Goal: Transaction & Acquisition: Book appointment/travel/reservation

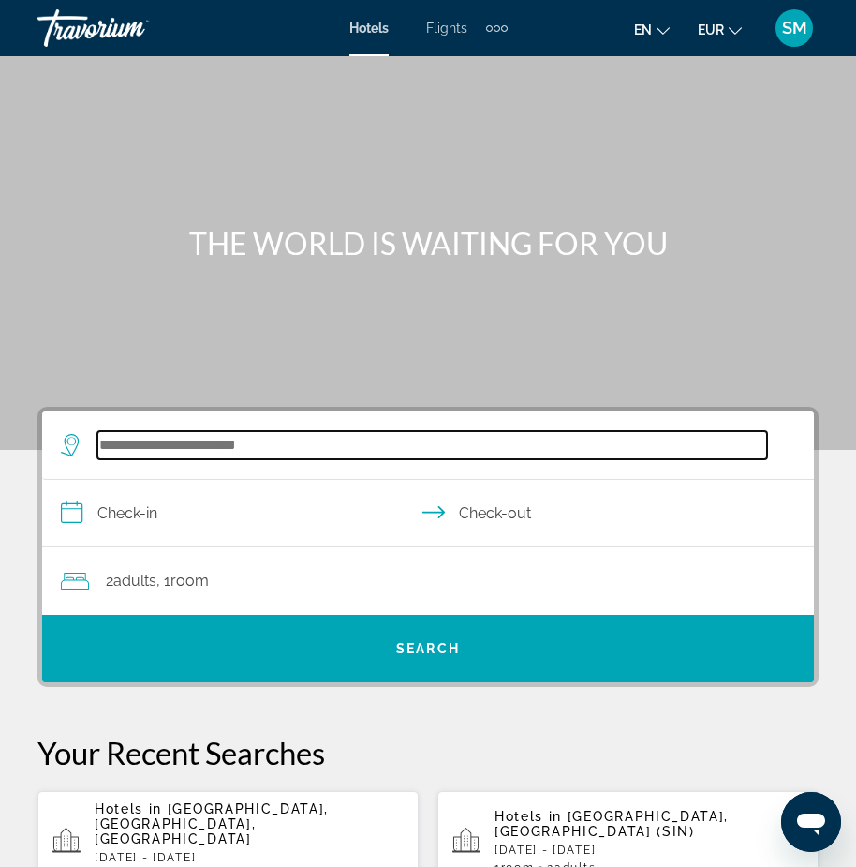
click at [110, 445] on input "Search widget" at bounding box center [432, 445] width 670 height 28
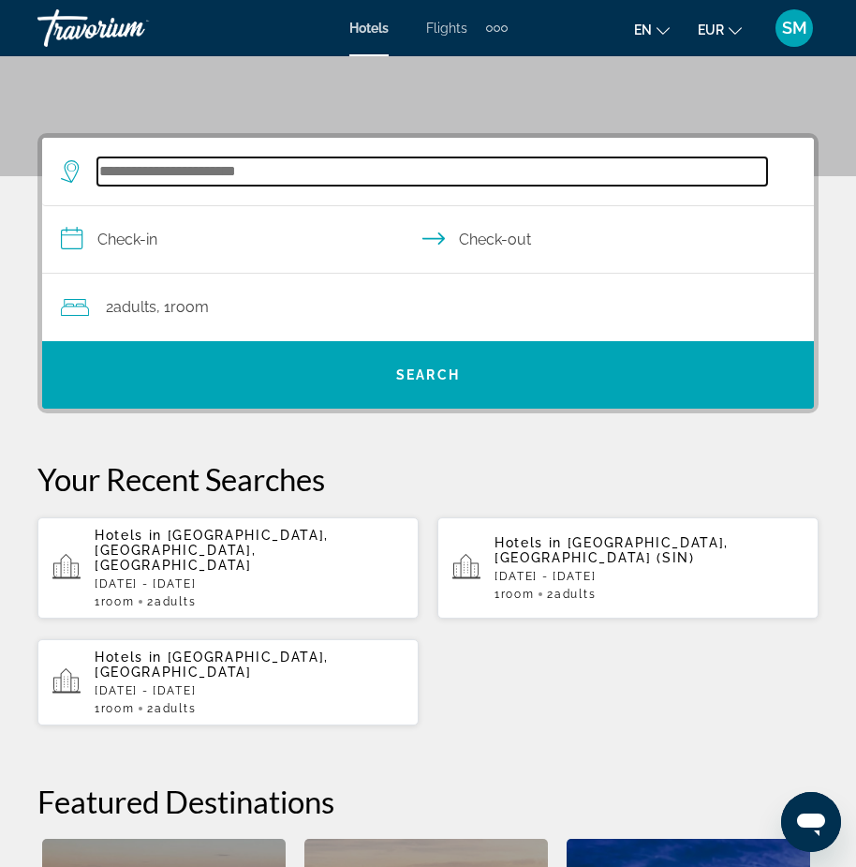
scroll to position [346, 0]
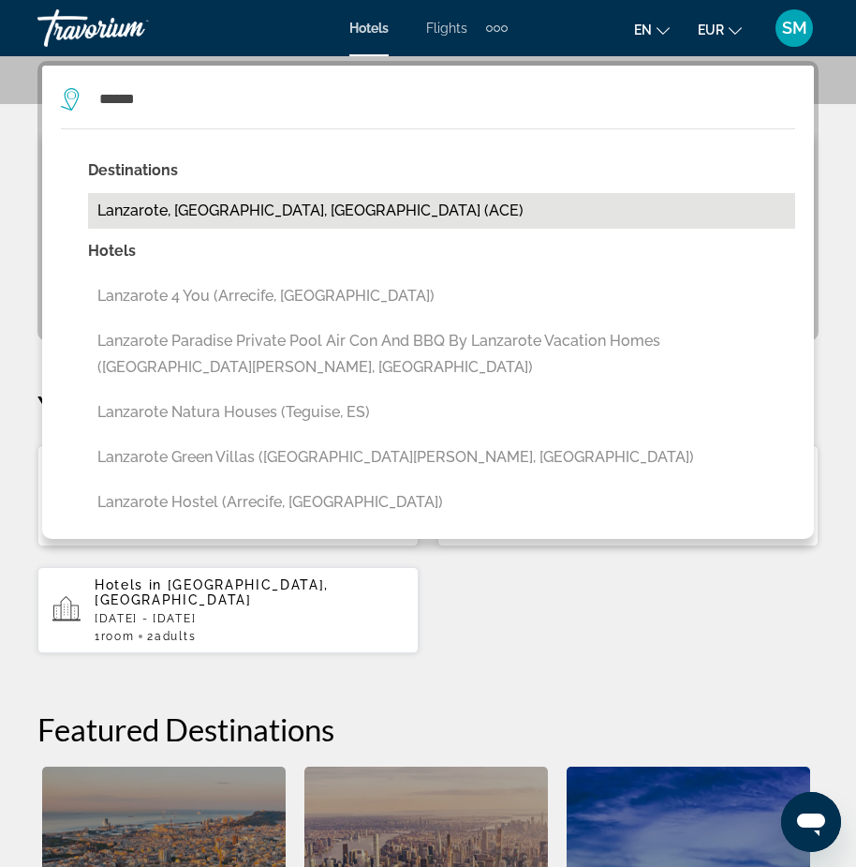
click at [205, 210] on button "Lanzarote, [GEOGRAPHIC_DATA], [GEOGRAPHIC_DATA] (ACE)" at bounding box center [441, 211] width 707 height 36
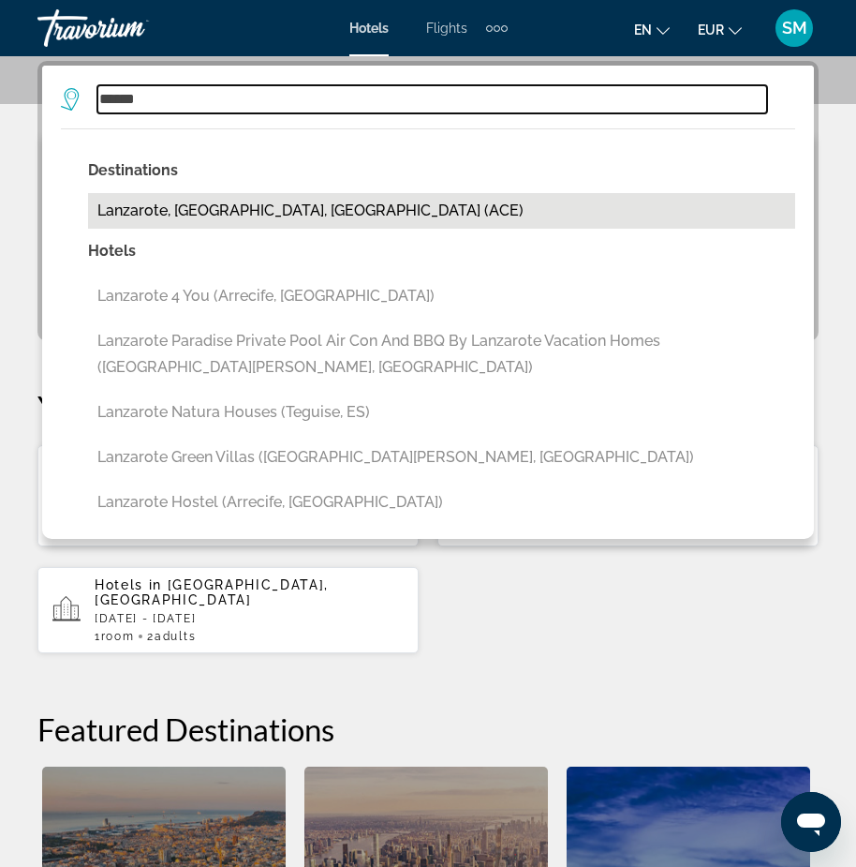
type input "**********"
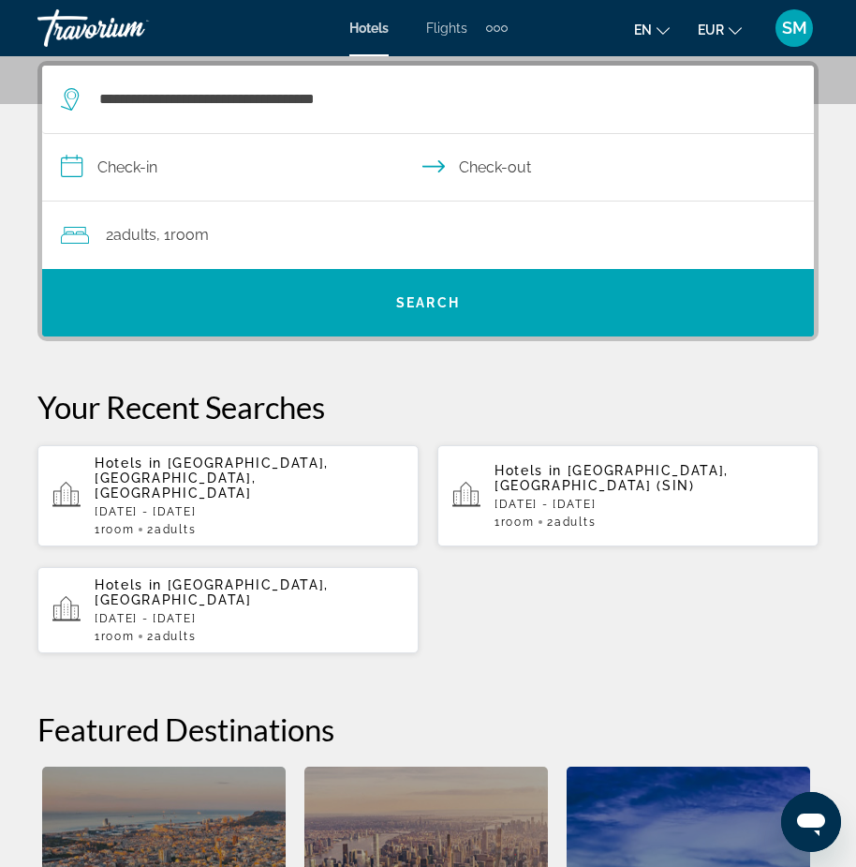
click at [118, 163] on input "**********" at bounding box center [431, 170] width 779 height 72
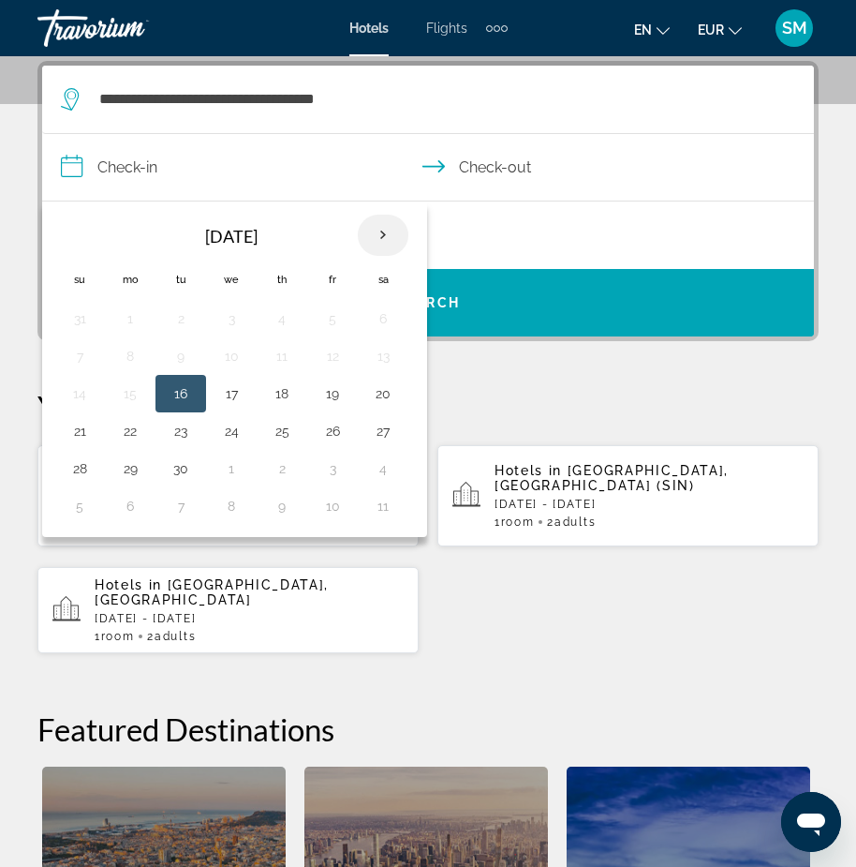
click at [379, 231] on th "Next month" at bounding box center [383, 235] width 51 height 41
click at [180, 428] on button "18" at bounding box center [181, 431] width 30 height 26
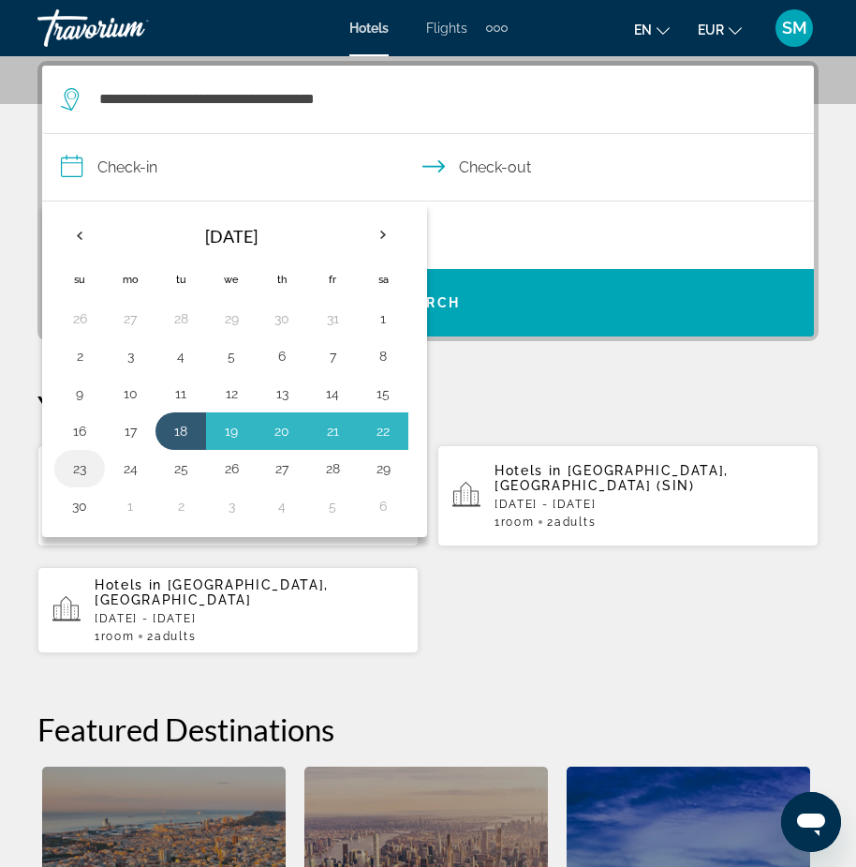
click at [76, 470] on button "23" at bounding box center [80, 468] width 30 height 26
type input "**********"
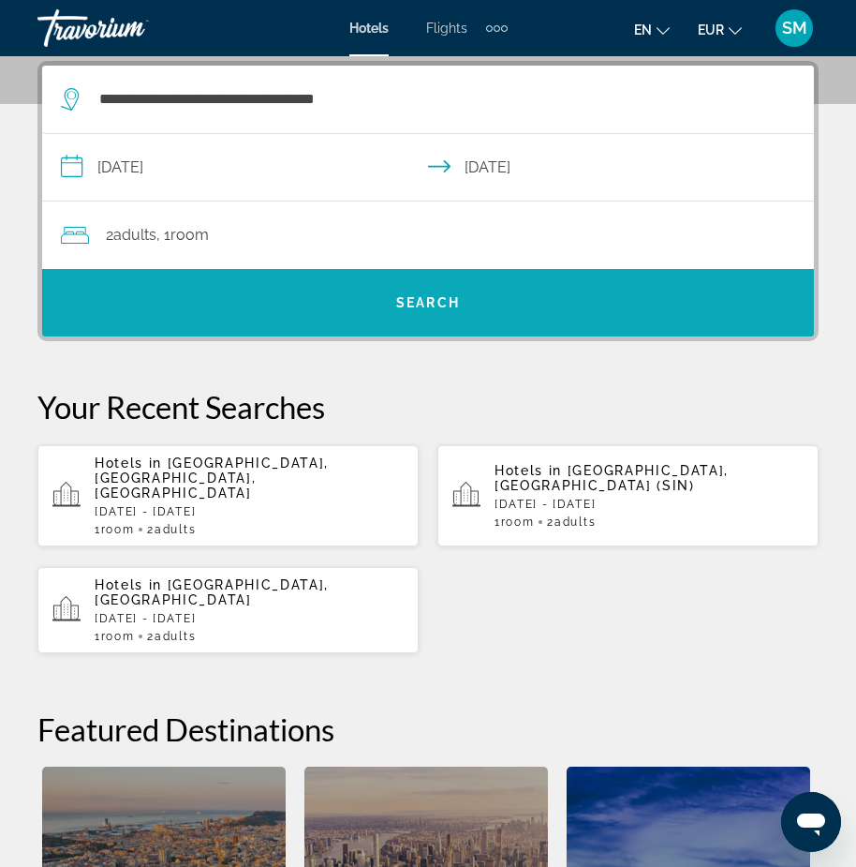
click at [426, 303] on span "Search" at bounding box center [428, 302] width 64 height 15
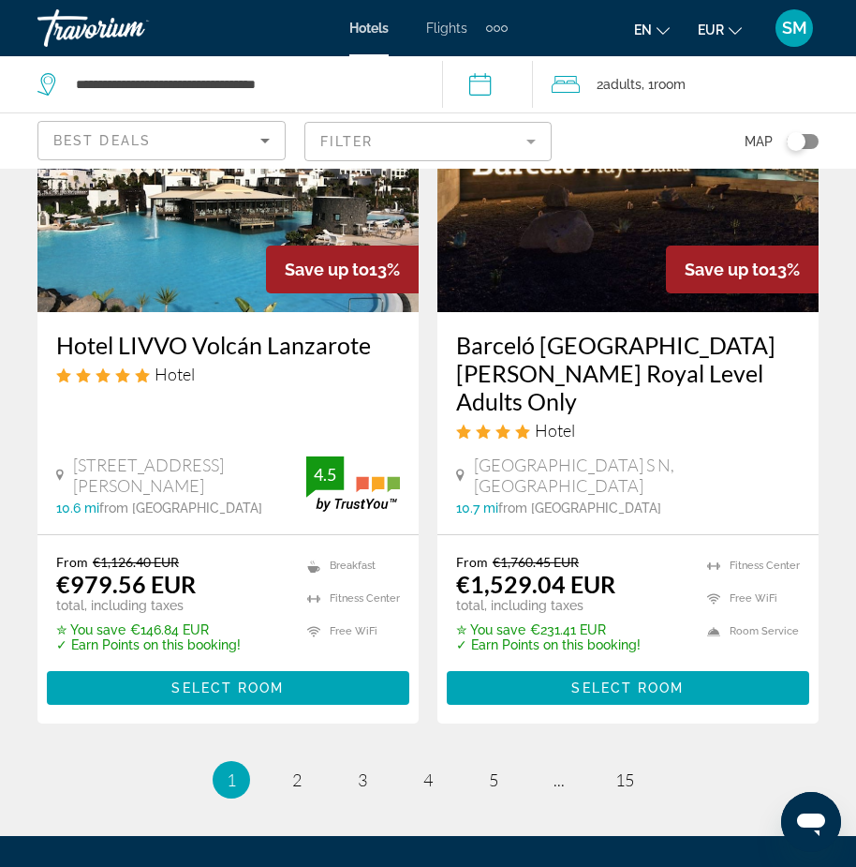
scroll to position [3859, 0]
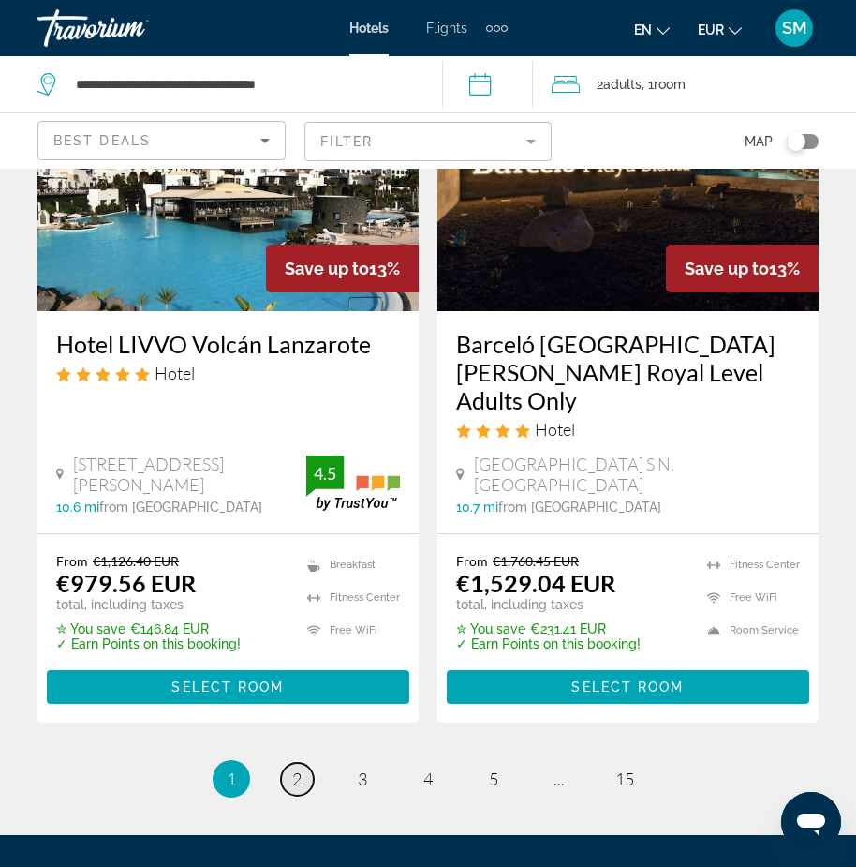
click at [292, 768] on span "2" at bounding box center [296, 778] width 9 height 21
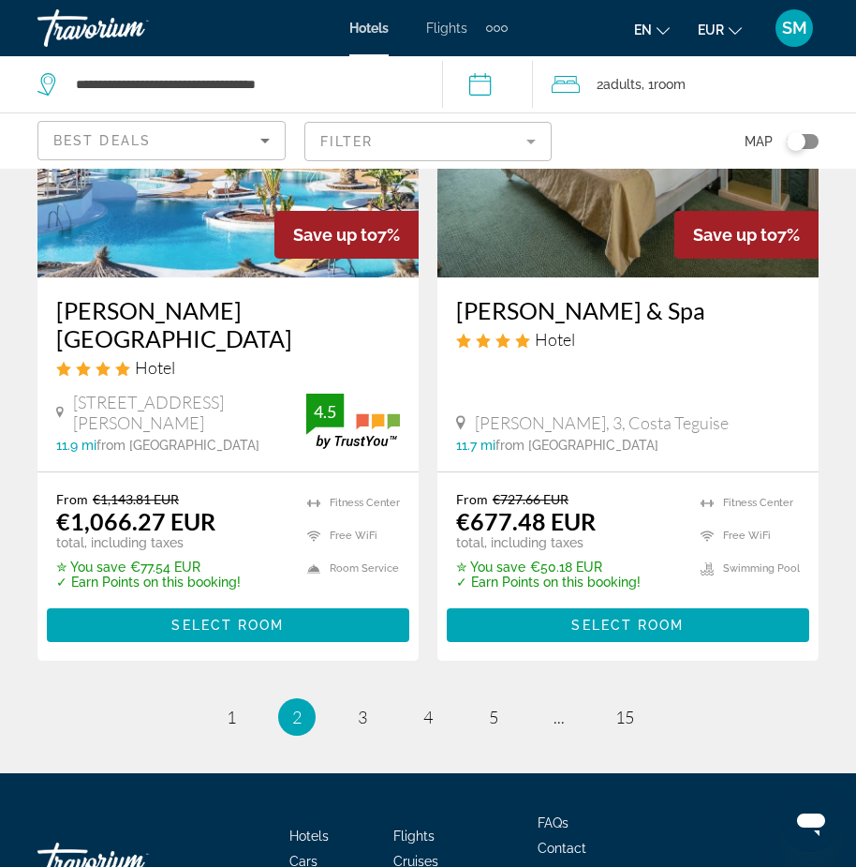
scroll to position [3964, 0]
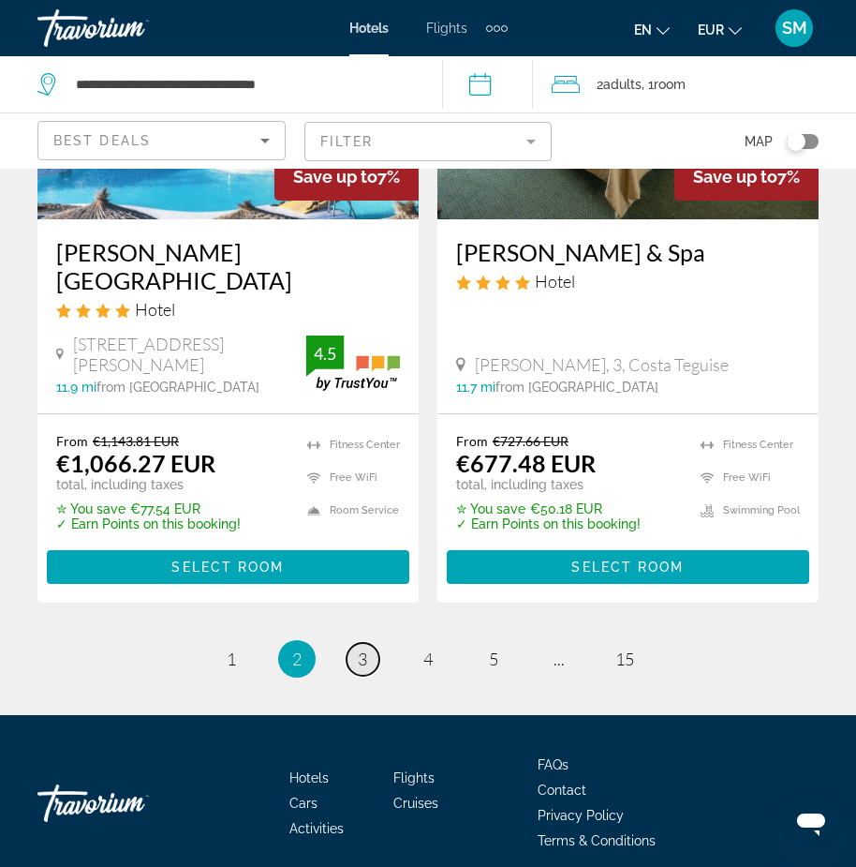
click at [358, 648] on span "3" at bounding box center [362, 658] width 9 height 21
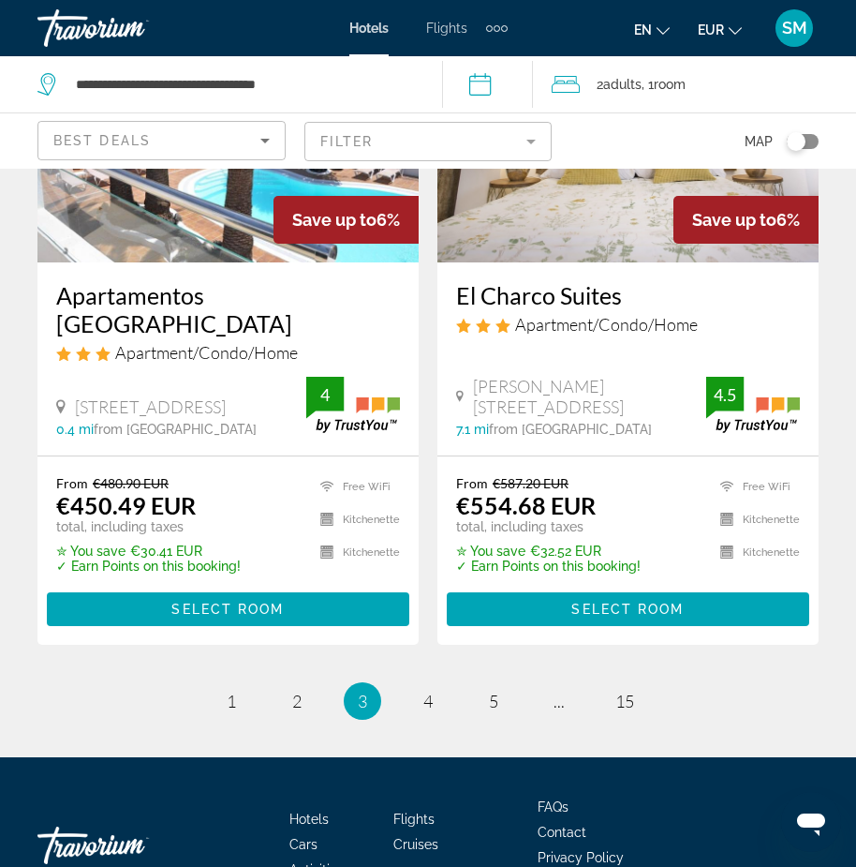
scroll to position [3875, 0]
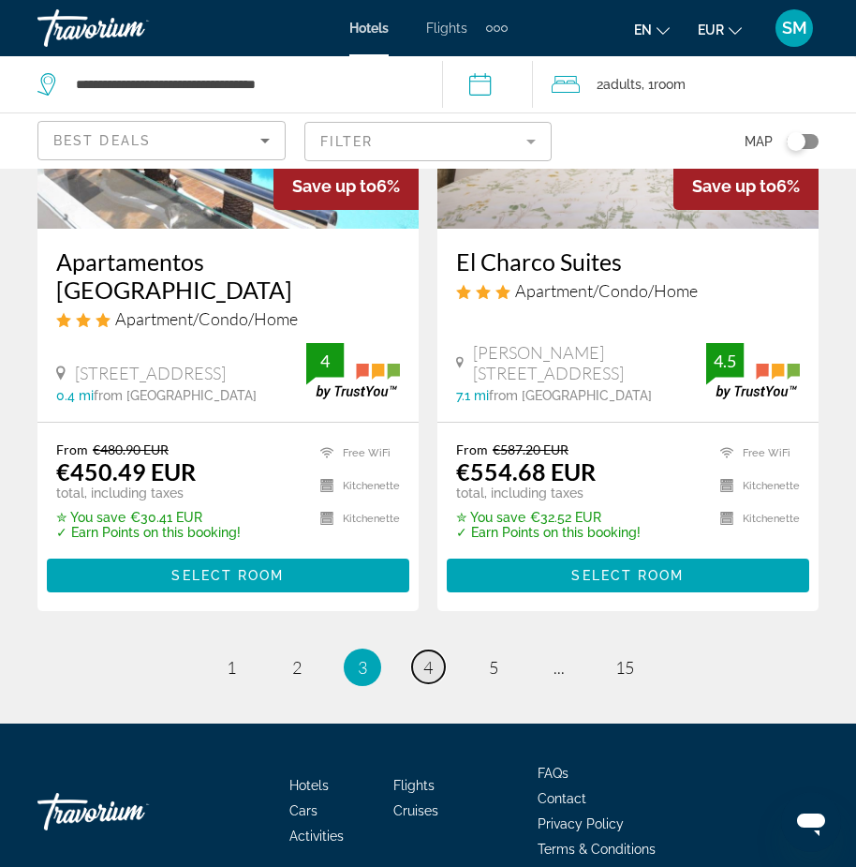
click at [437, 650] on link "page 4" at bounding box center [428, 666] width 33 height 33
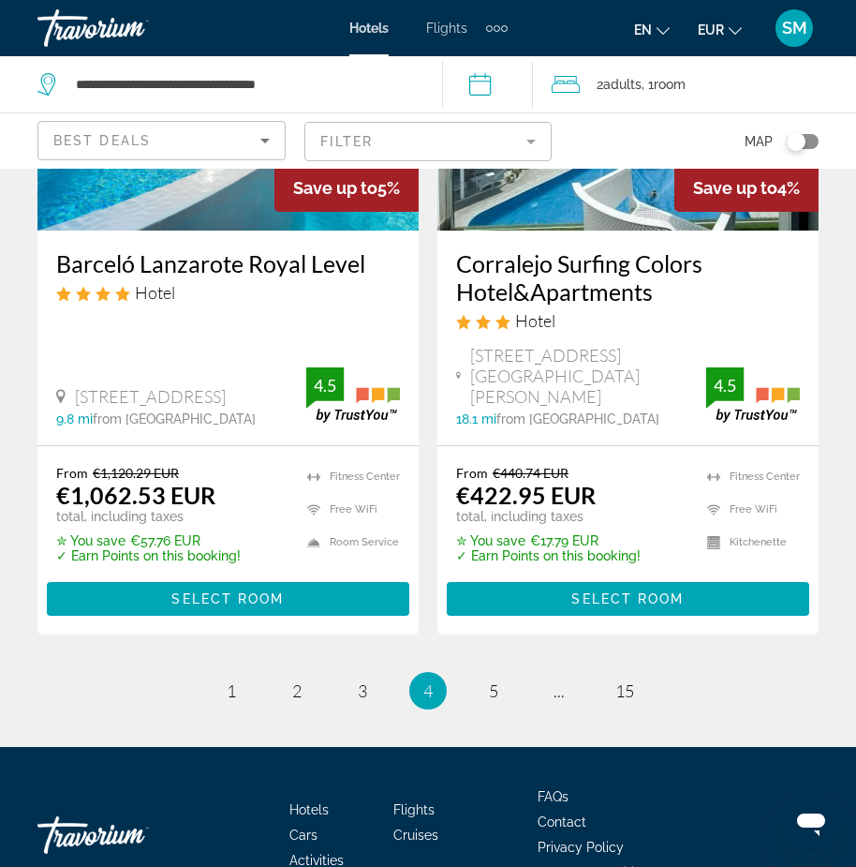
scroll to position [3848, 0]
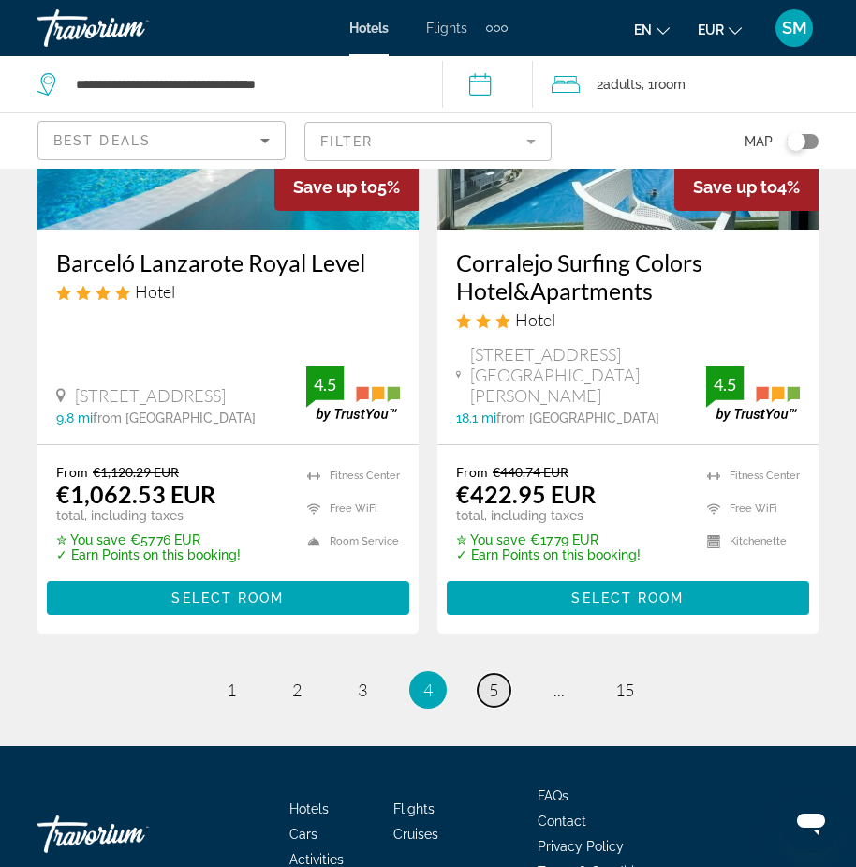
click at [495, 679] on span "5" at bounding box center [493, 689] width 9 height 21
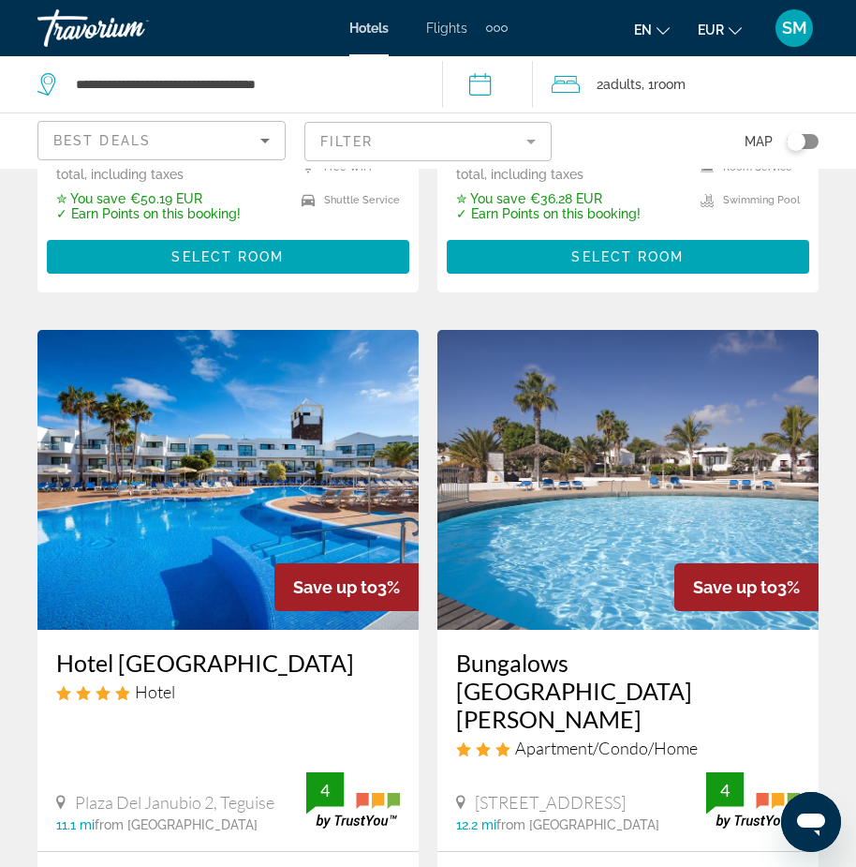
scroll to position [2904, 0]
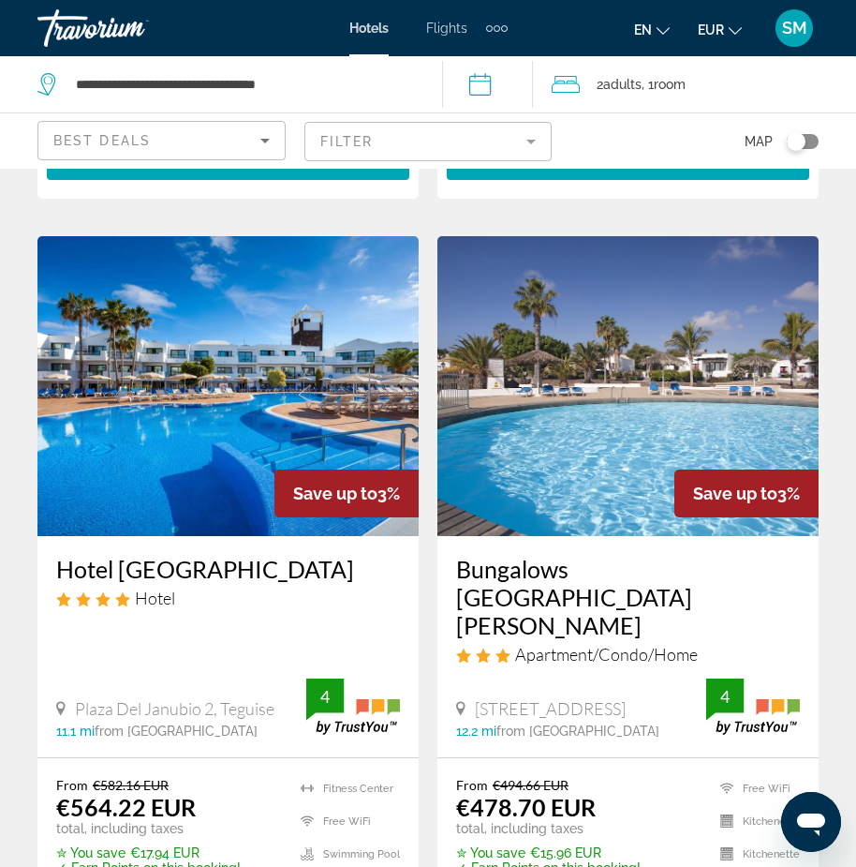
click at [200, 555] on h3 "Hotel [GEOGRAPHIC_DATA]" at bounding box center [228, 569] width 344 height 28
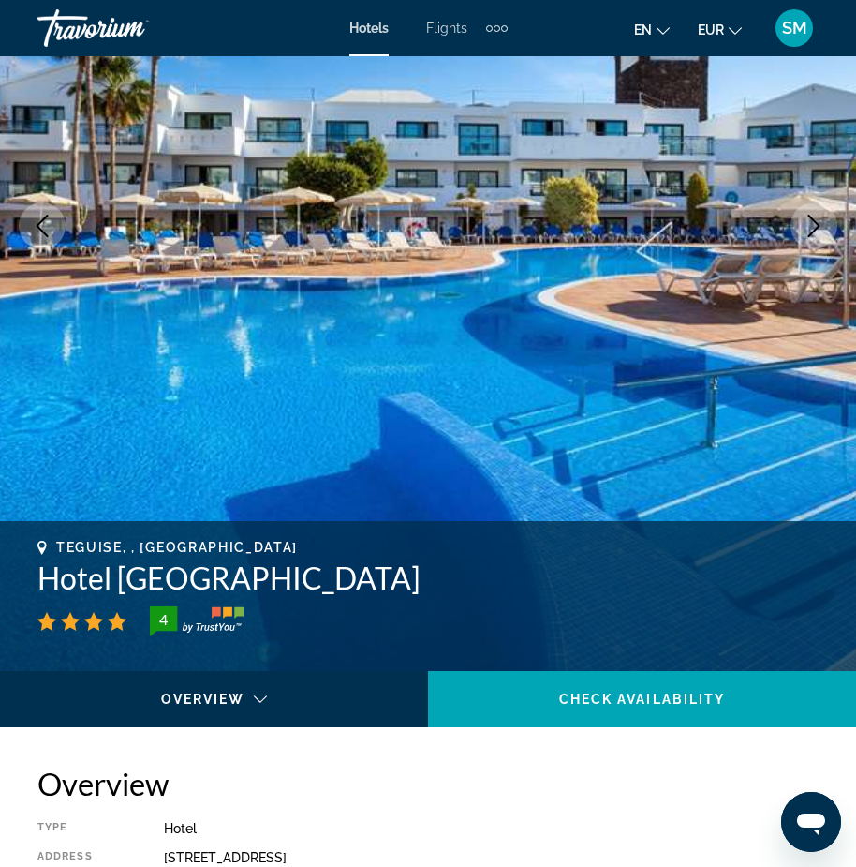
scroll to position [281, 0]
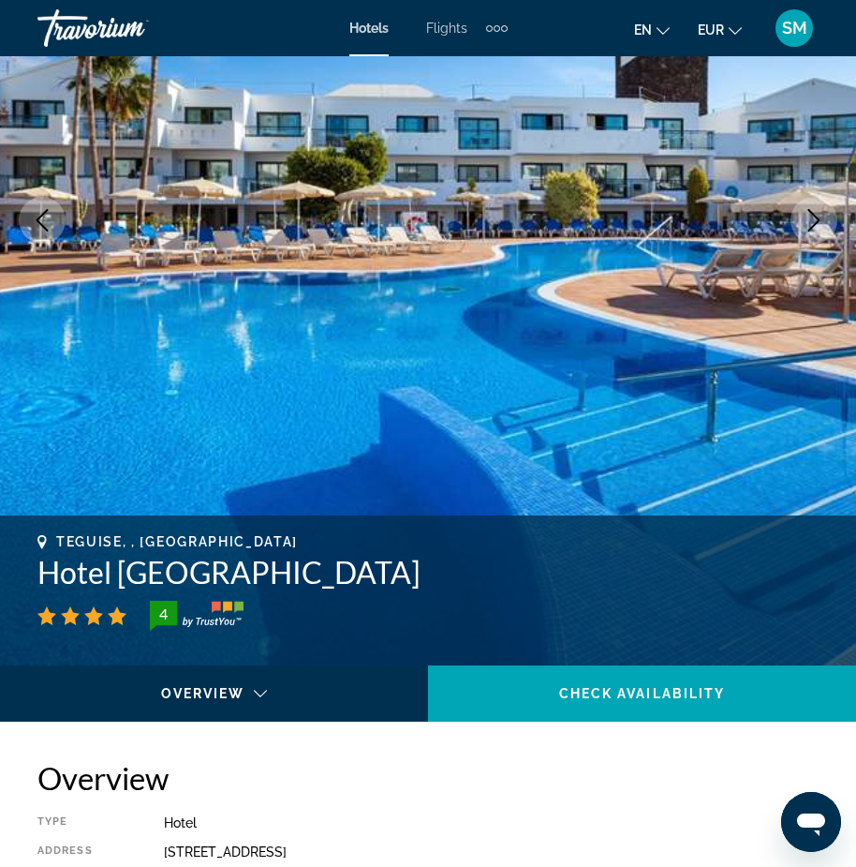
click at [816, 217] on icon "Next image" at bounding box center [814, 220] width 12 height 22
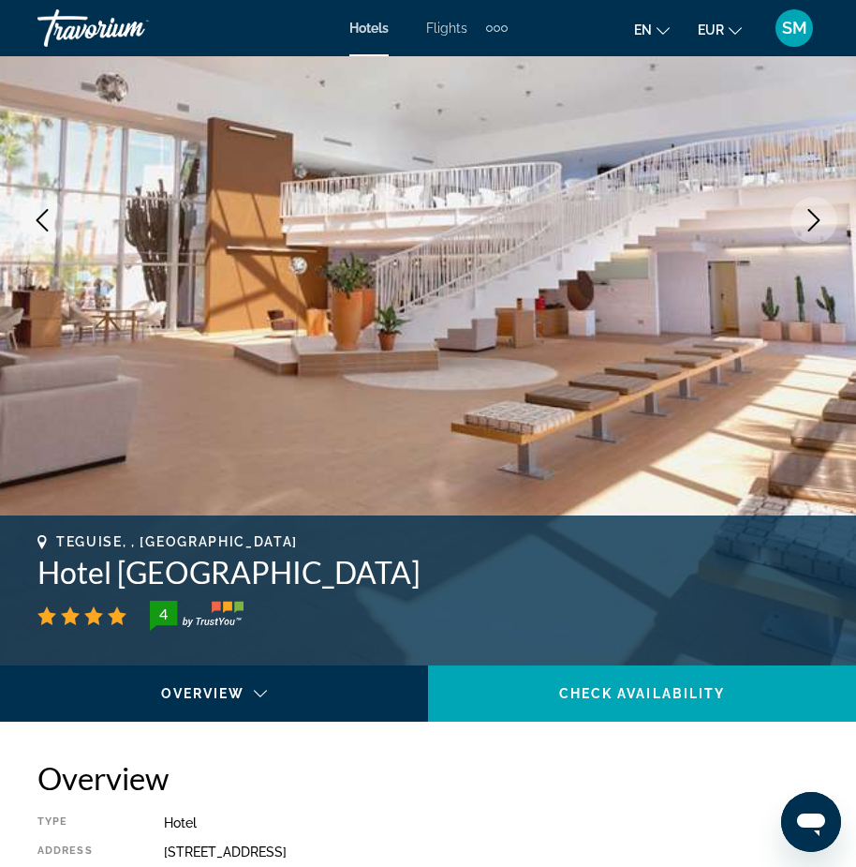
click at [816, 217] on icon "Next image" at bounding box center [814, 220] width 12 height 22
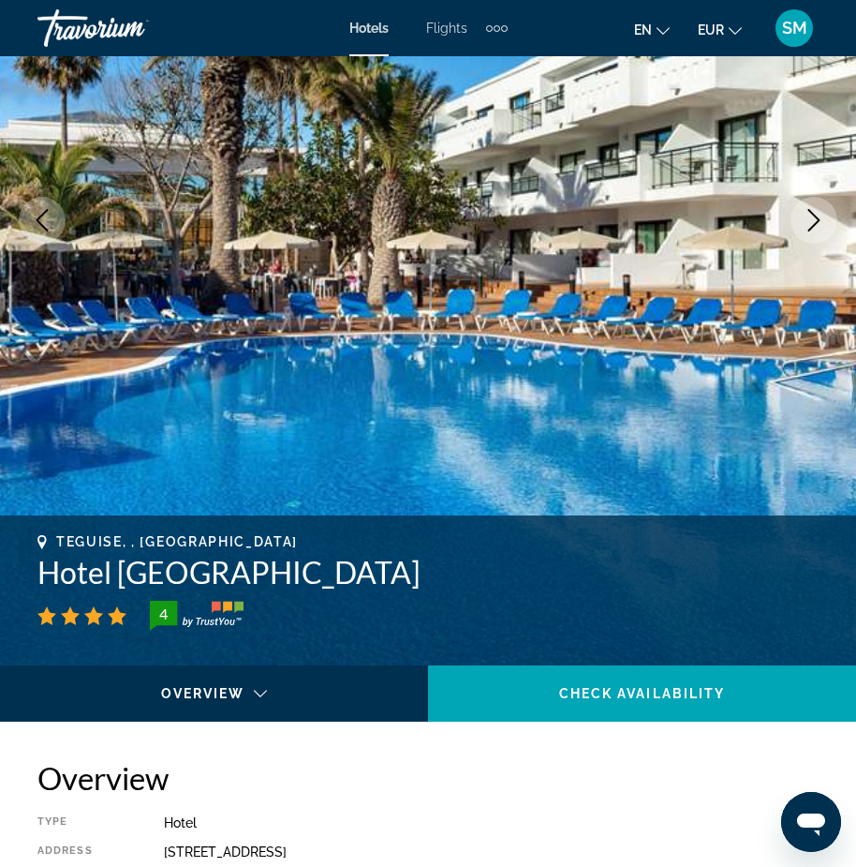
click at [810, 217] on icon "Next image" at bounding box center [814, 220] width 22 height 22
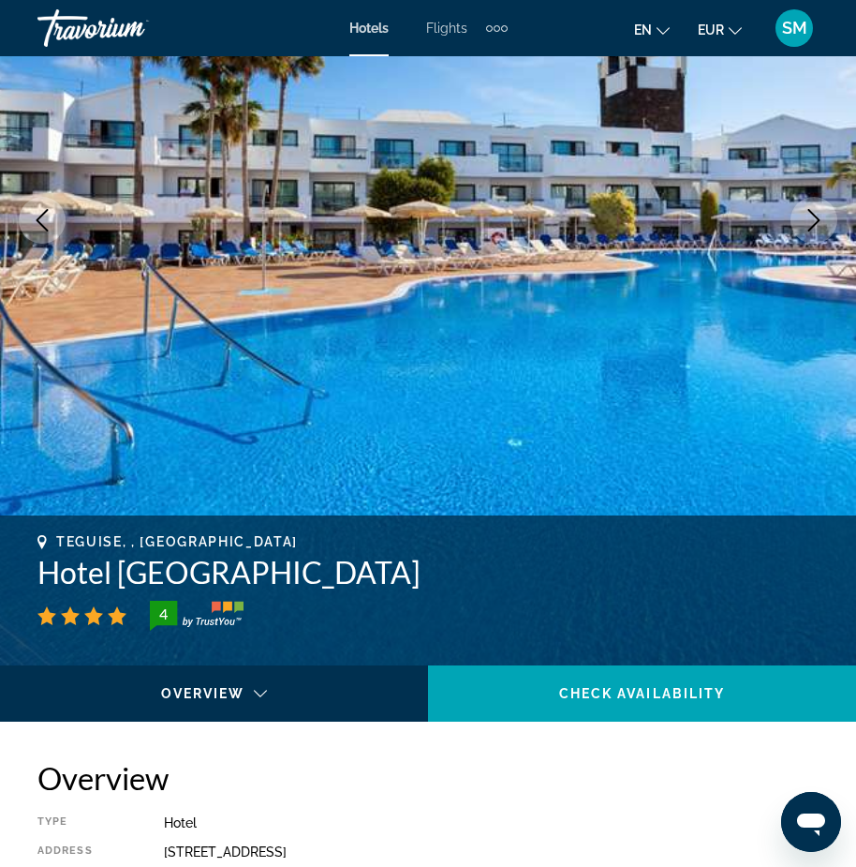
click at [810, 217] on icon "Next image" at bounding box center [814, 220] width 22 height 22
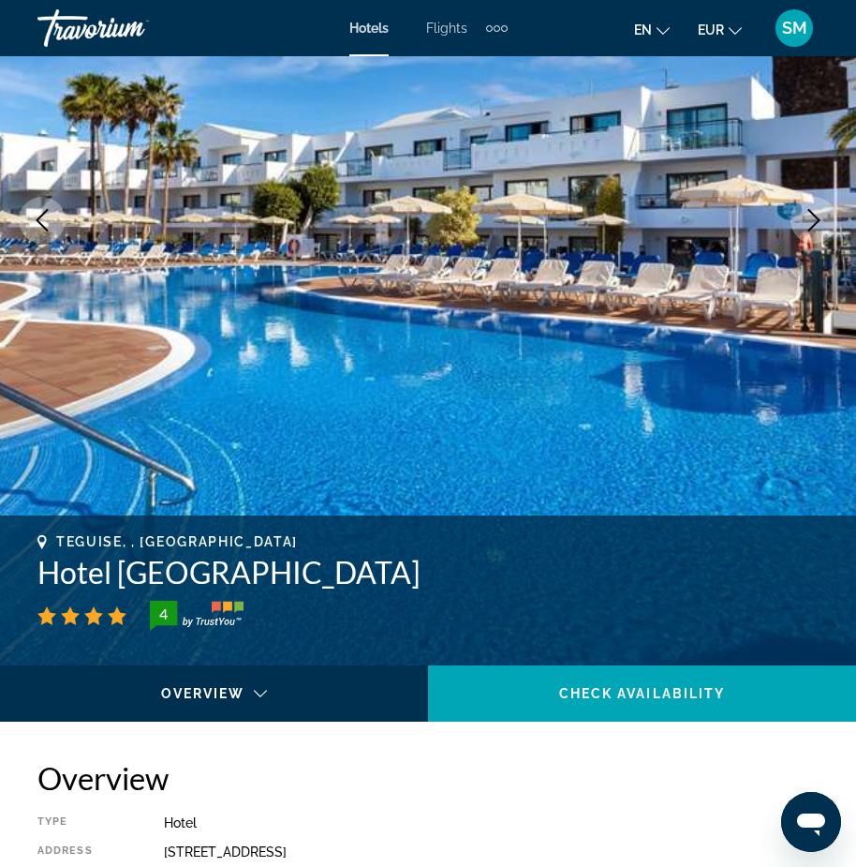
click at [810, 217] on icon "Next image" at bounding box center [814, 220] width 22 height 22
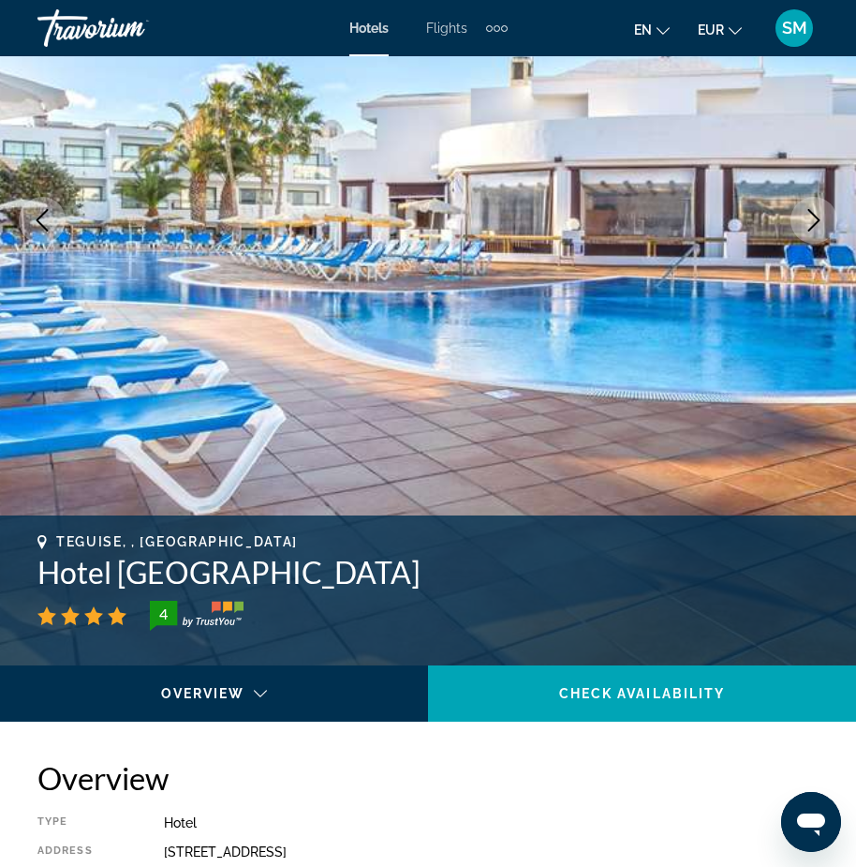
click at [810, 217] on icon "Next image" at bounding box center [814, 220] width 22 height 22
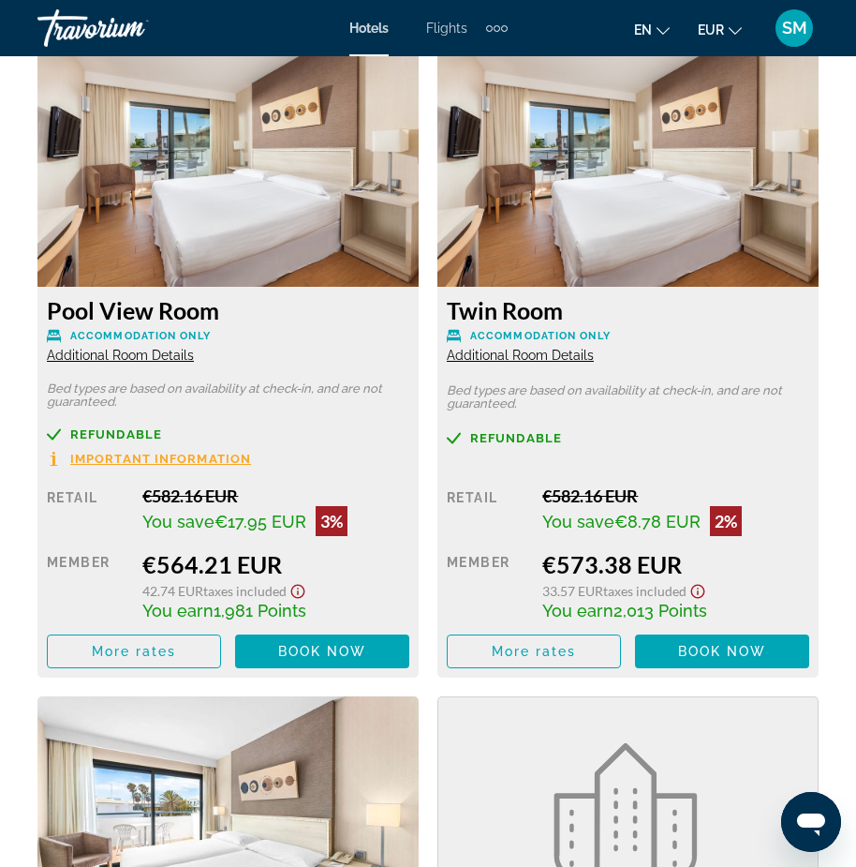
scroll to position [3279, 0]
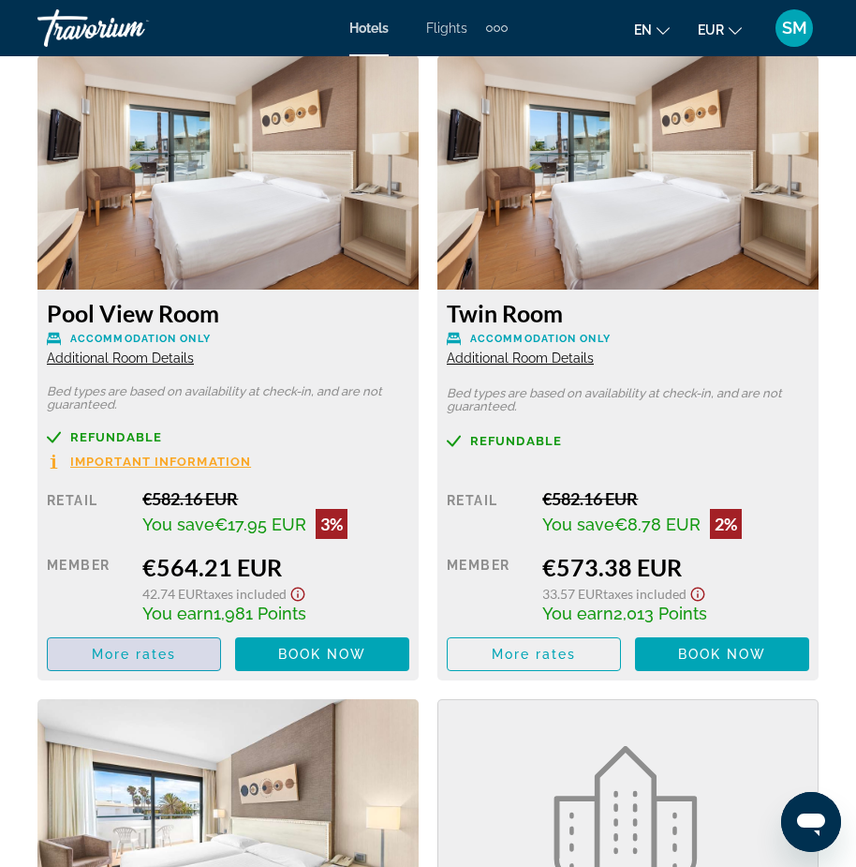
click at [142, 658] on span "More rates" at bounding box center [134, 653] width 85 height 15
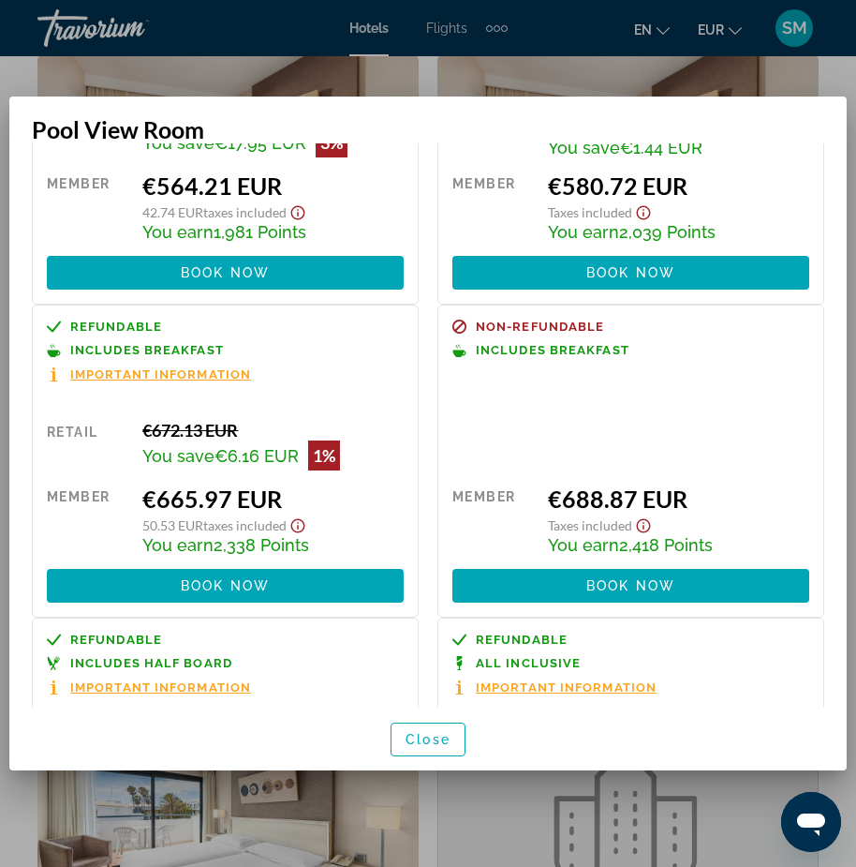
scroll to position [0, 0]
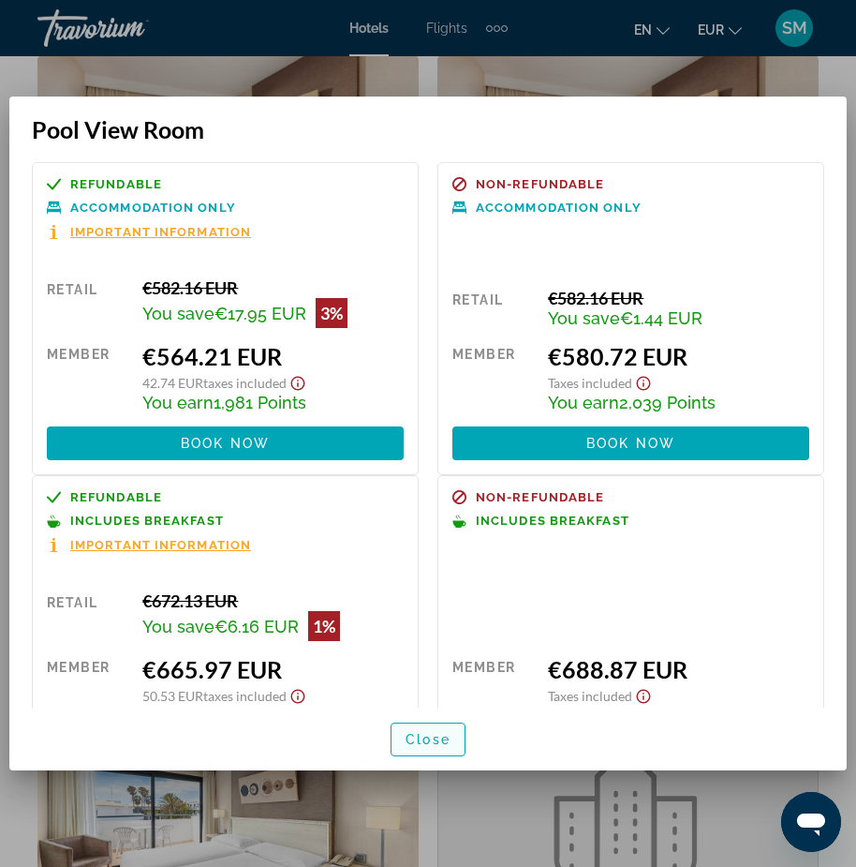
click at [404, 741] on span "button" at bounding box center [428, 739] width 73 height 45
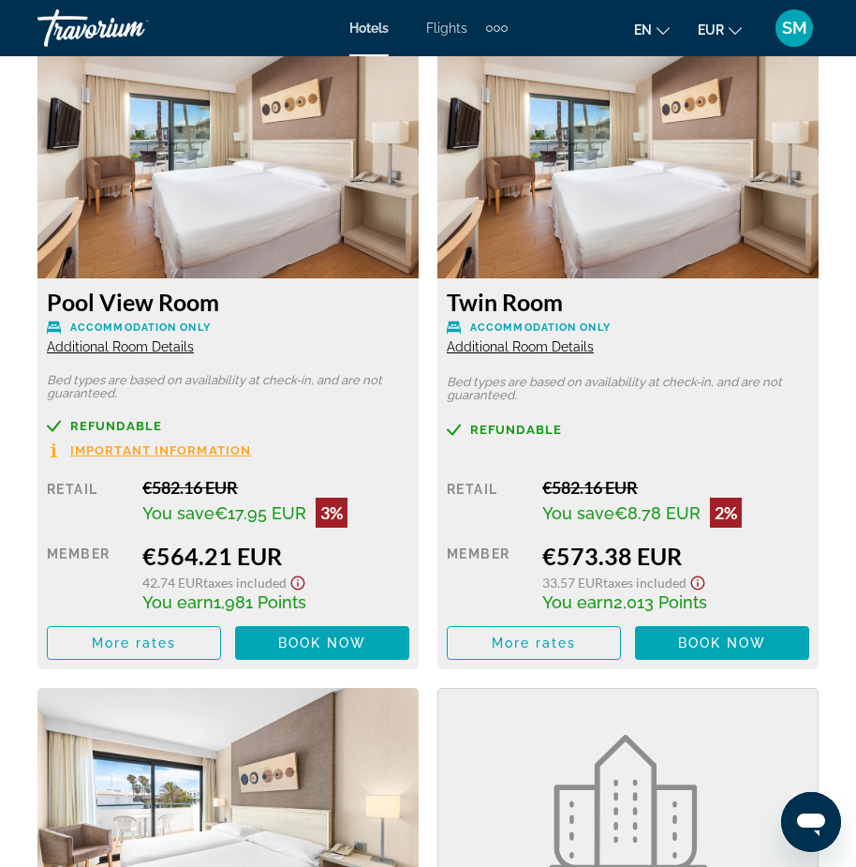
scroll to position [3279, 0]
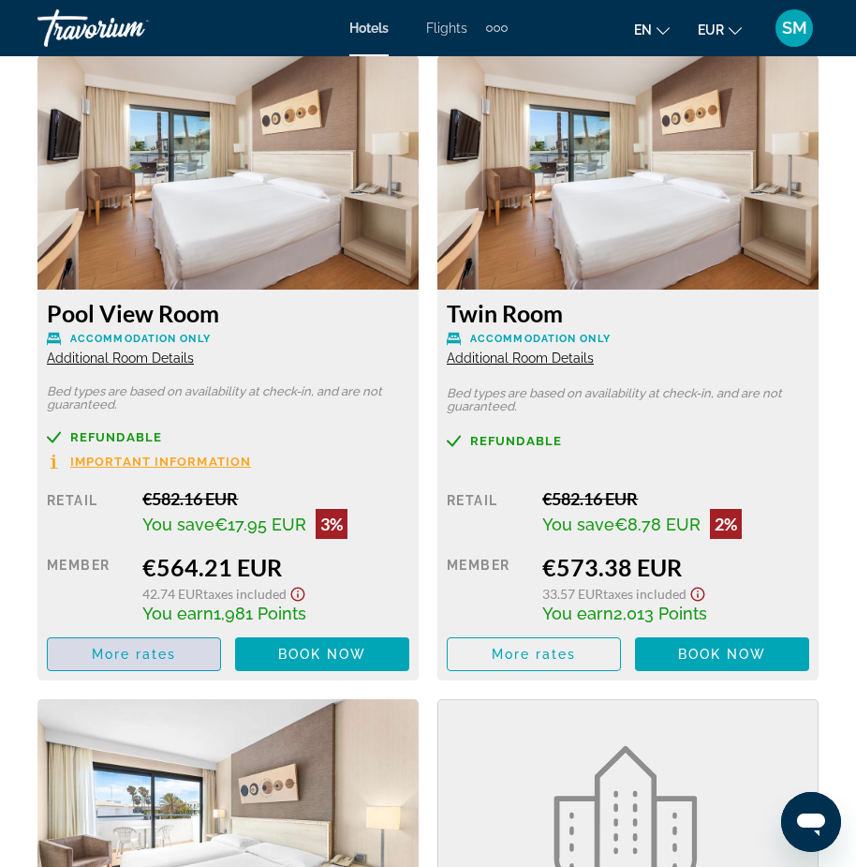
click at [123, 652] on span "More rates" at bounding box center [134, 653] width 85 height 15
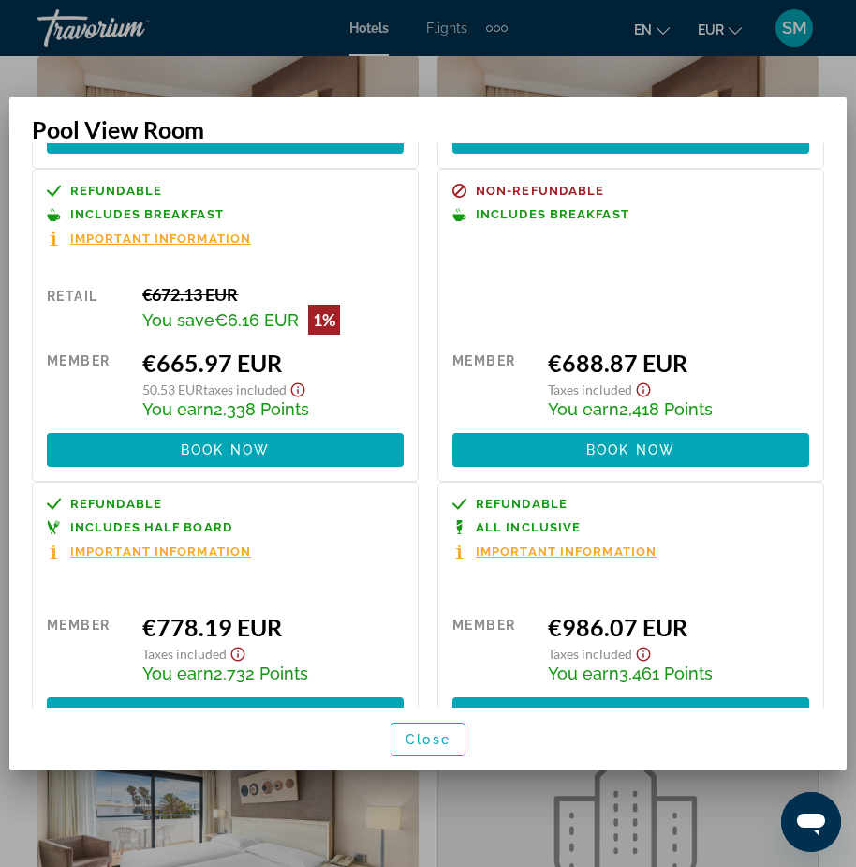
scroll to position [363, 0]
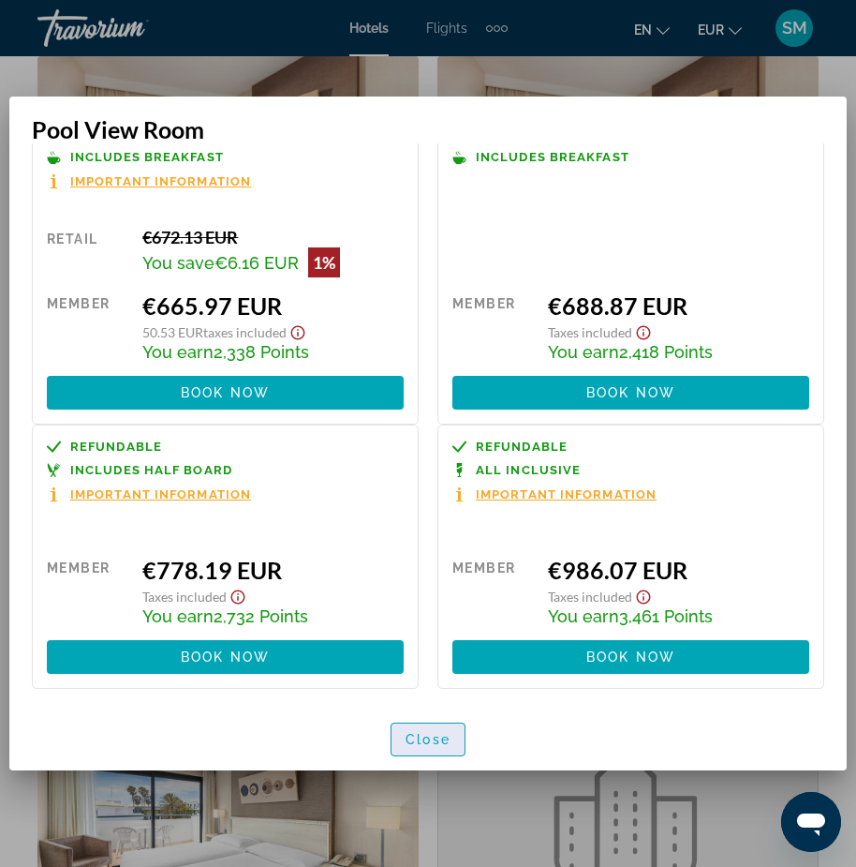
click at [433, 740] on span "Close" at bounding box center [428, 739] width 45 height 15
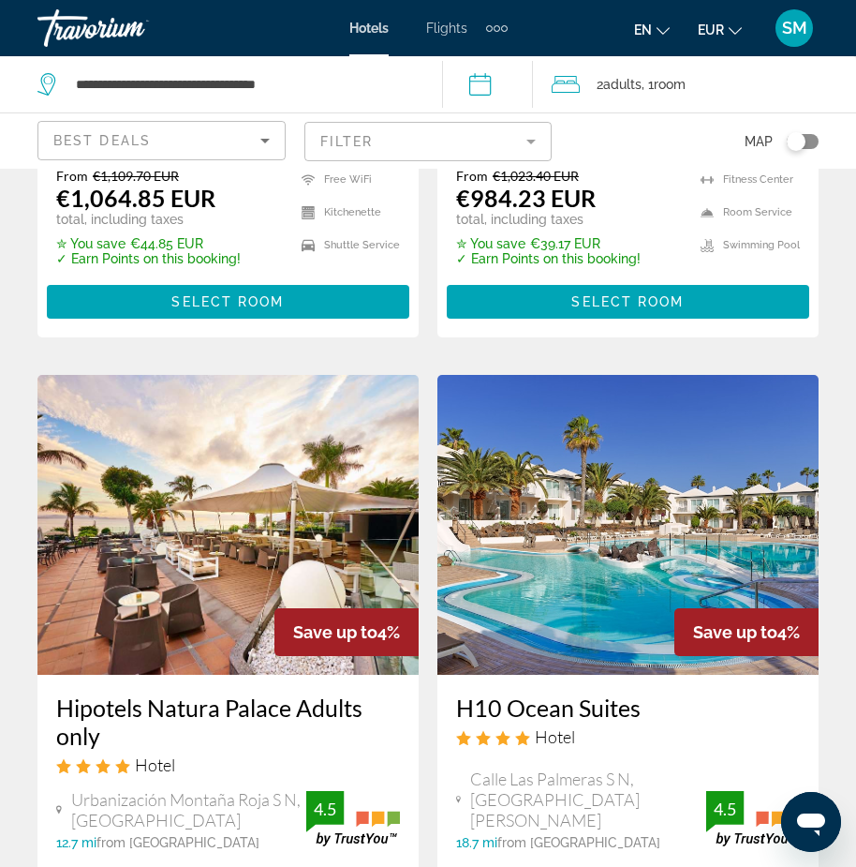
scroll to position [2061, 0]
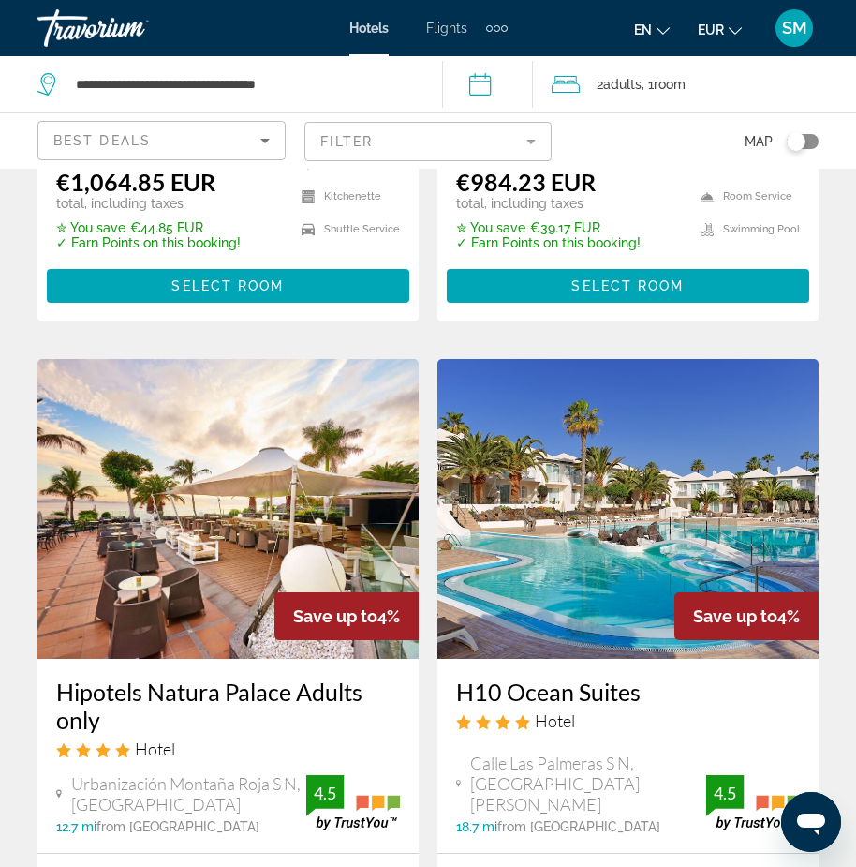
click at [528, 138] on mat-form-field "Filter" at bounding box center [428, 141] width 248 height 39
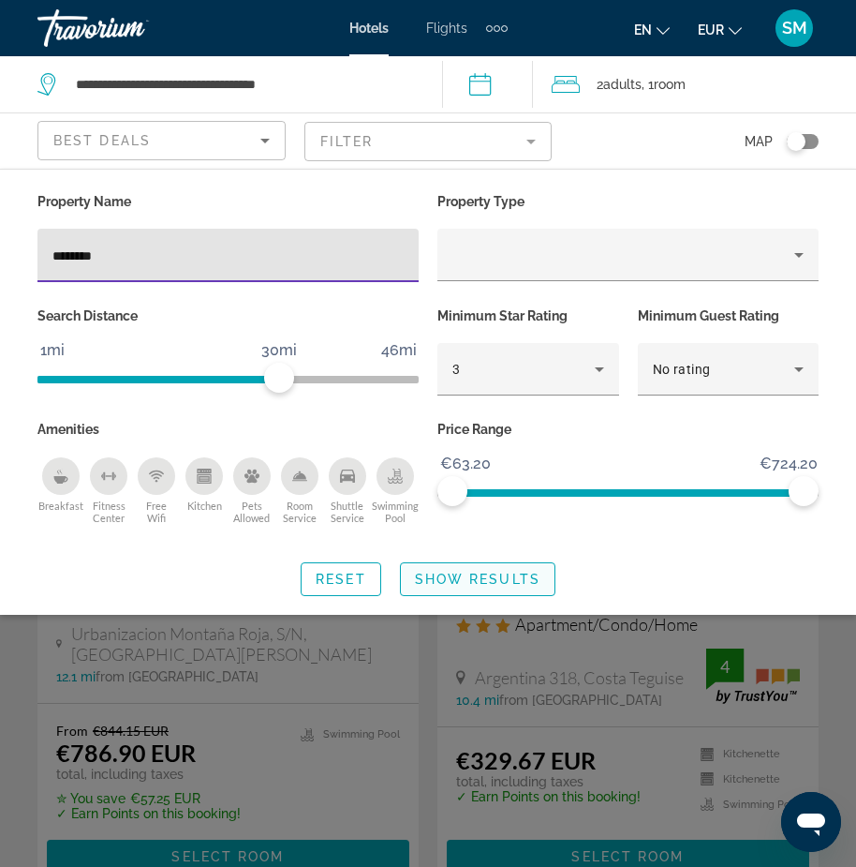
type input "********"
click at [493, 581] on span "Show Results" at bounding box center [478, 578] width 126 height 15
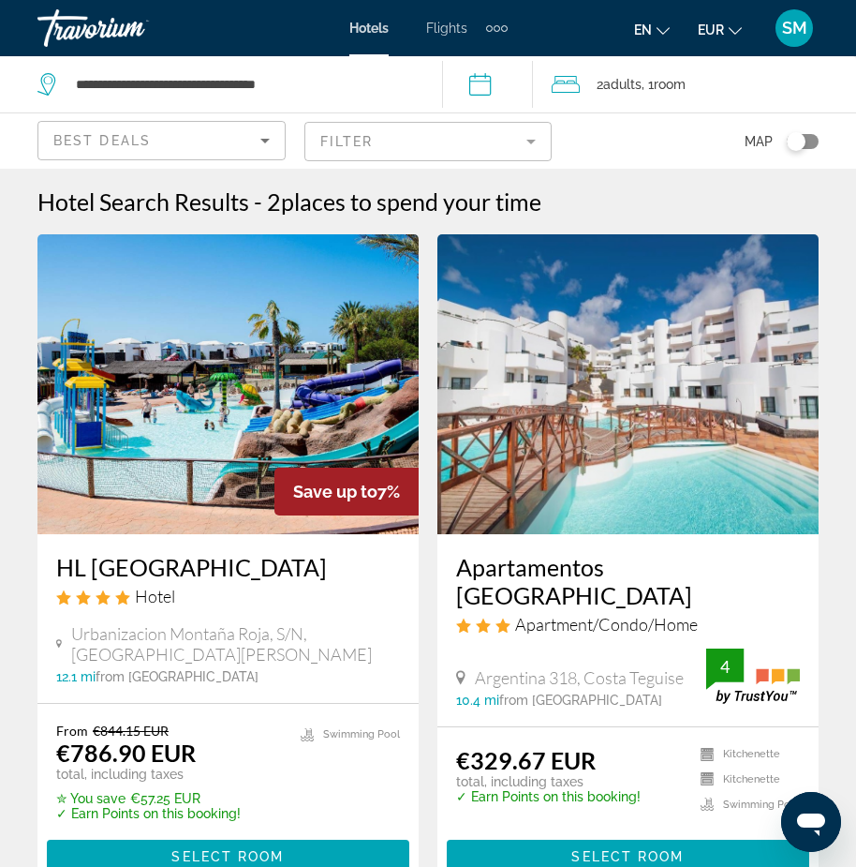
click at [378, 140] on mat-form-field "Filter" at bounding box center [428, 141] width 248 height 39
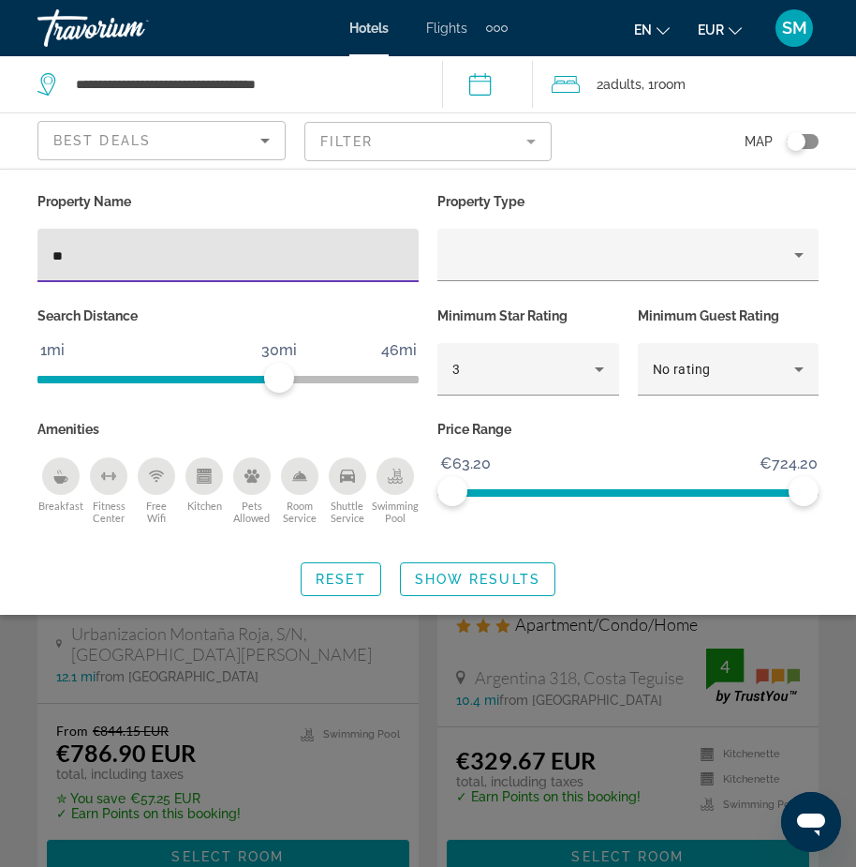
type input "*"
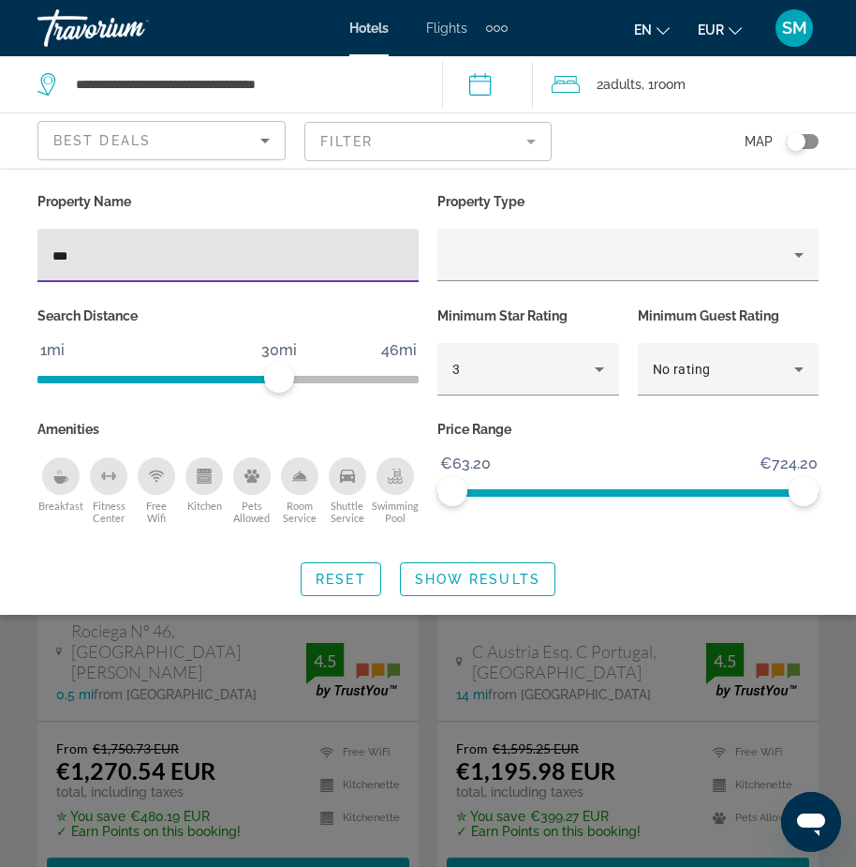
type input "****"
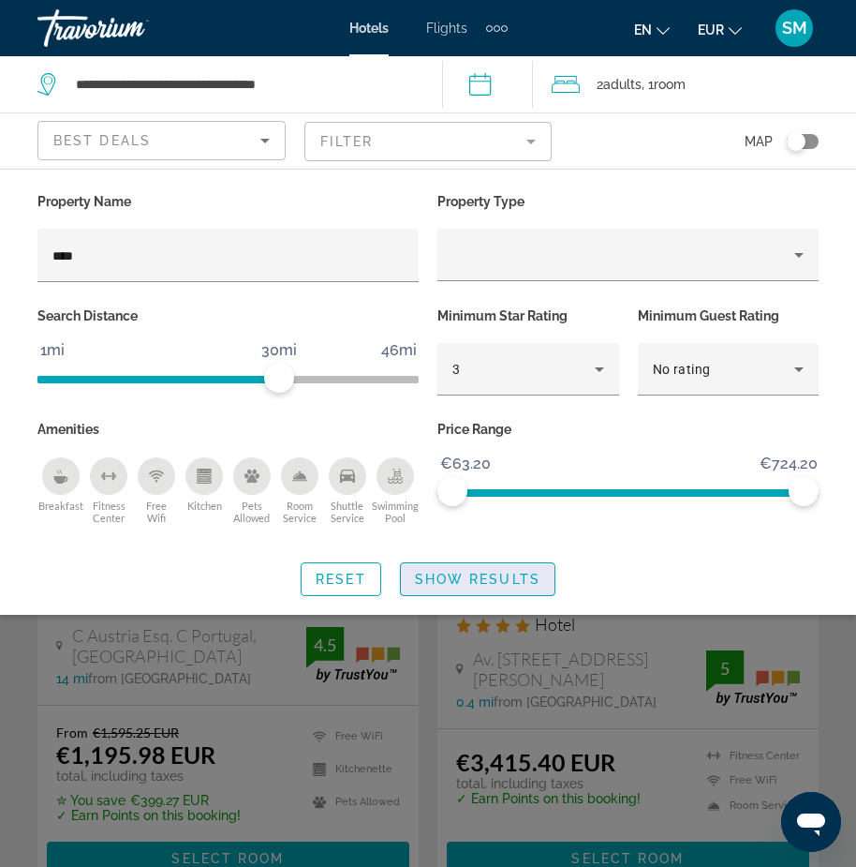
click at [469, 580] on span "Show Results" at bounding box center [478, 578] width 126 height 15
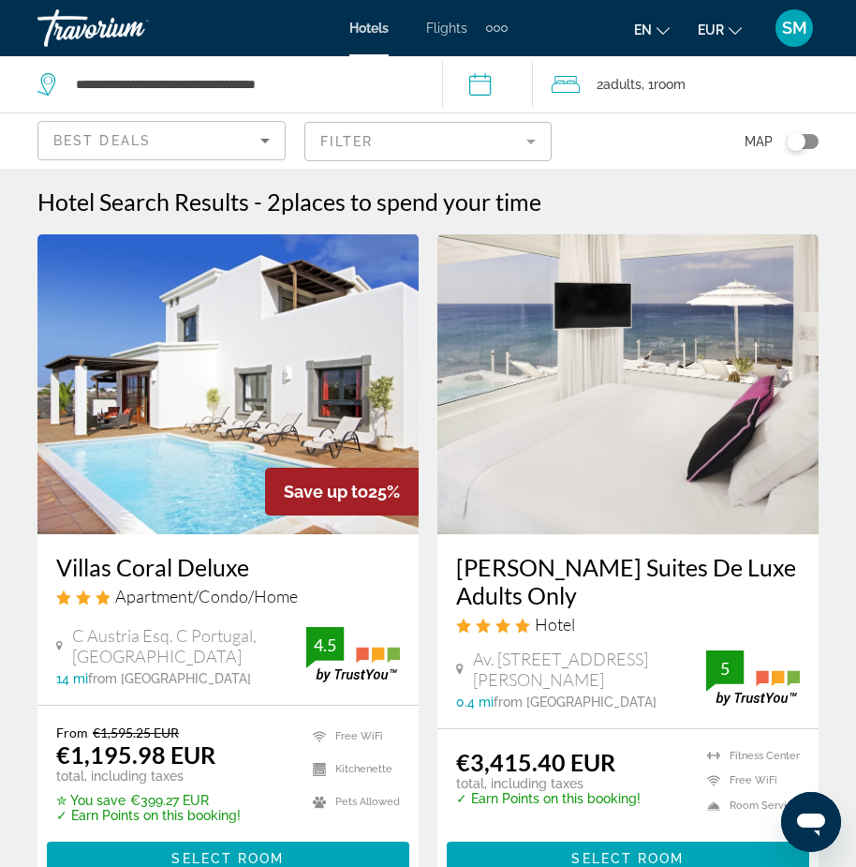
click at [533, 141] on mat-form-field "Filter" at bounding box center [428, 141] width 248 height 39
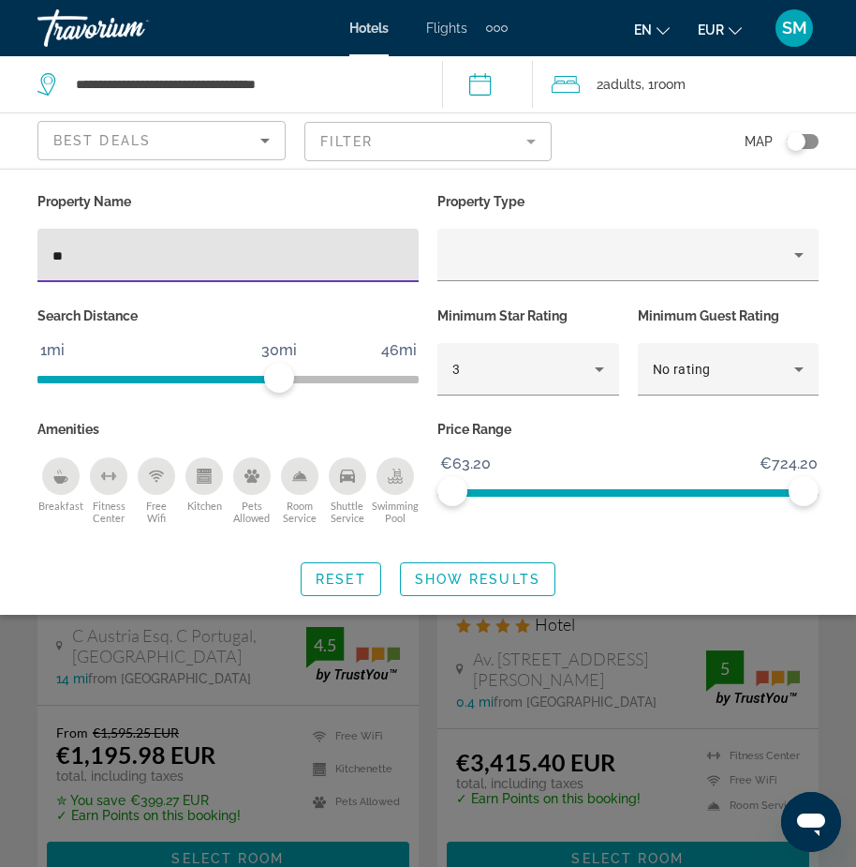
type input "*"
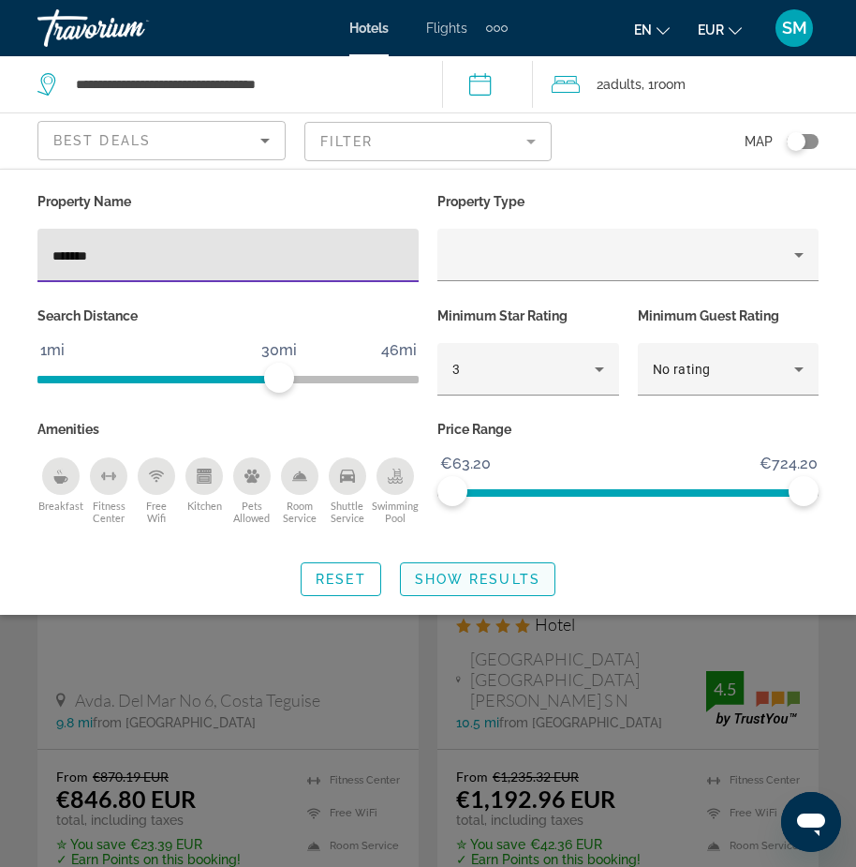
type input "*******"
click at [480, 581] on span "Show Results" at bounding box center [478, 578] width 126 height 15
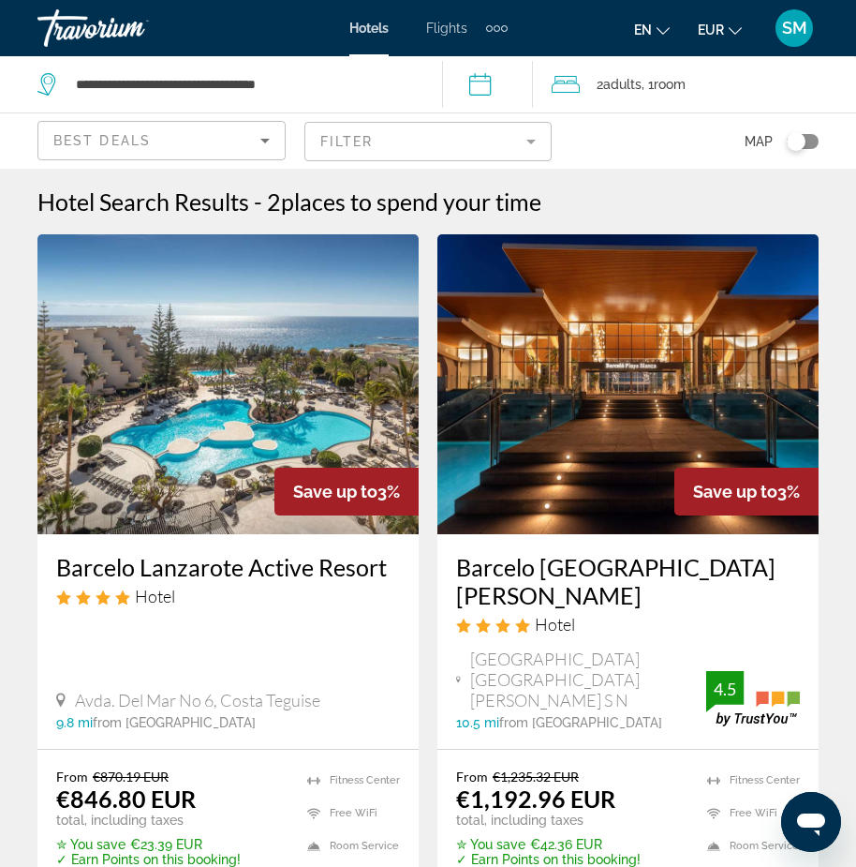
click at [254, 400] on img "Main content" at bounding box center [227, 384] width 381 height 300
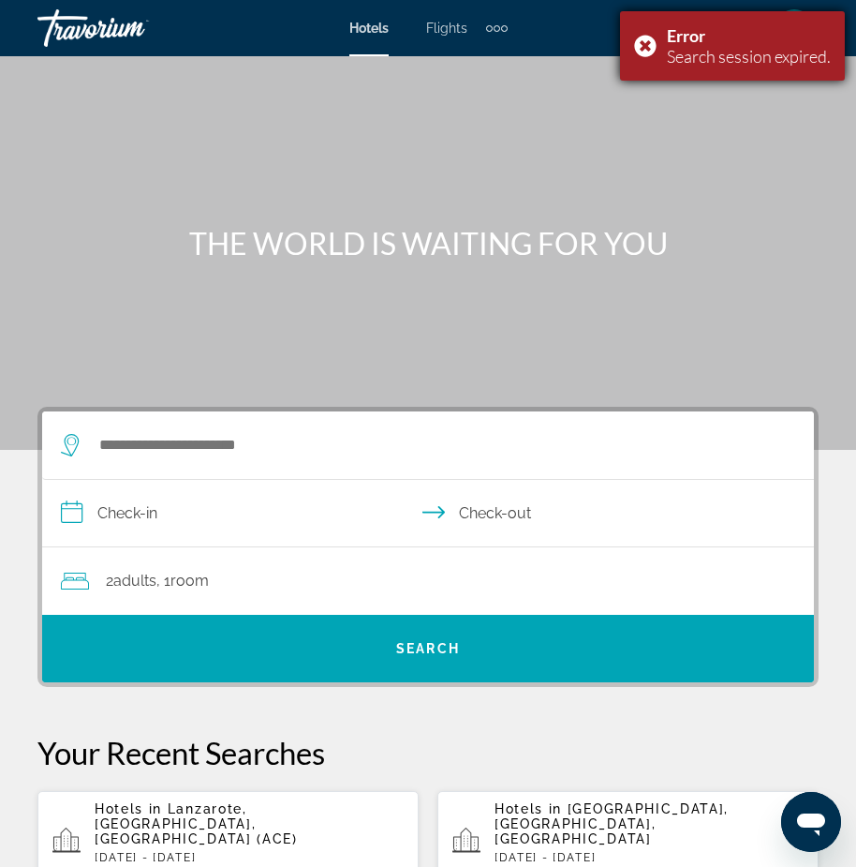
click at [642, 43] on div "Error Search session expired." at bounding box center [732, 45] width 225 height 69
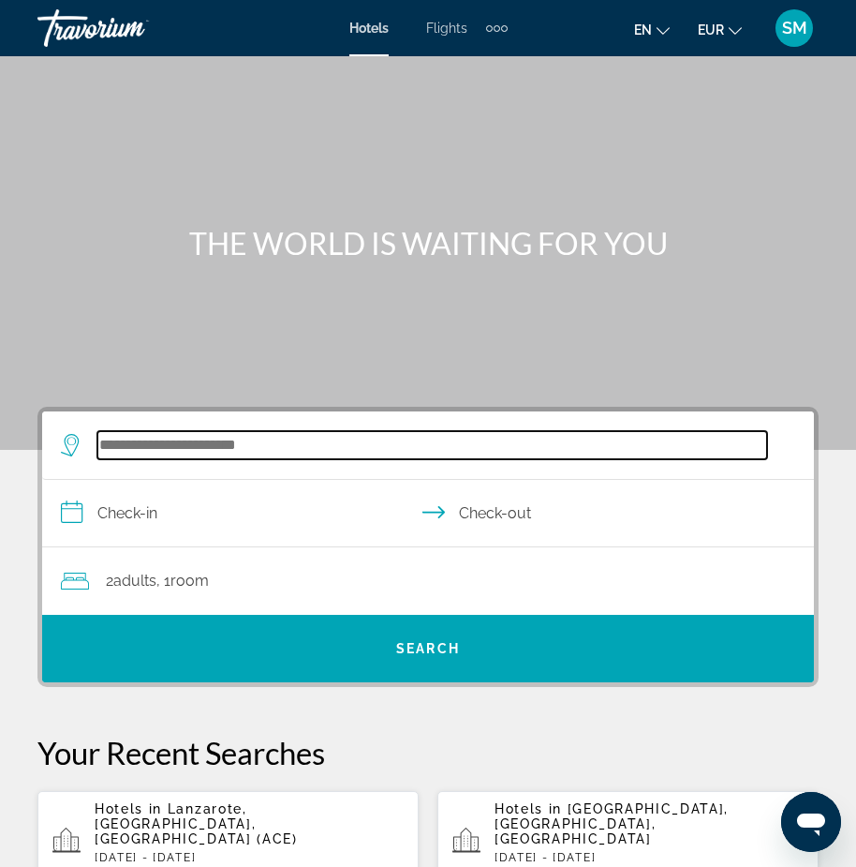
click at [207, 440] on input "Search widget" at bounding box center [432, 445] width 670 height 28
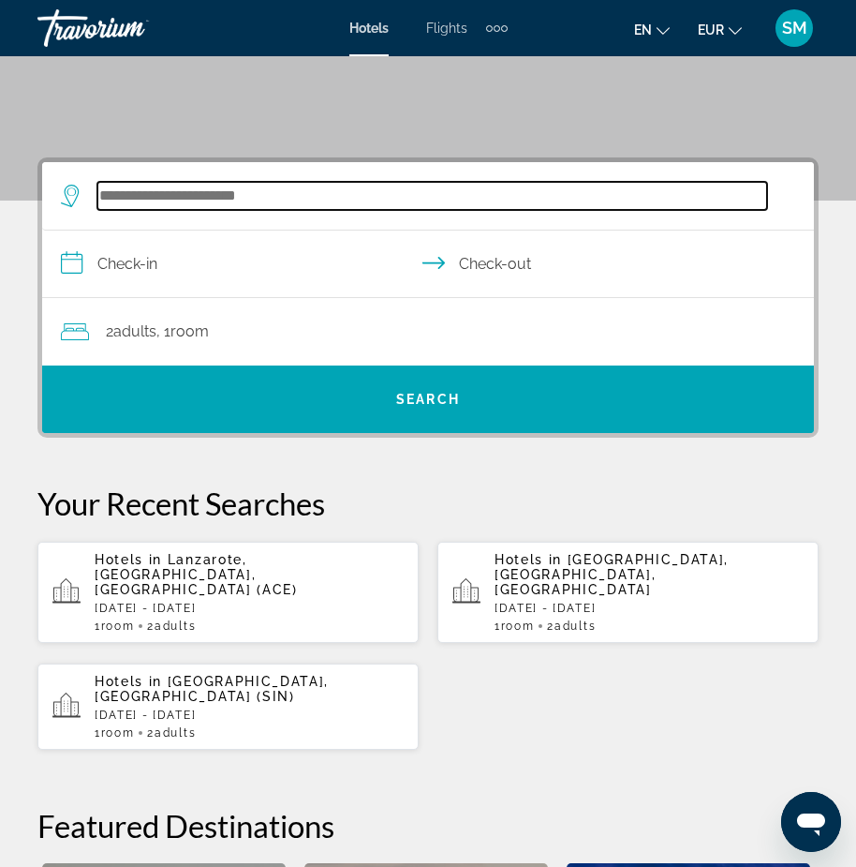
scroll to position [346, 0]
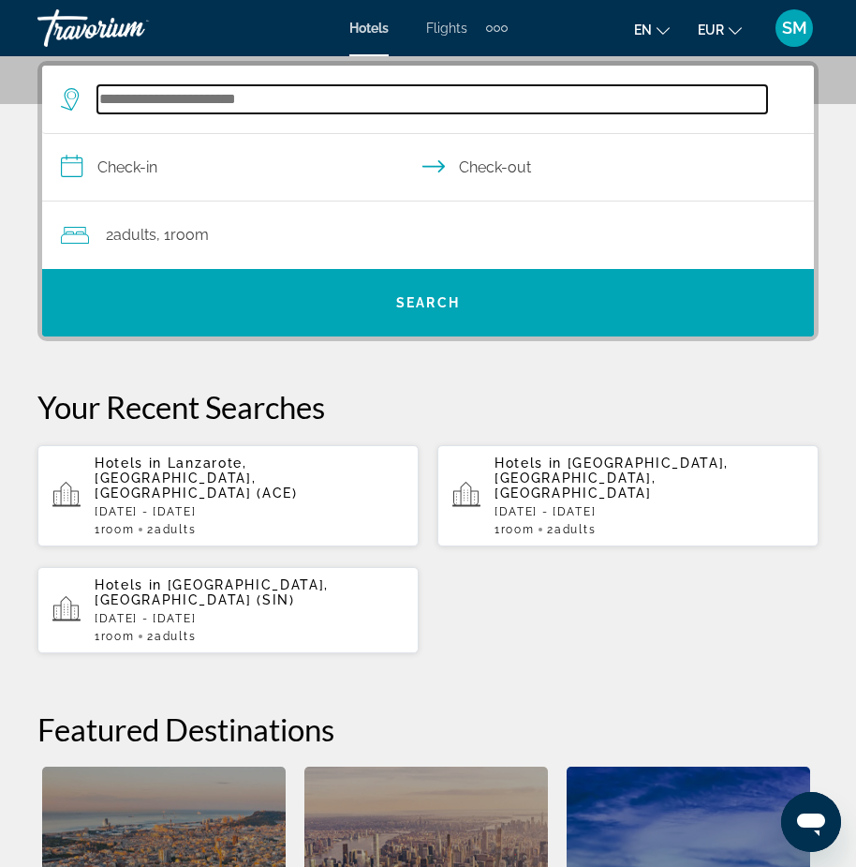
type input "*"
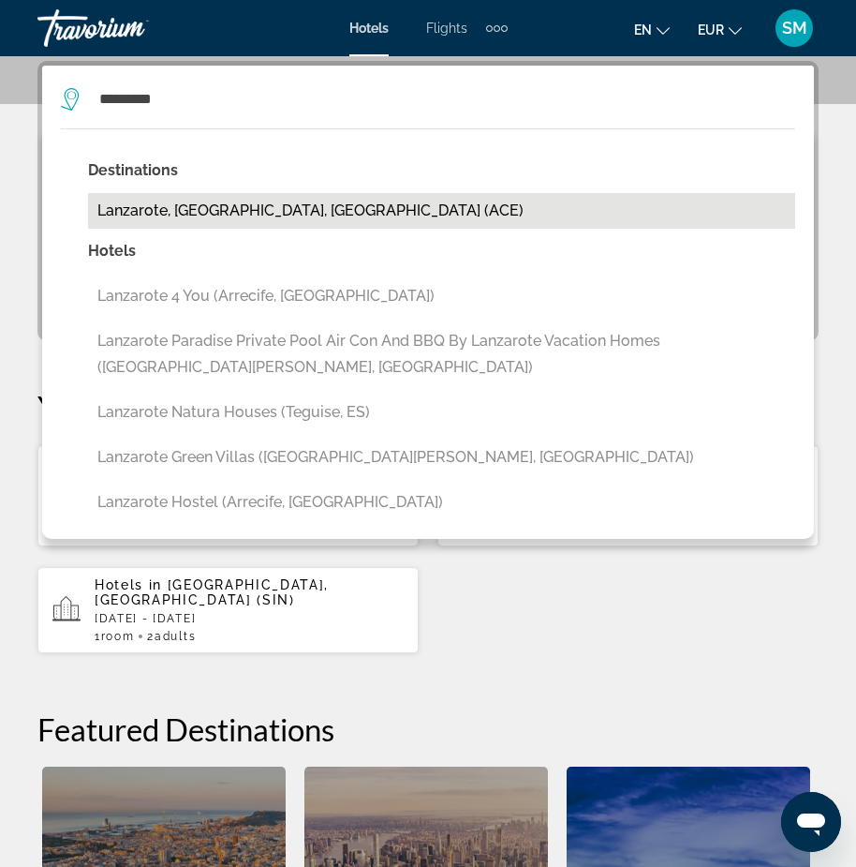
click at [164, 208] on button "Lanzarote, [GEOGRAPHIC_DATA], [GEOGRAPHIC_DATA] (ACE)" at bounding box center [441, 211] width 707 height 36
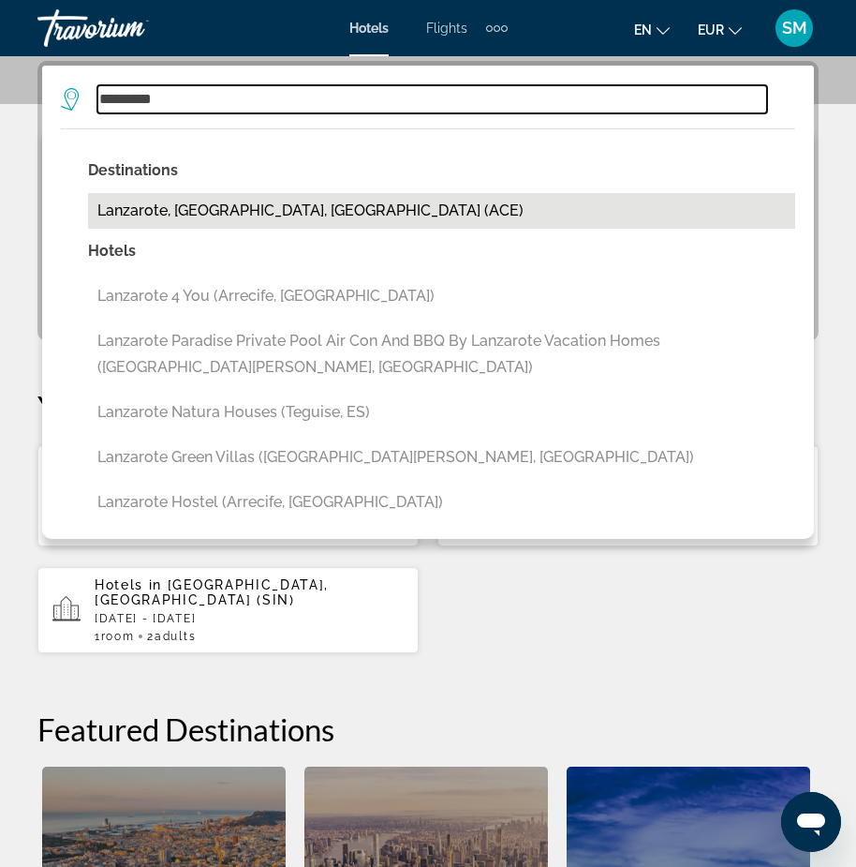
type input "**********"
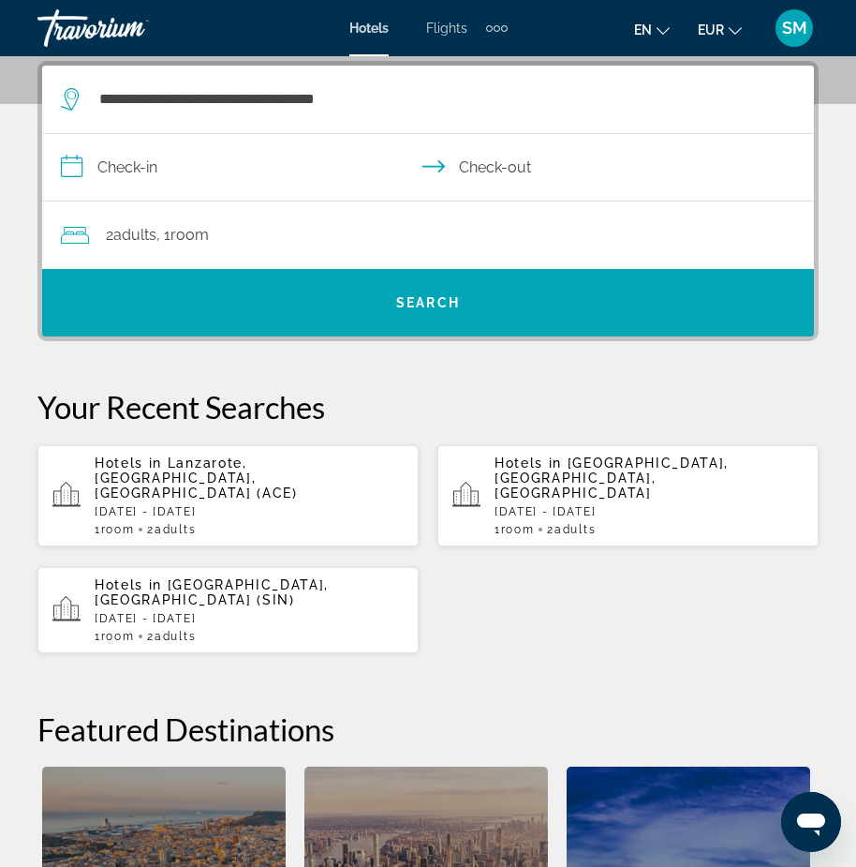
click at [141, 162] on input "**********" at bounding box center [431, 170] width 779 height 72
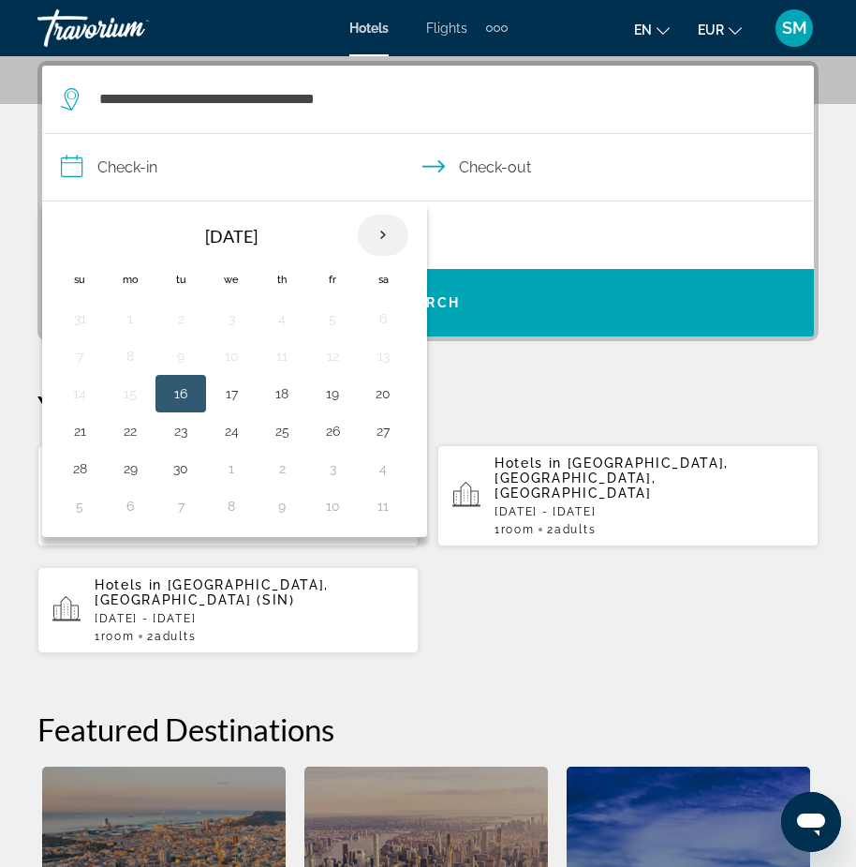
click at [381, 235] on th "Next month" at bounding box center [383, 235] width 51 height 41
click at [172, 435] on button "18" at bounding box center [181, 431] width 30 height 26
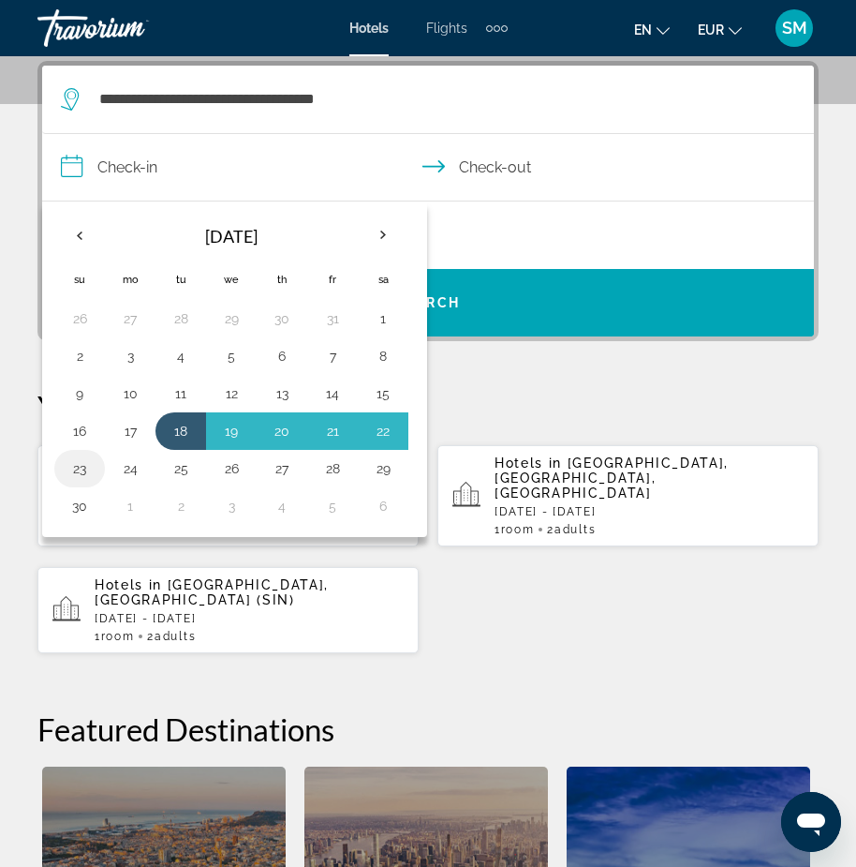
click at [76, 474] on button "23" at bounding box center [80, 468] width 30 height 26
type input "**********"
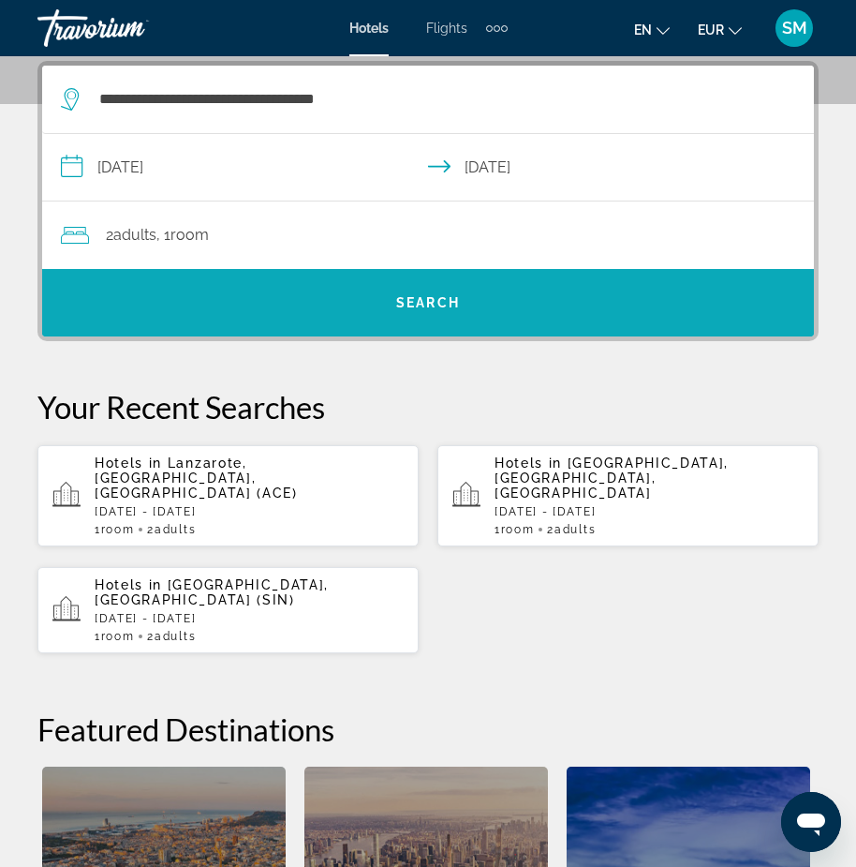
click at [420, 305] on span "Search" at bounding box center [428, 302] width 64 height 15
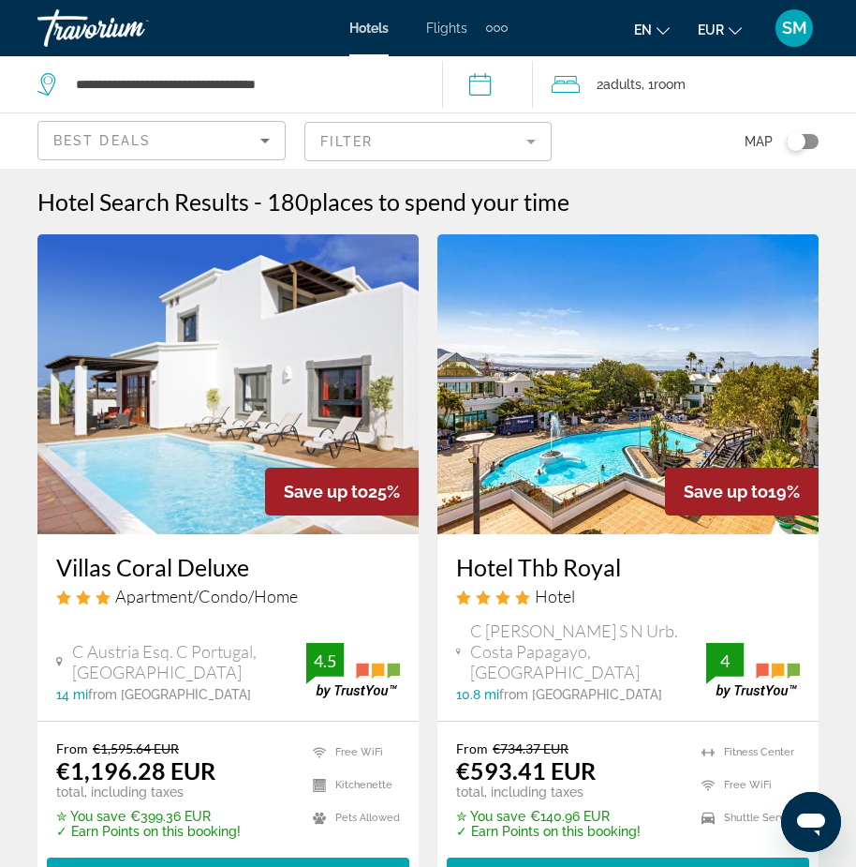
click at [530, 142] on mat-form-field "Filter" at bounding box center [428, 141] width 248 height 39
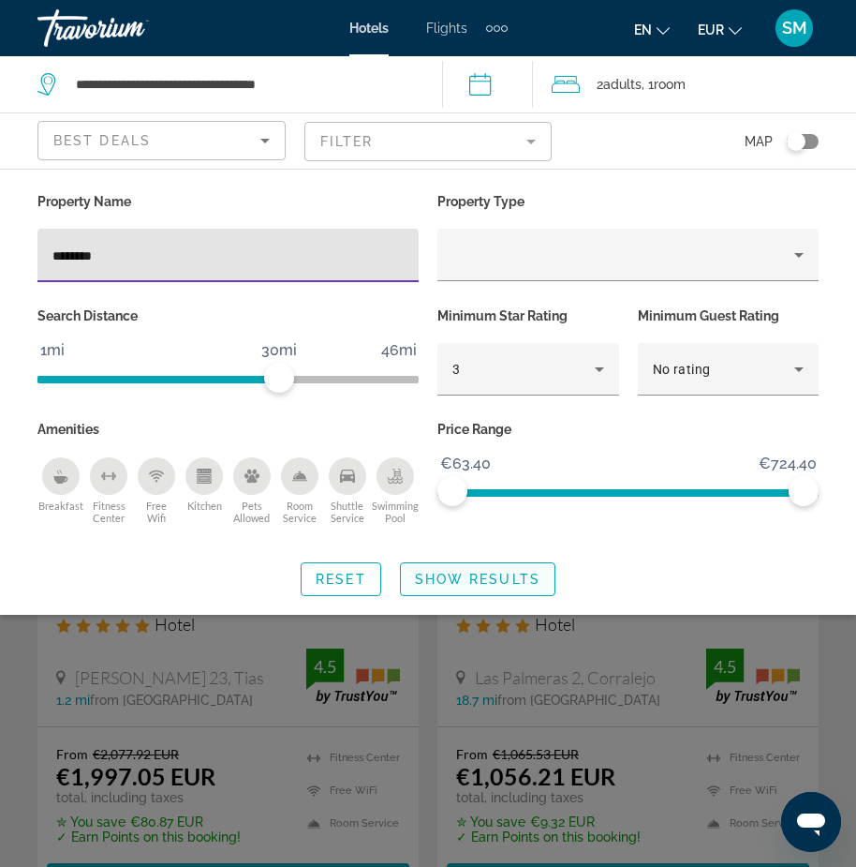
type input "********"
click at [507, 575] on span "Show Results" at bounding box center [478, 578] width 126 height 15
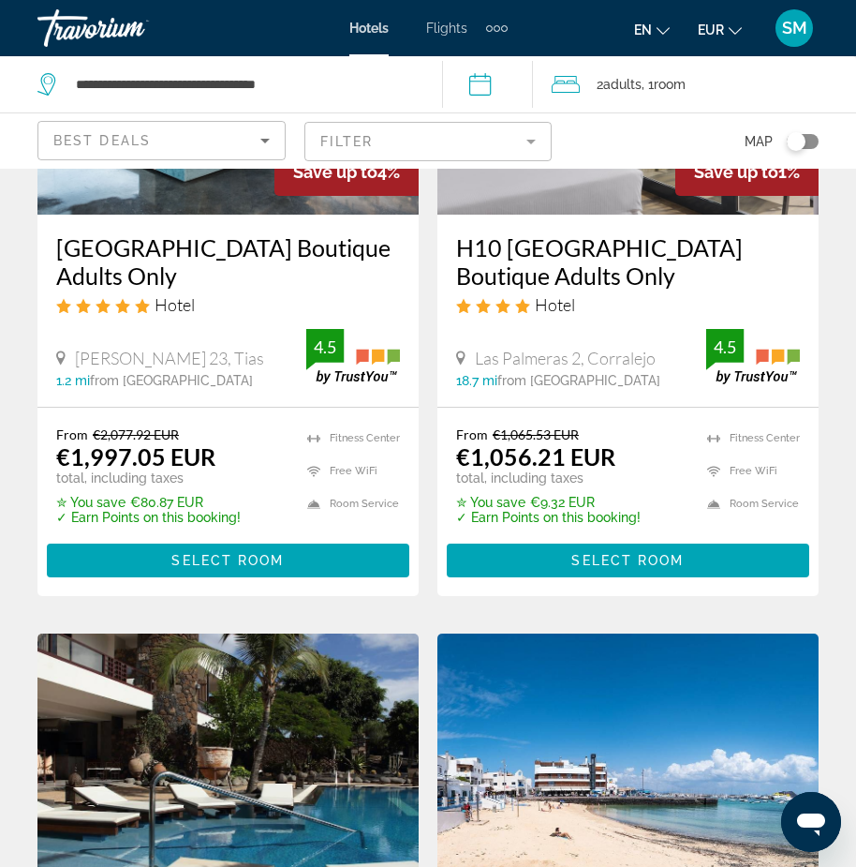
scroll to position [281, 0]
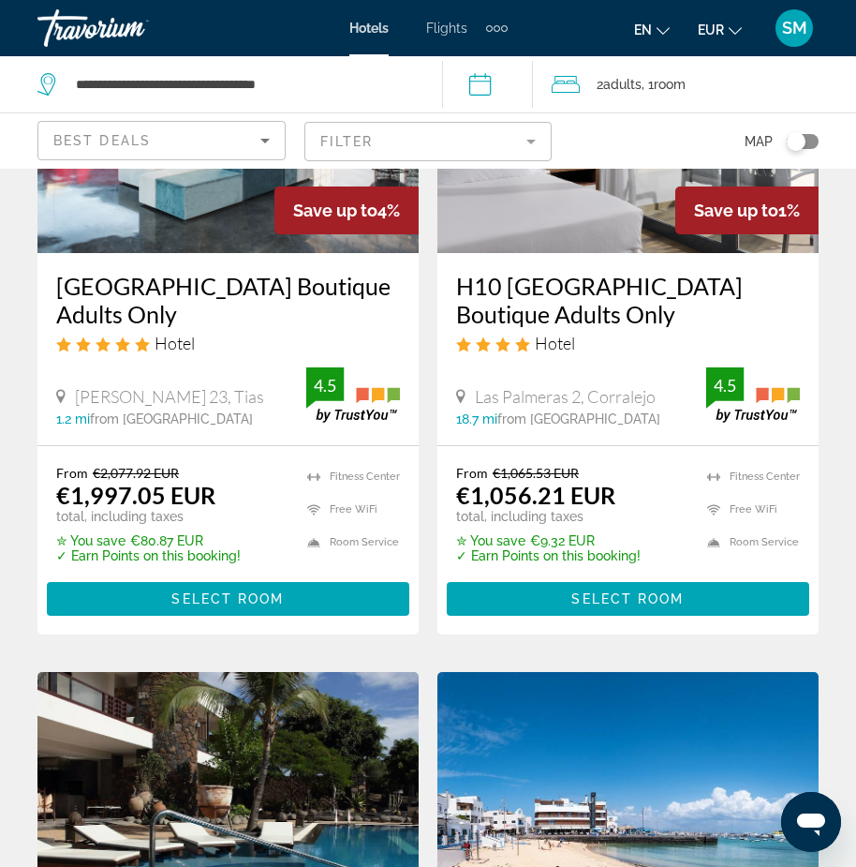
click at [430, 137] on mat-form-field "Filter" at bounding box center [428, 141] width 248 height 39
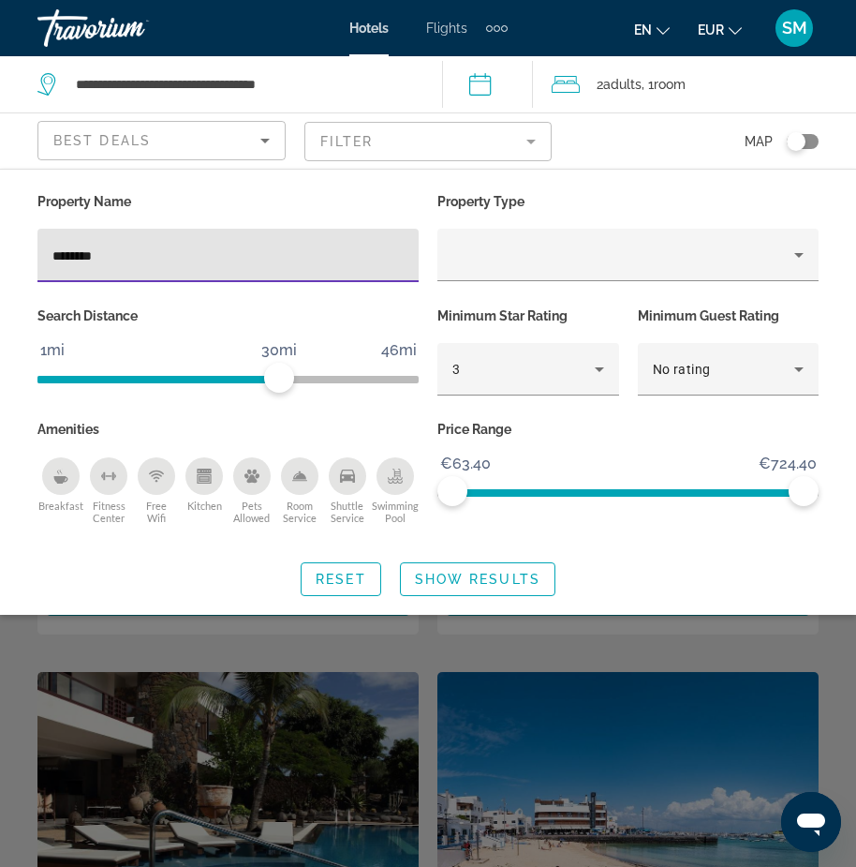
drag, startPoint x: 124, startPoint y: 252, endPoint x: -17, endPoint y: 257, distance: 140.6
click at [0, 257] on html "**********" at bounding box center [428, 152] width 856 height 867
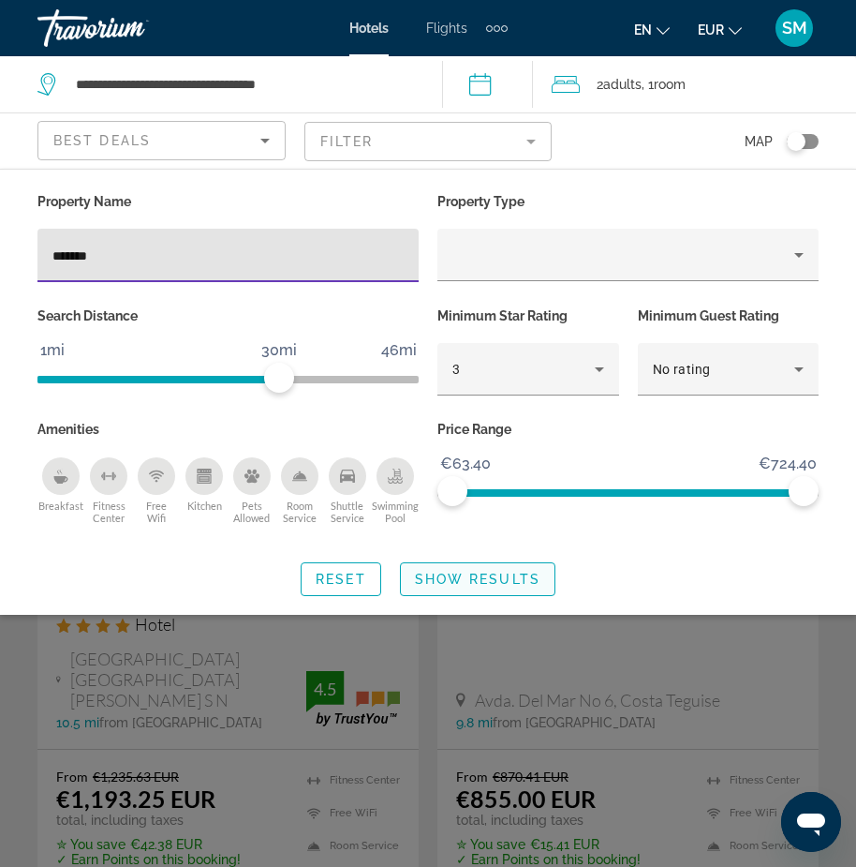
type input "*******"
click at [467, 583] on span "Show Results" at bounding box center [478, 578] width 126 height 15
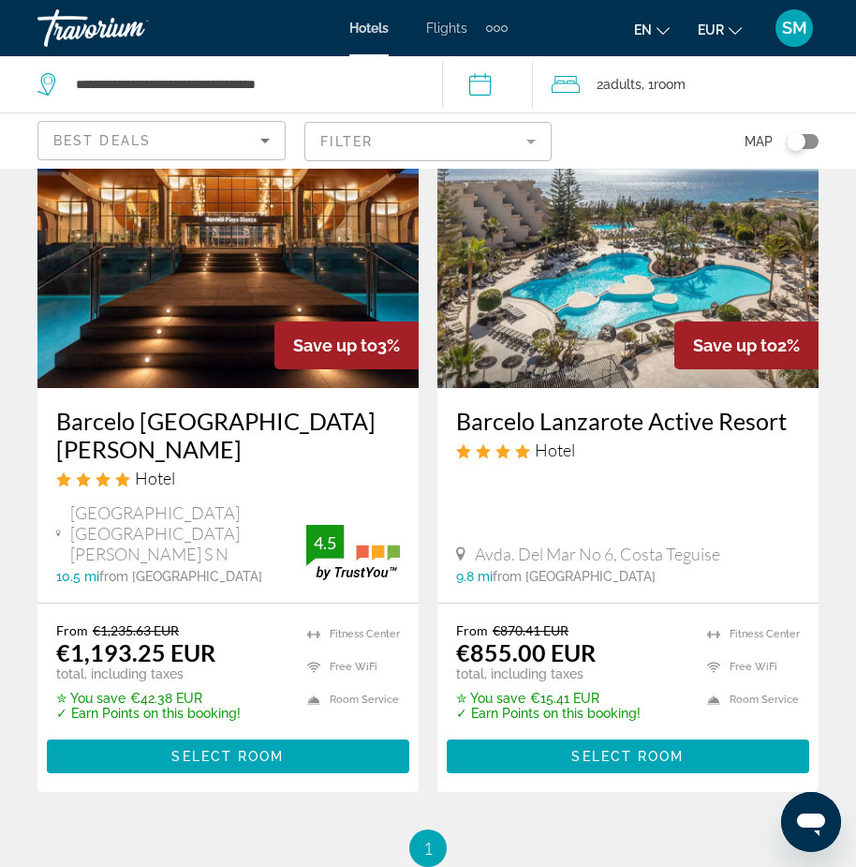
scroll to position [187, 0]
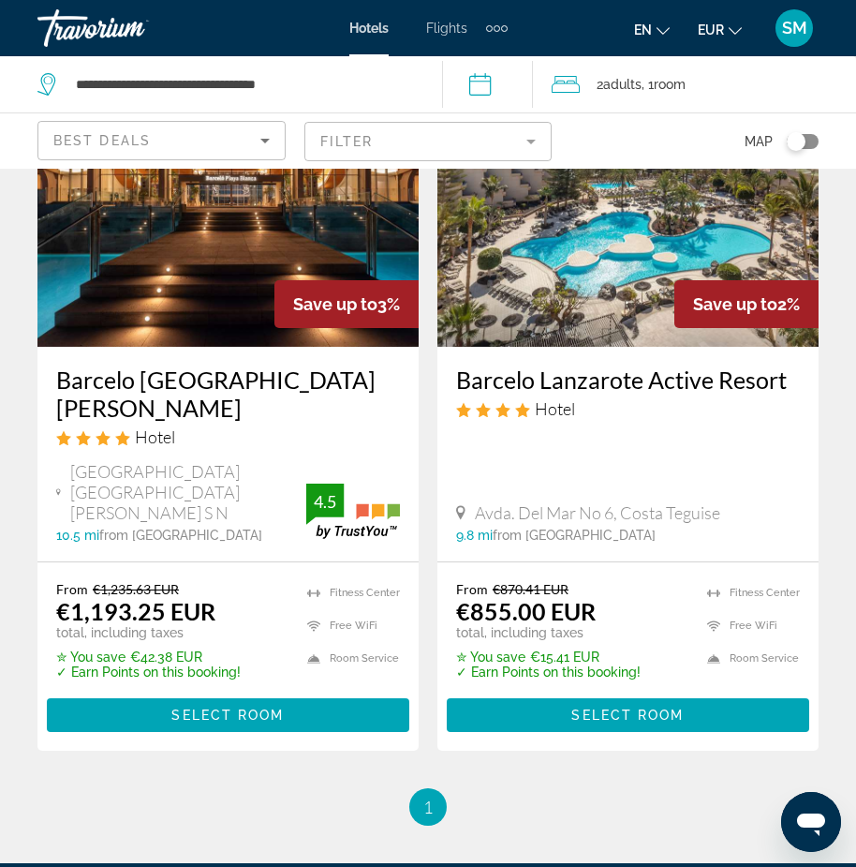
click at [560, 381] on h3 "Barcelo Lanzarote Active Resort" at bounding box center [628, 379] width 344 height 28
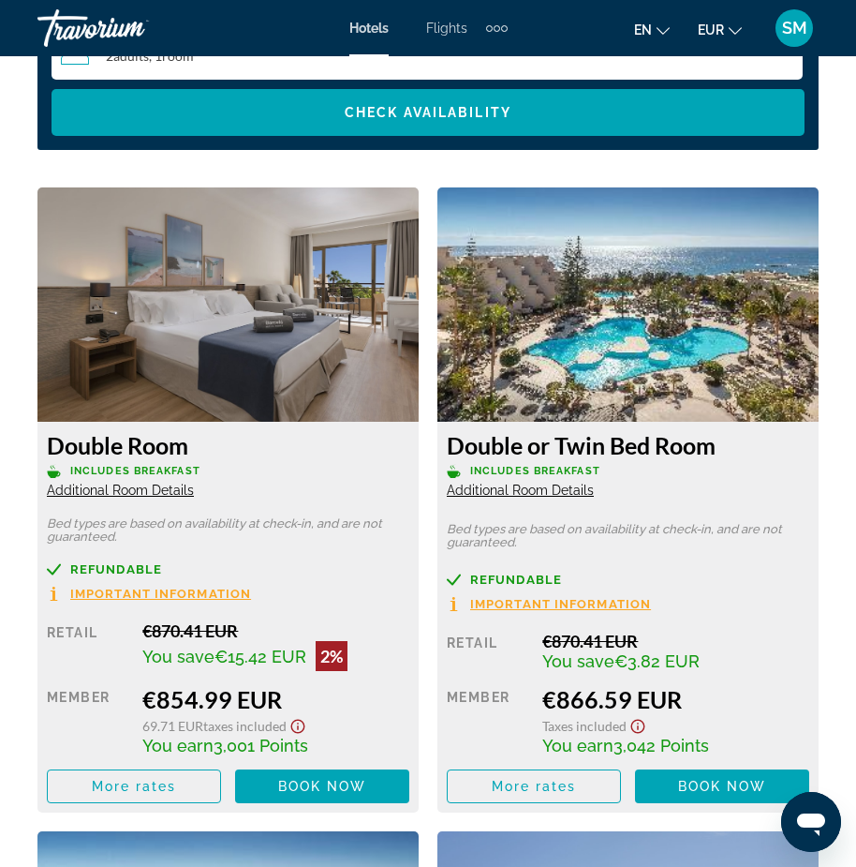
scroll to position [3185, 0]
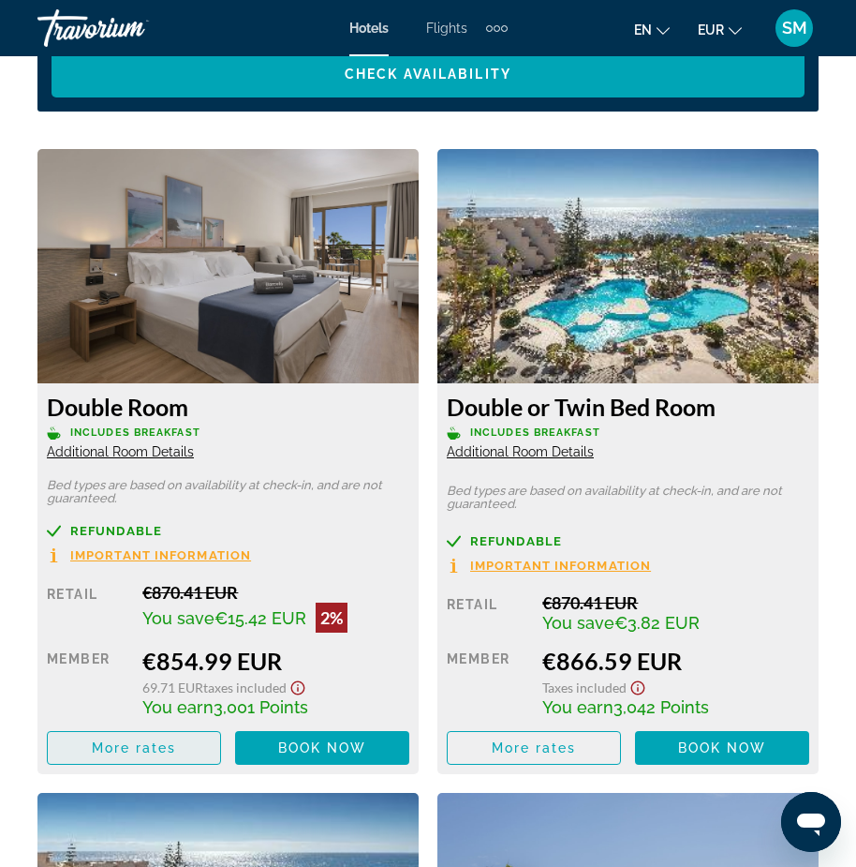
click at [133, 740] on span "More rates" at bounding box center [134, 747] width 85 height 15
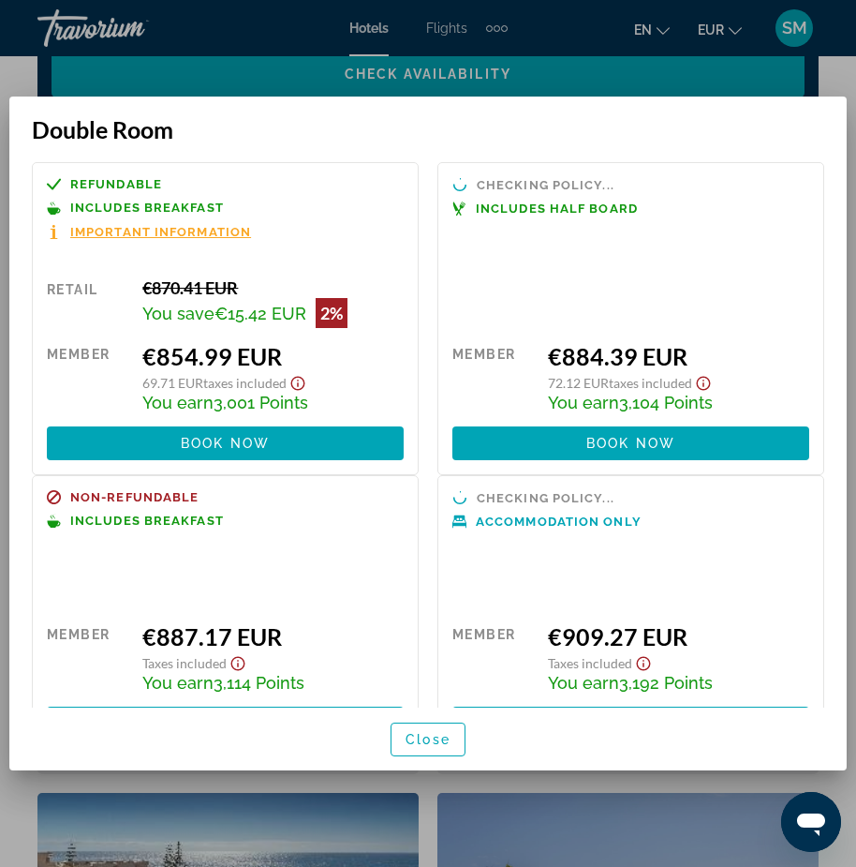
scroll to position [0, 0]
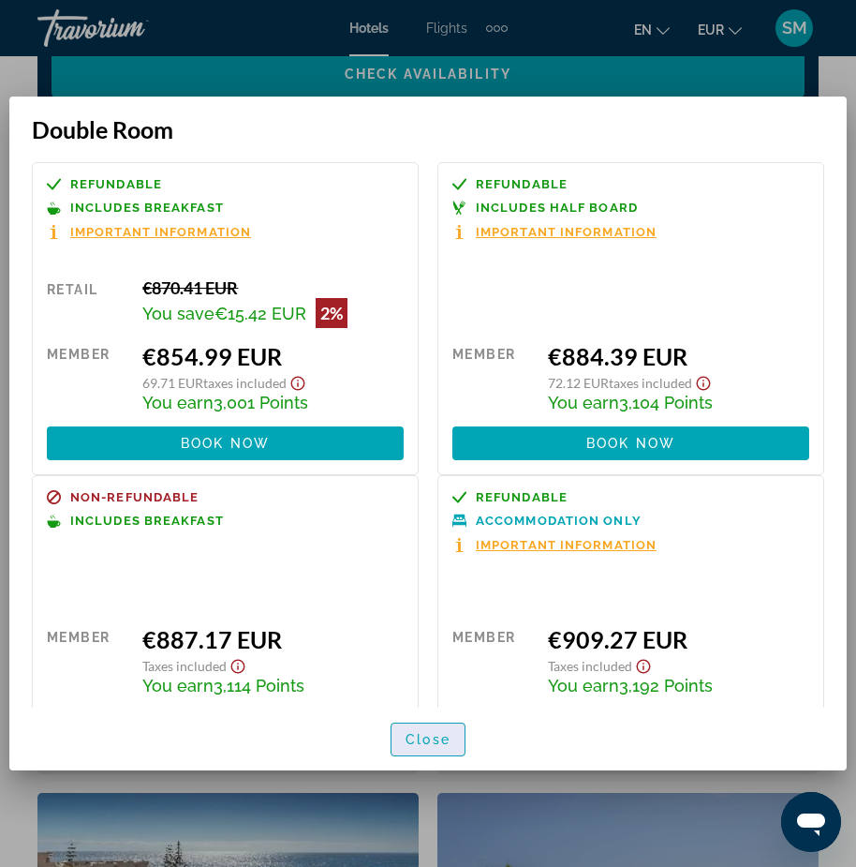
click at [439, 742] on span "Close" at bounding box center [428, 739] width 45 height 15
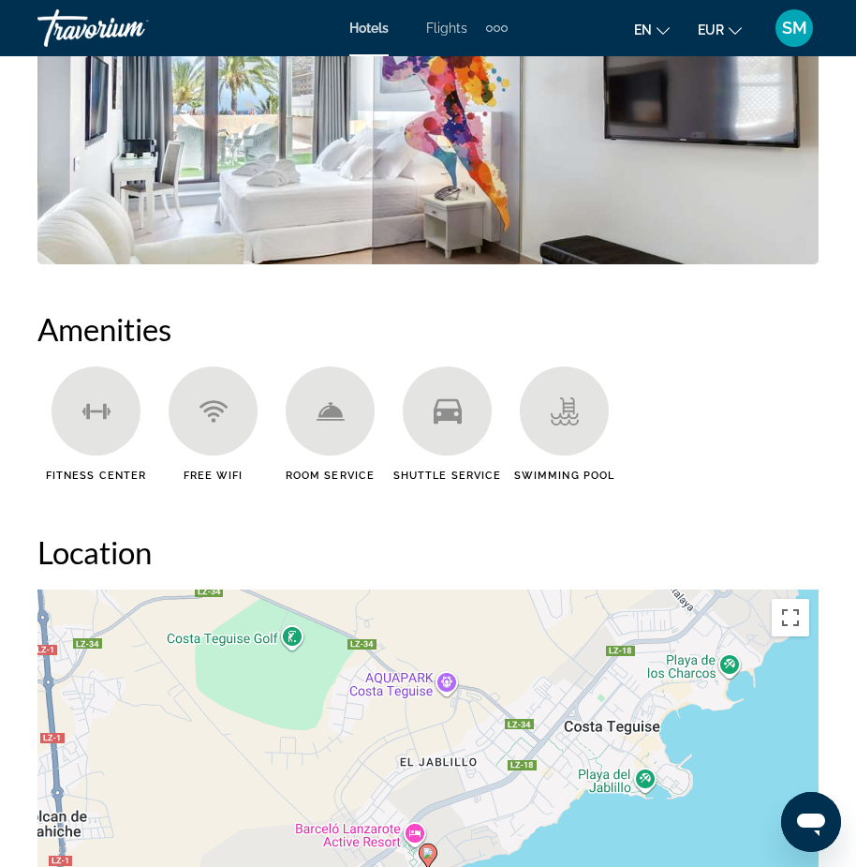
scroll to position [1686, 0]
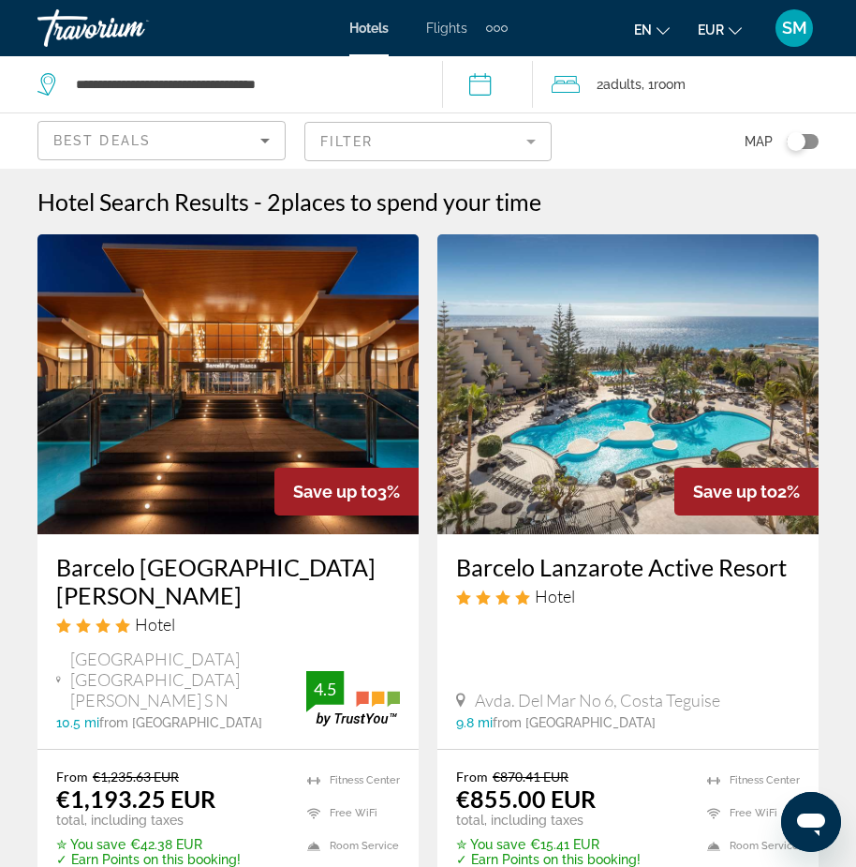
click at [533, 141] on mat-form-field "Filter" at bounding box center [428, 141] width 248 height 39
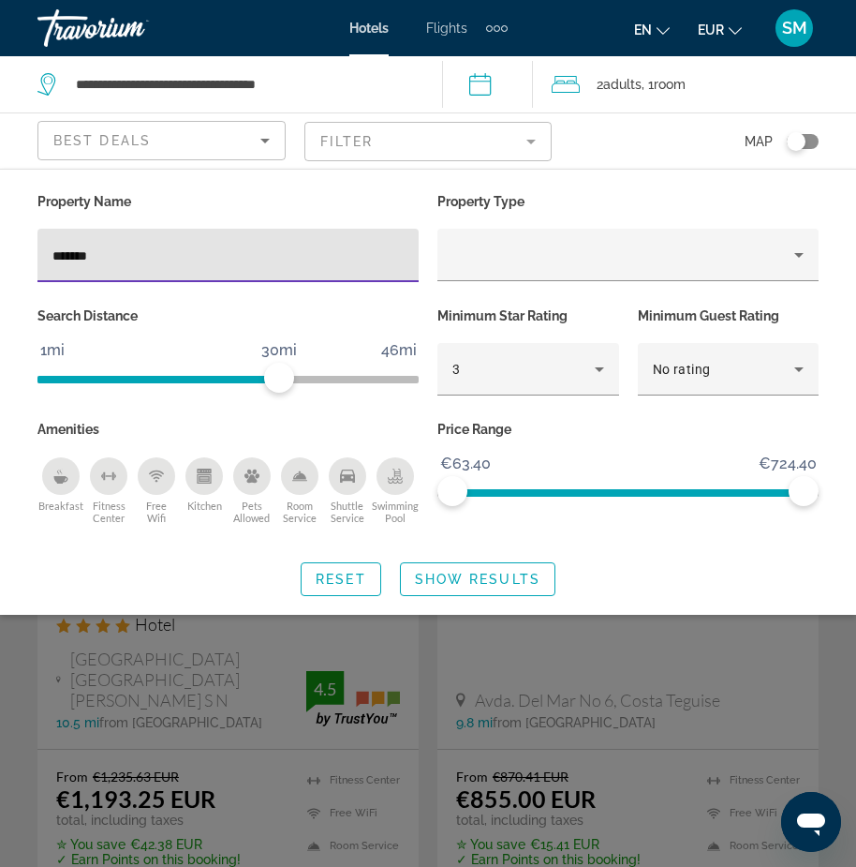
drag, startPoint x: 158, startPoint y: 251, endPoint x: -17, endPoint y: 248, distance: 175.2
click at [0, 248] on html "**********" at bounding box center [428, 433] width 856 height 867
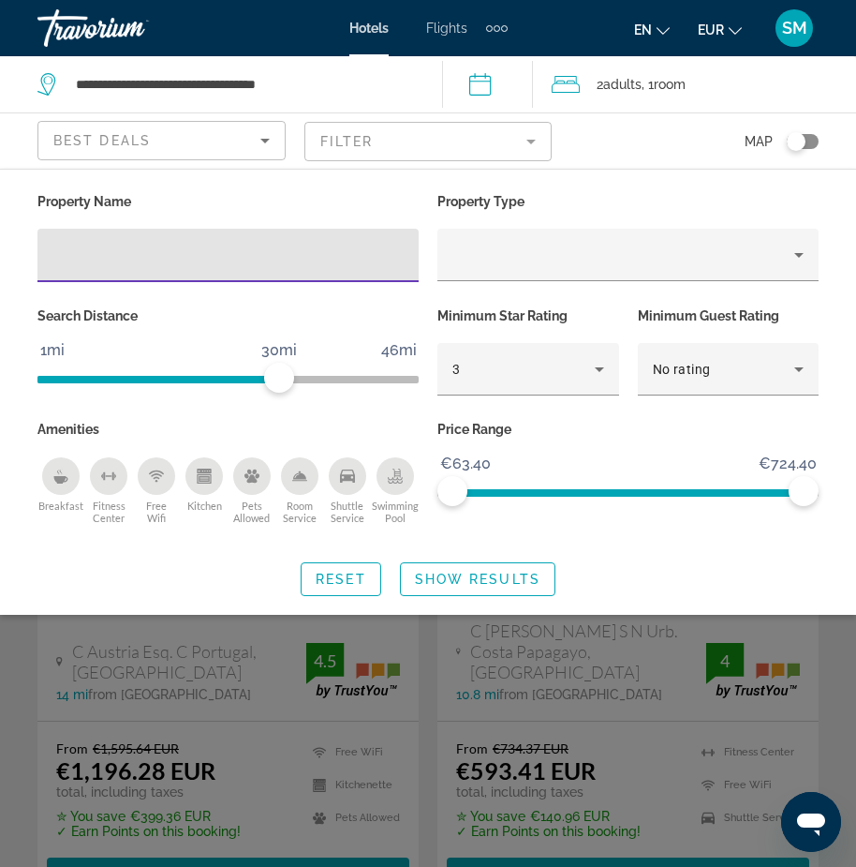
click at [494, 586] on span "Search widget" at bounding box center [478, 578] width 154 height 45
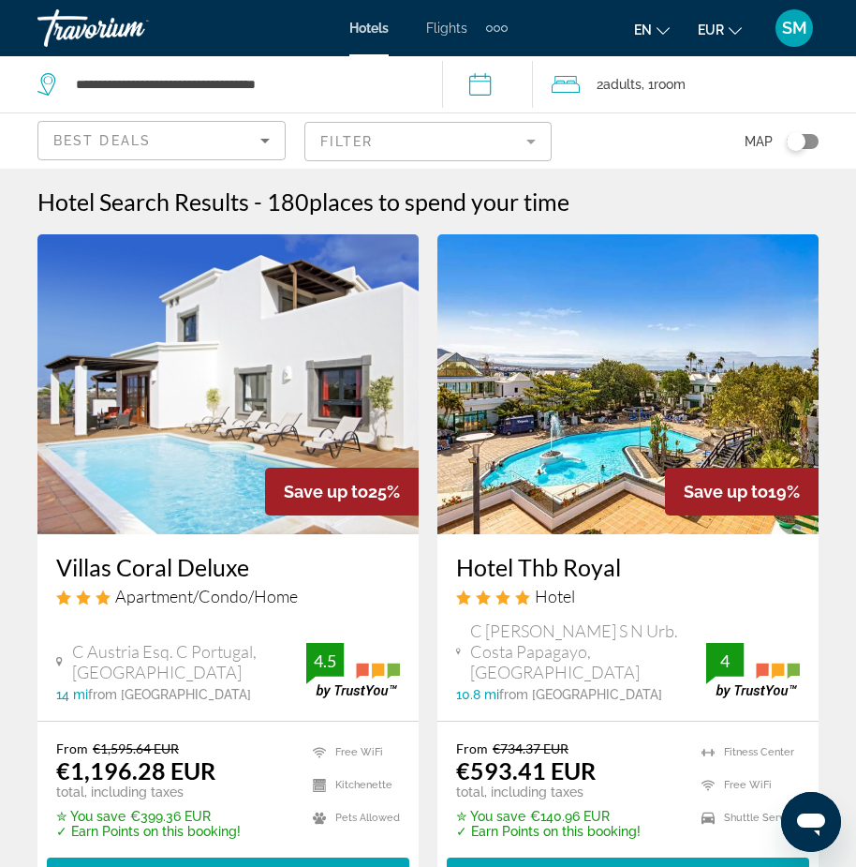
click at [545, 572] on h3 "Hotel Thb Royal" at bounding box center [628, 567] width 344 height 28
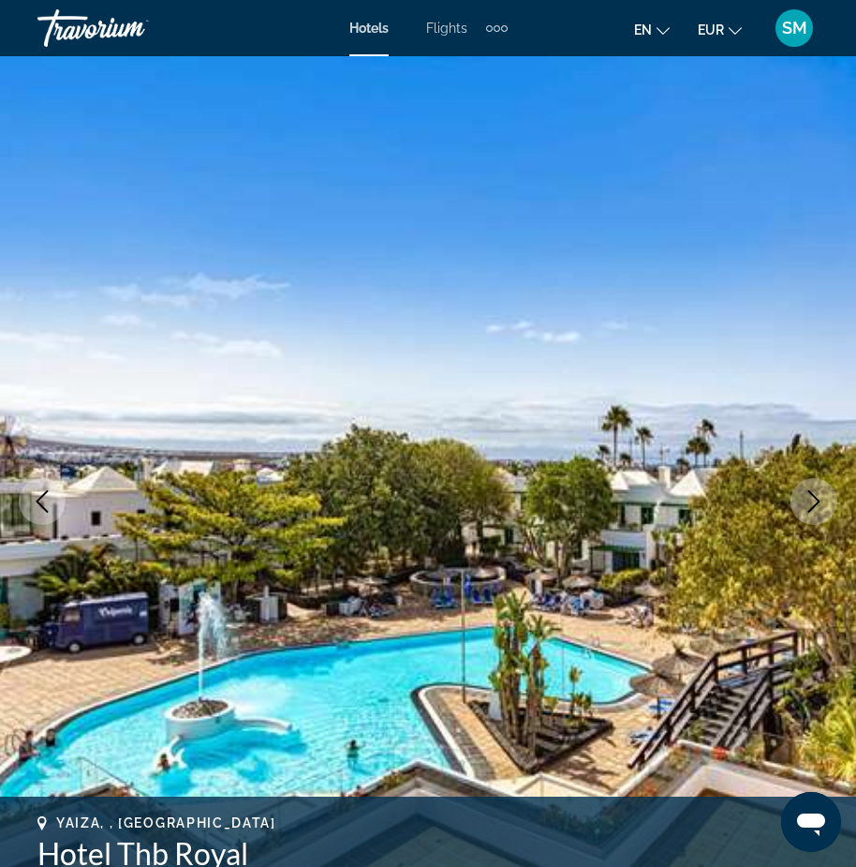
click at [817, 500] on icon "Next image" at bounding box center [814, 501] width 22 height 22
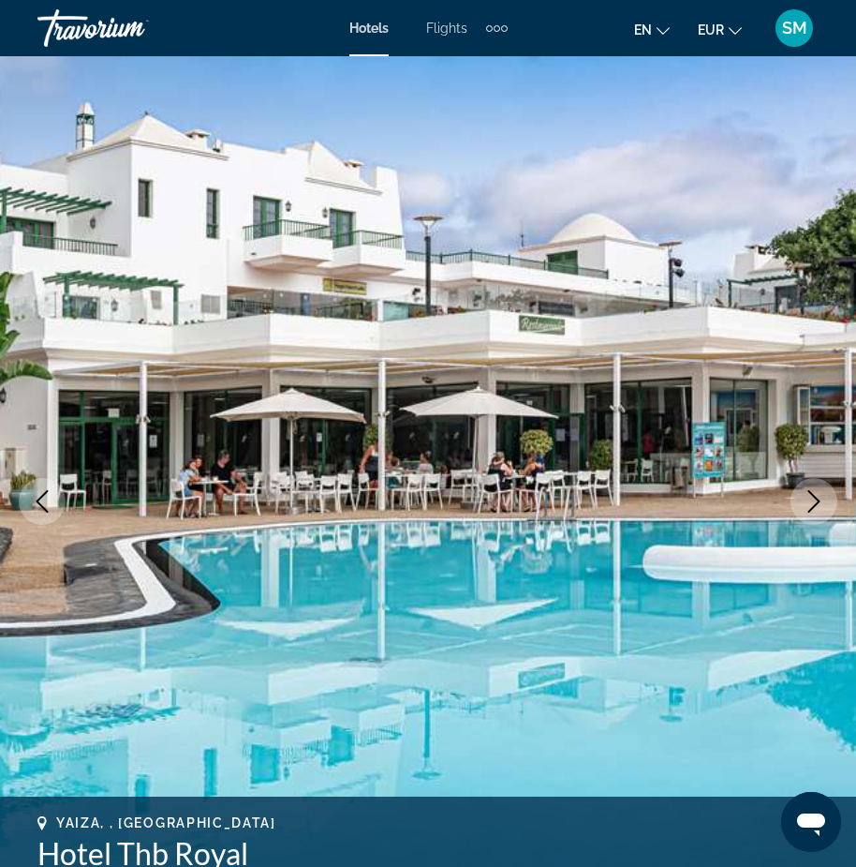
click at [811, 501] on icon "Next image" at bounding box center [814, 501] width 22 height 22
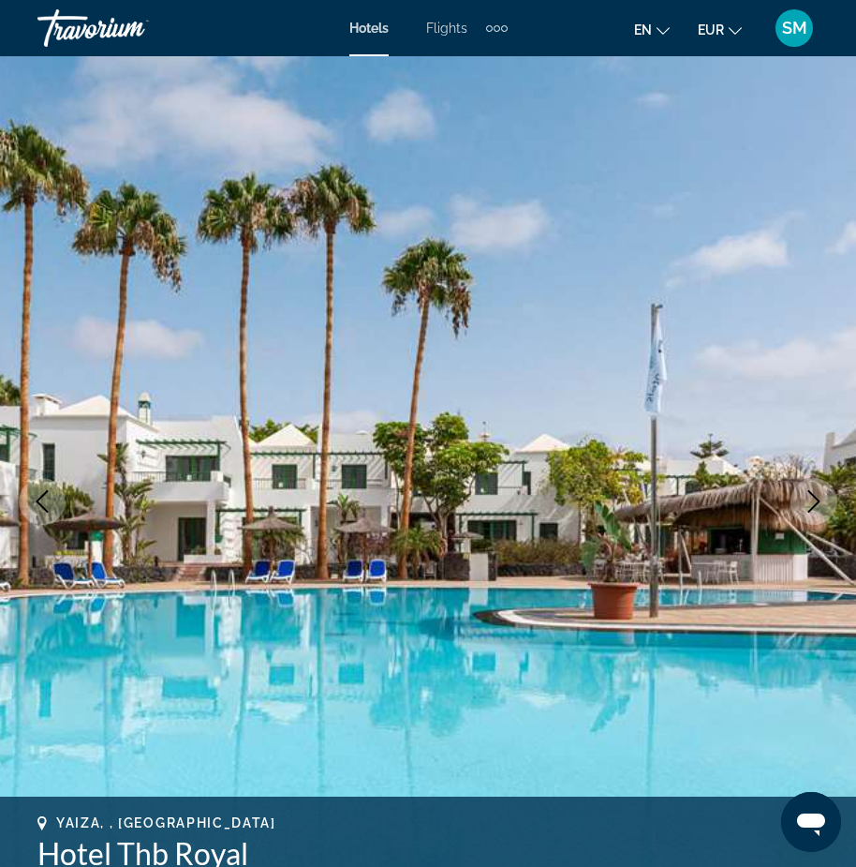
click at [811, 501] on icon "Next image" at bounding box center [814, 501] width 22 height 22
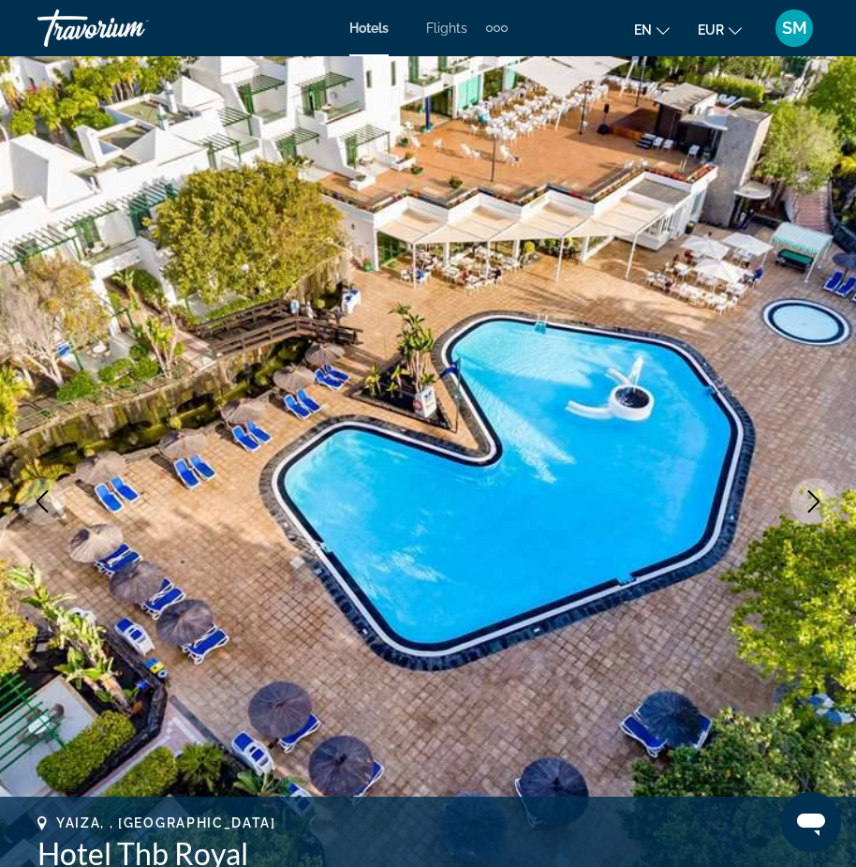
click at [811, 501] on icon "Next image" at bounding box center [814, 501] width 22 height 22
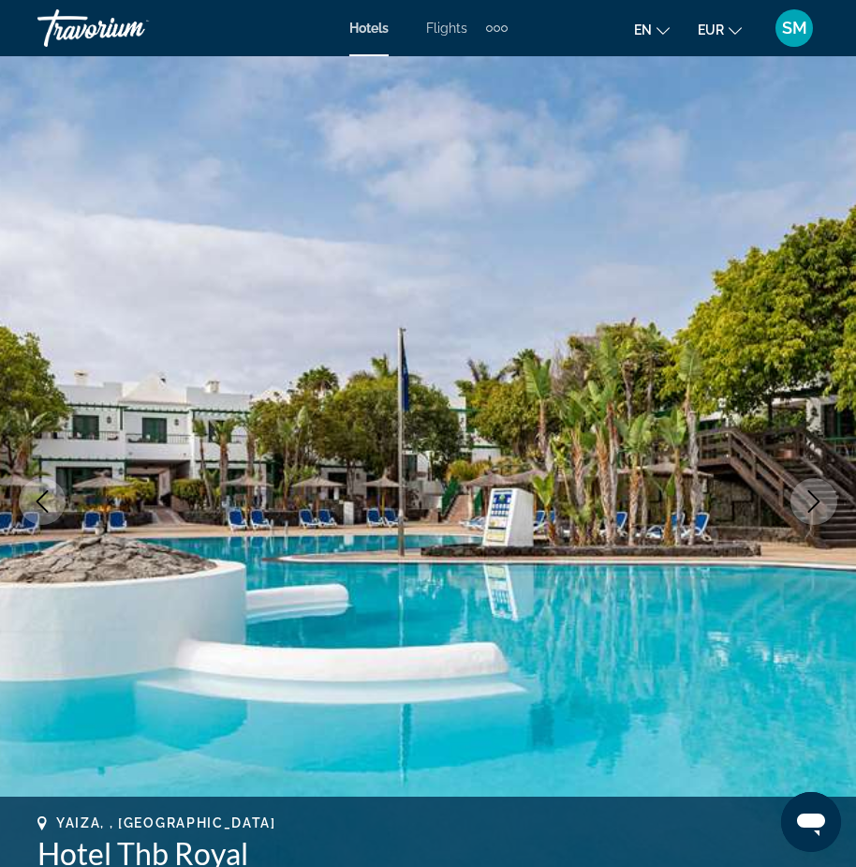
click at [811, 501] on icon "Next image" at bounding box center [814, 501] width 22 height 22
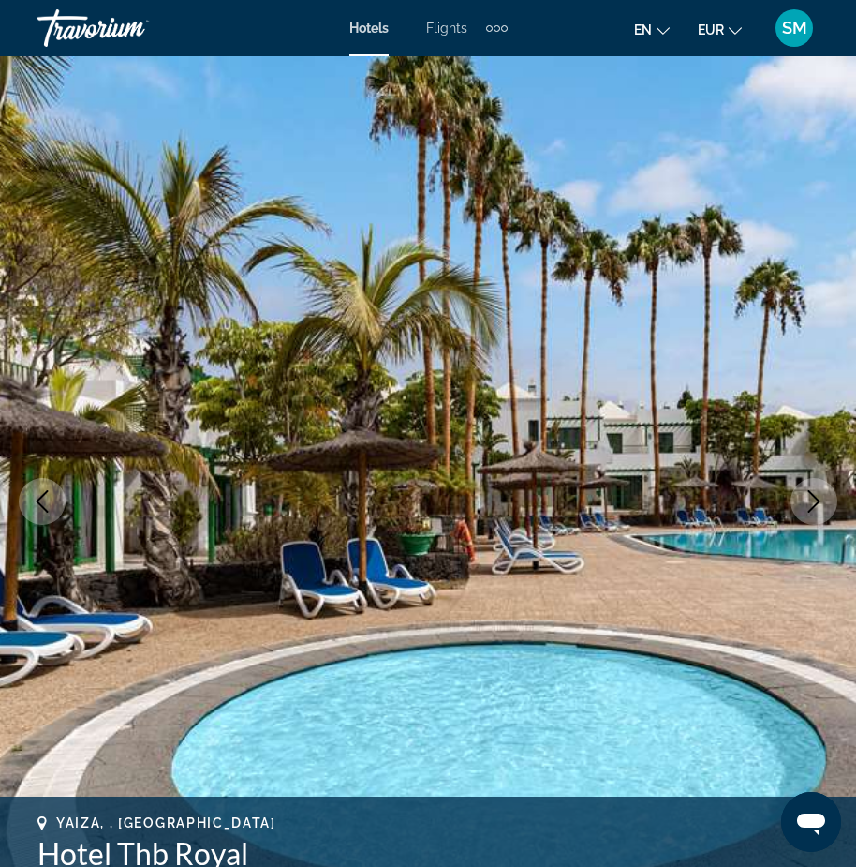
click at [811, 501] on icon "Next image" at bounding box center [814, 501] width 22 height 22
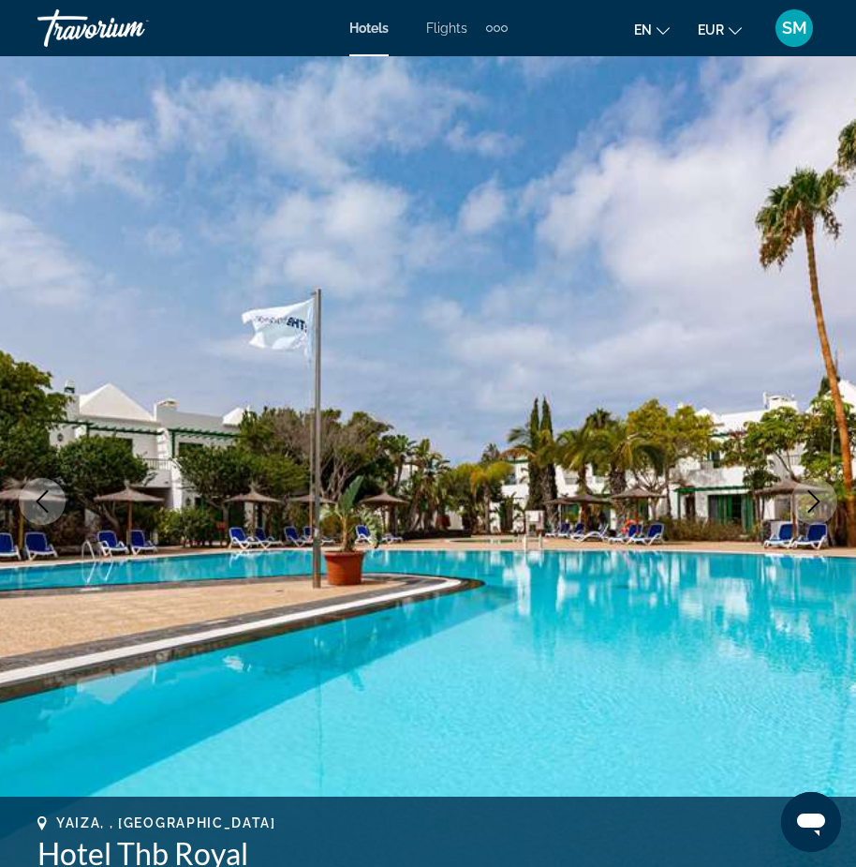
click at [811, 501] on icon "Next image" at bounding box center [814, 501] width 22 height 22
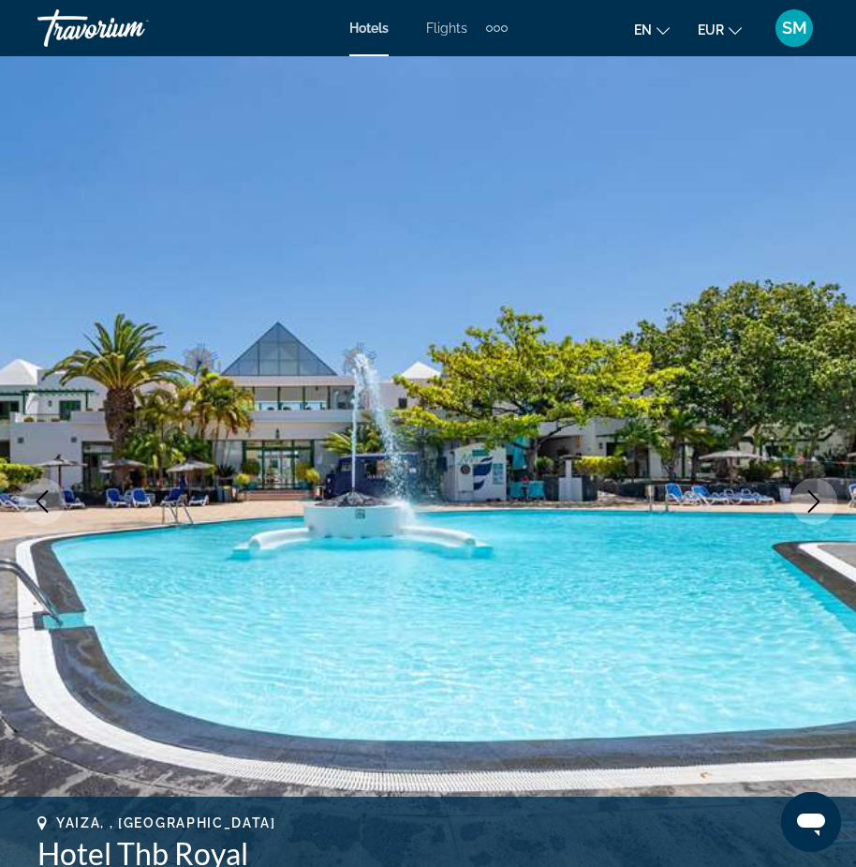
click at [811, 501] on icon "Next image" at bounding box center [814, 501] width 22 height 22
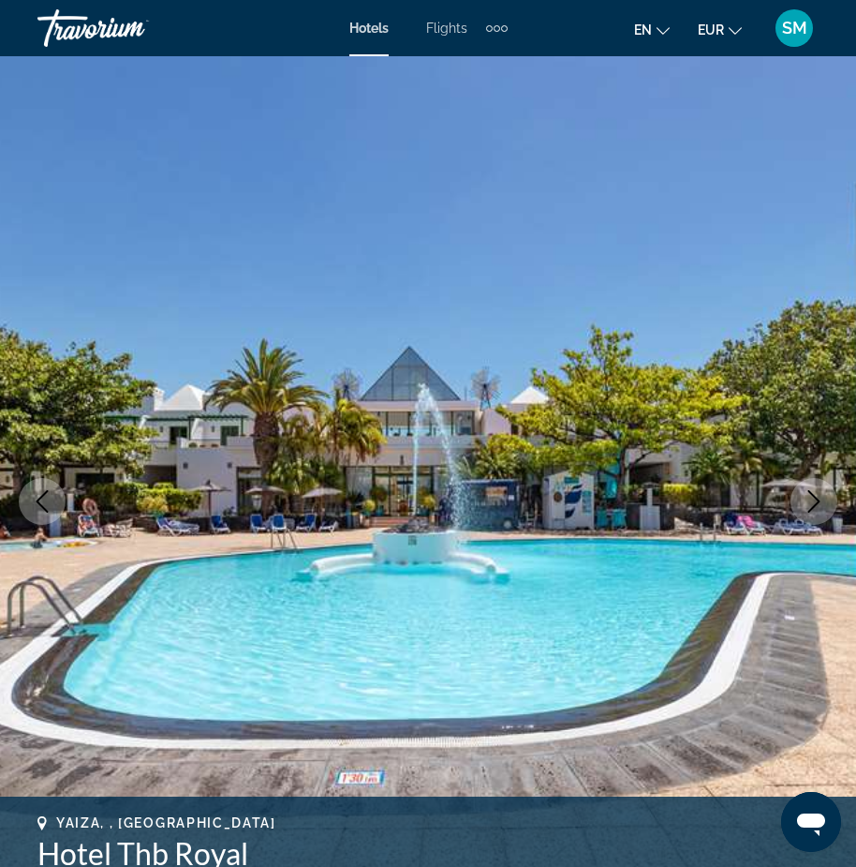
click at [811, 501] on icon "Next image" at bounding box center [814, 501] width 22 height 22
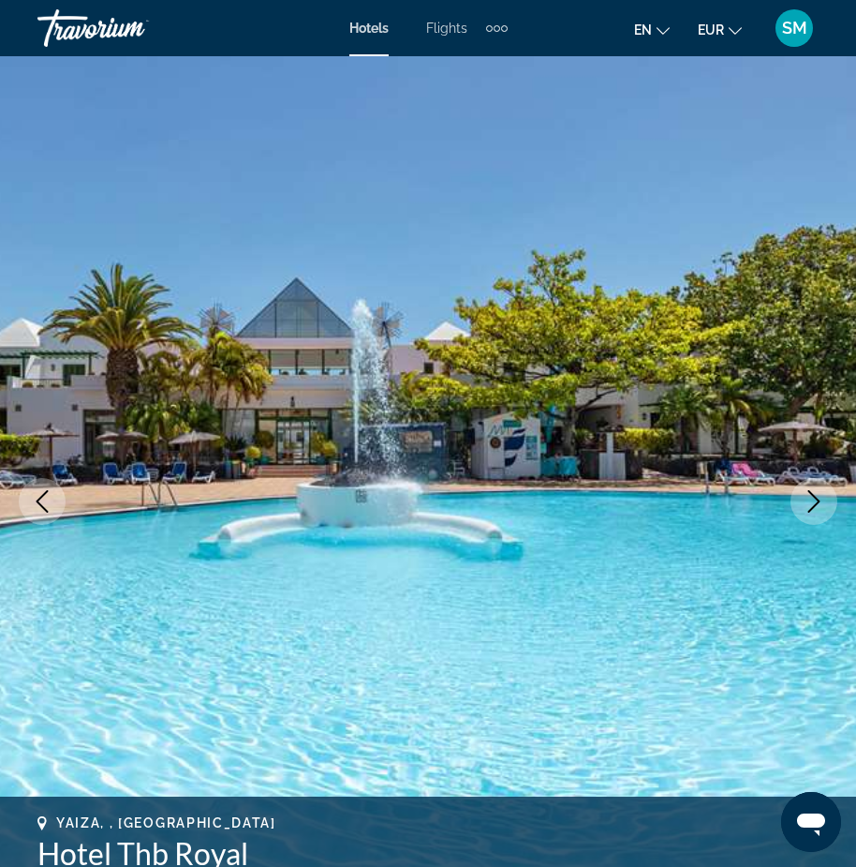
click at [811, 501] on icon "Next image" at bounding box center [814, 501] width 22 height 22
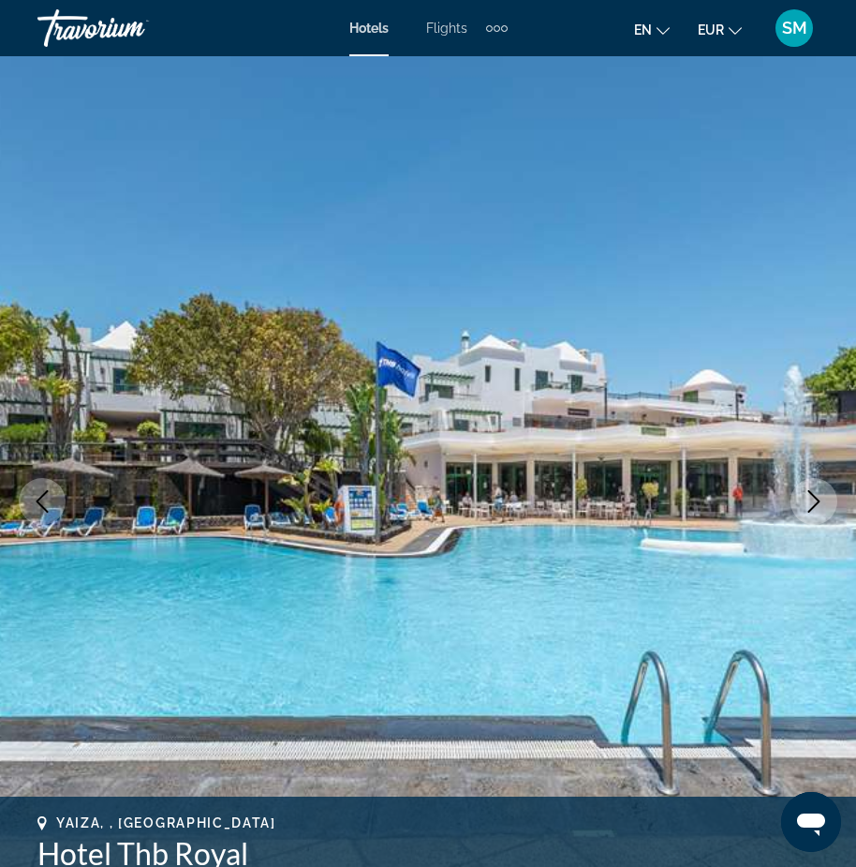
click at [811, 501] on icon "Next image" at bounding box center [814, 501] width 22 height 22
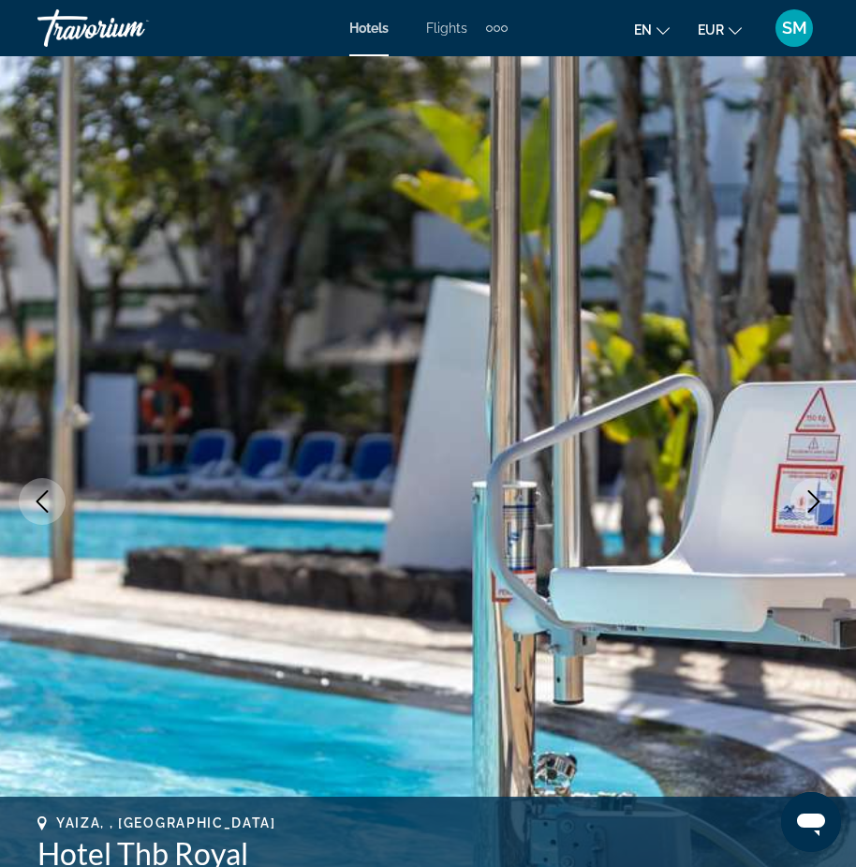
click at [811, 501] on icon "Next image" at bounding box center [814, 501] width 22 height 22
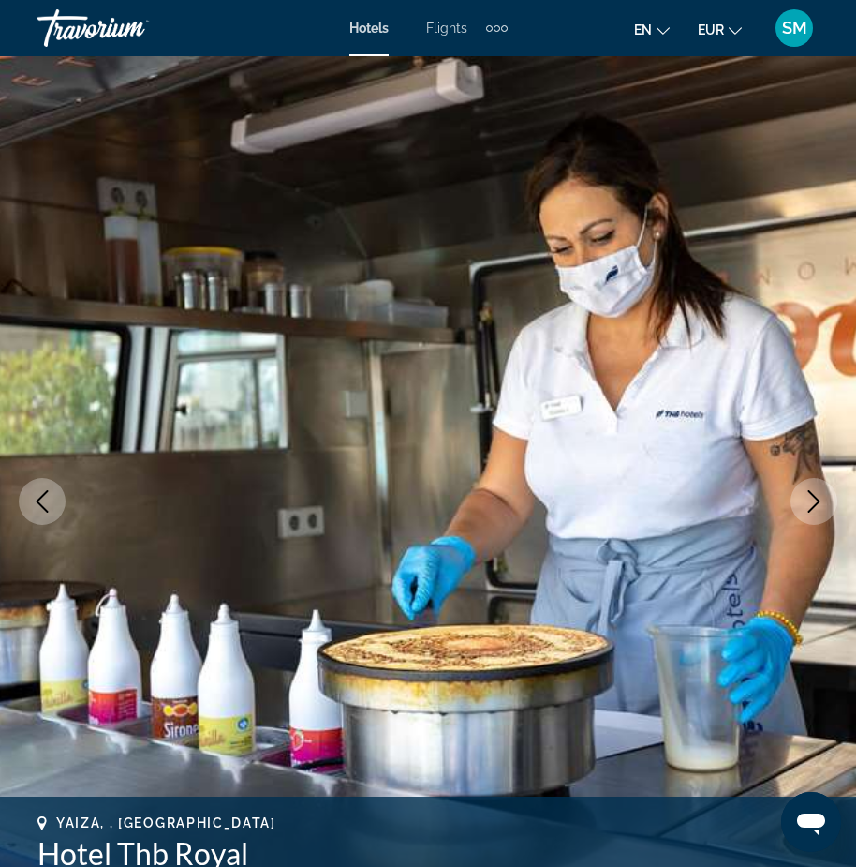
click at [811, 501] on icon "Next image" at bounding box center [814, 501] width 22 height 22
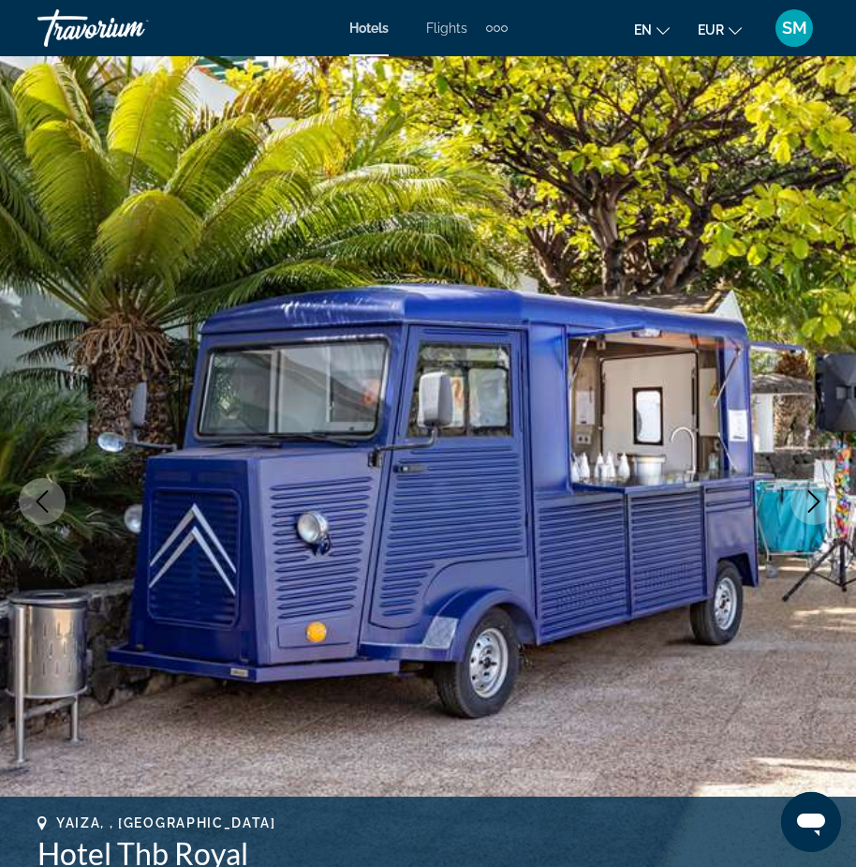
click at [811, 501] on icon "Next image" at bounding box center [814, 501] width 22 height 22
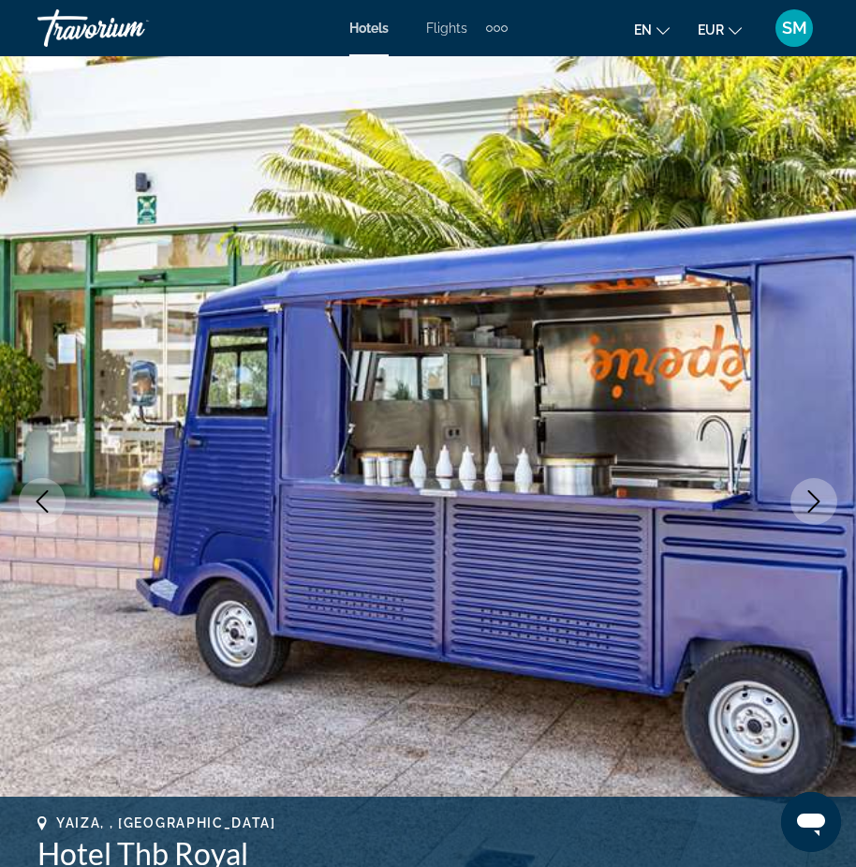
click at [811, 501] on icon "Next image" at bounding box center [814, 501] width 22 height 22
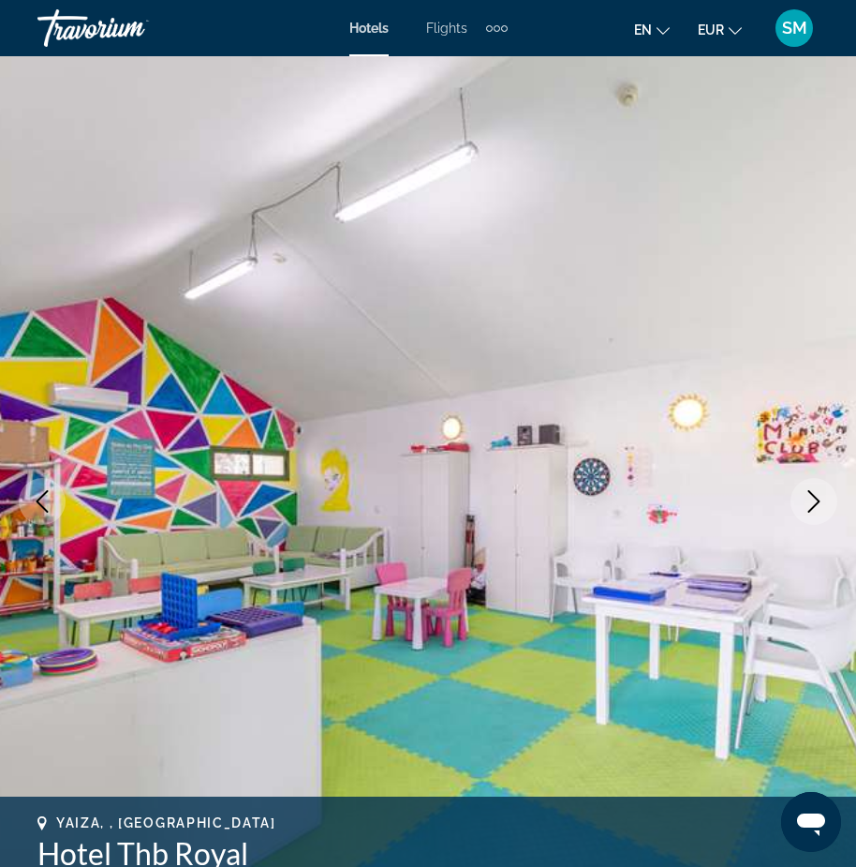
click at [811, 501] on icon "Next image" at bounding box center [814, 501] width 22 height 22
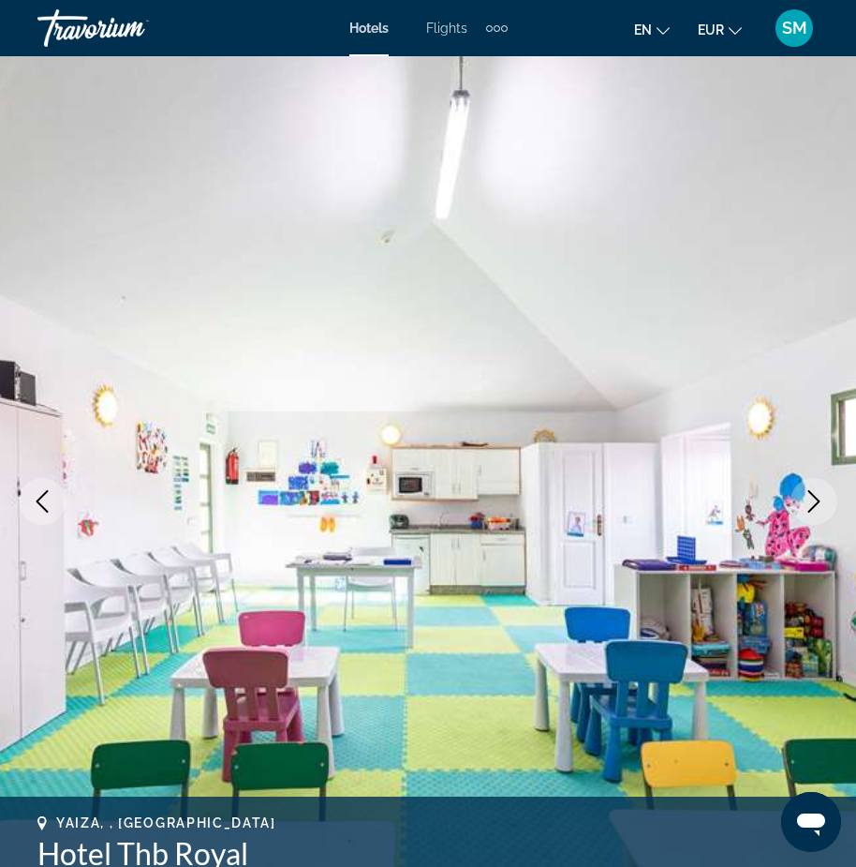
click at [811, 501] on icon "Next image" at bounding box center [814, 501] width 22 height 22
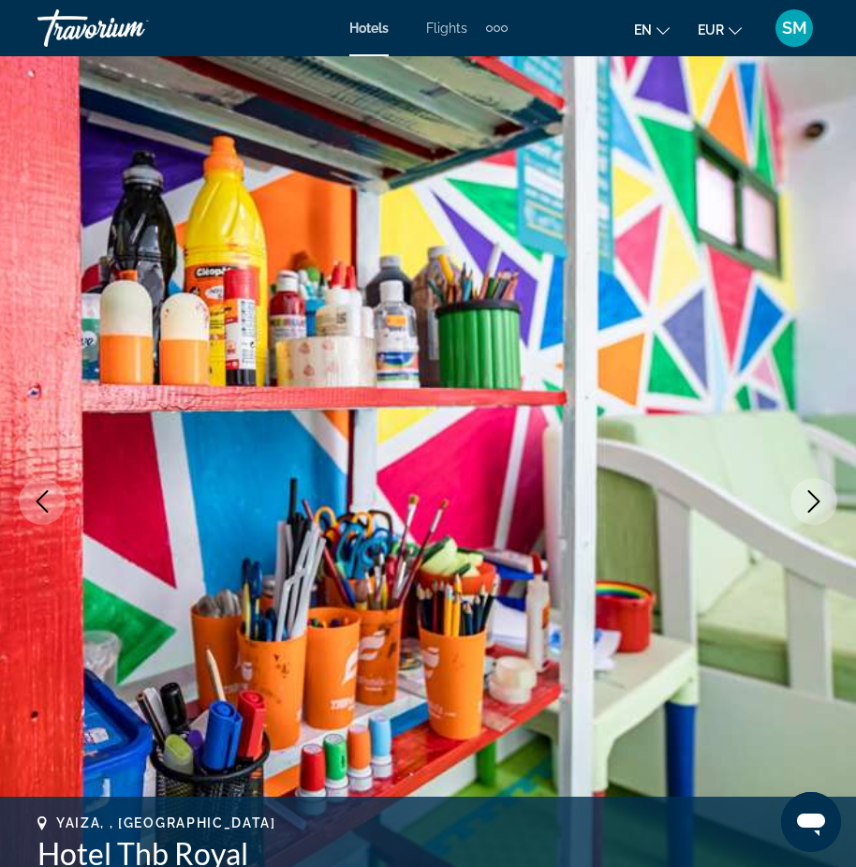
click at [811, 501] on icon "Next image" at bounding box center [814, 501] width 22 height 22
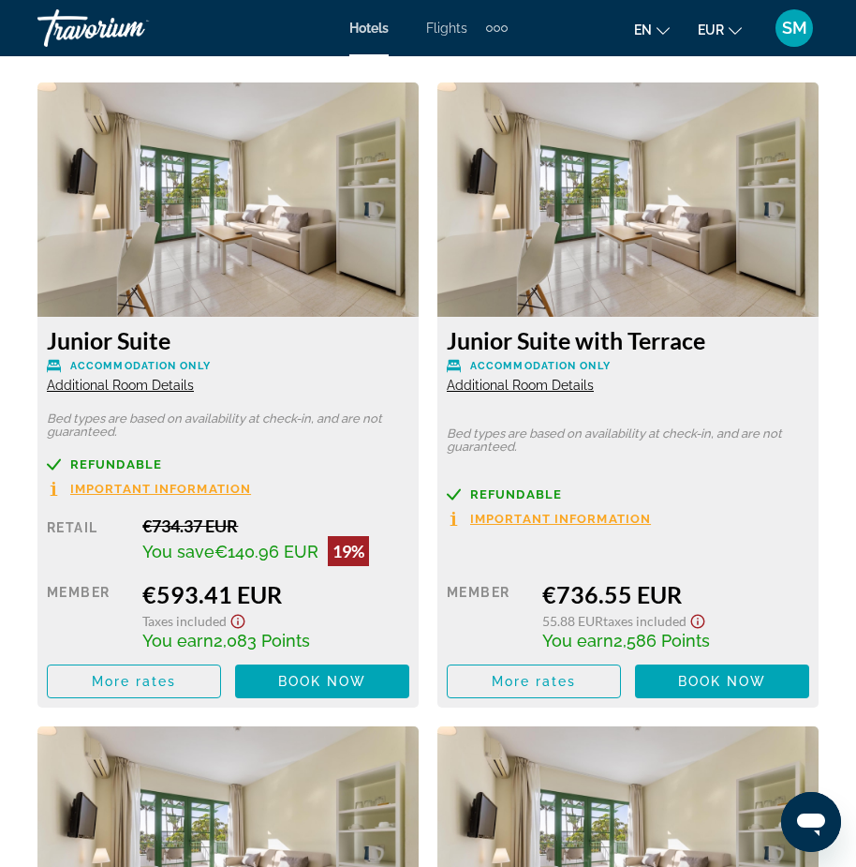
scroll to position [3279, 0]
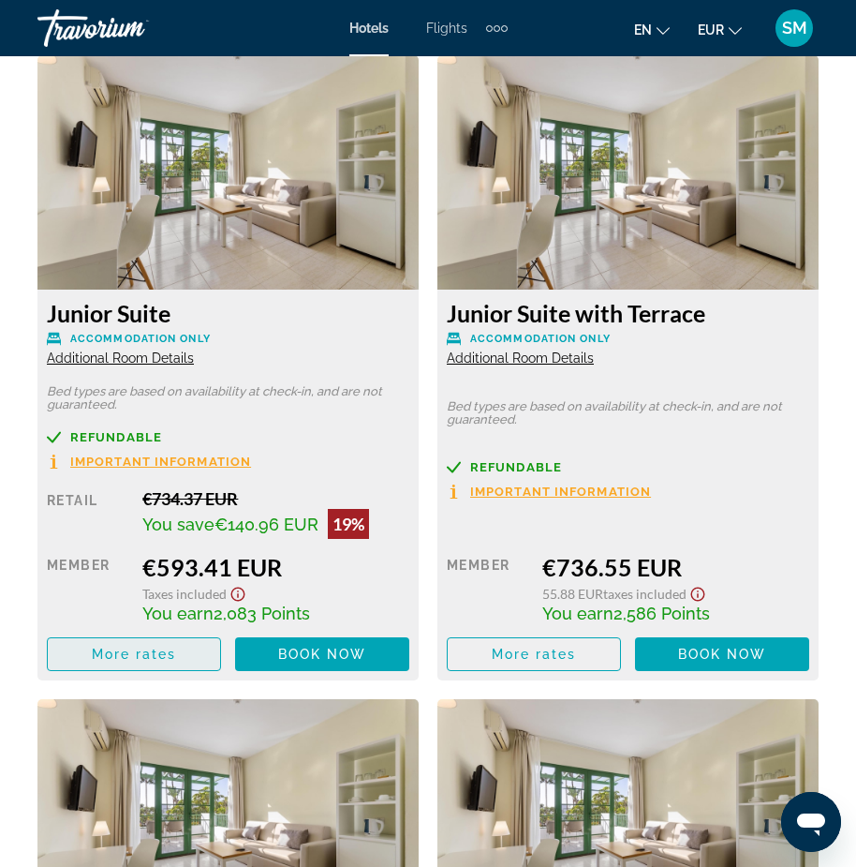
click at [115, 656] on span "More rates" at bounding box center [134, 653] width 85 height 15
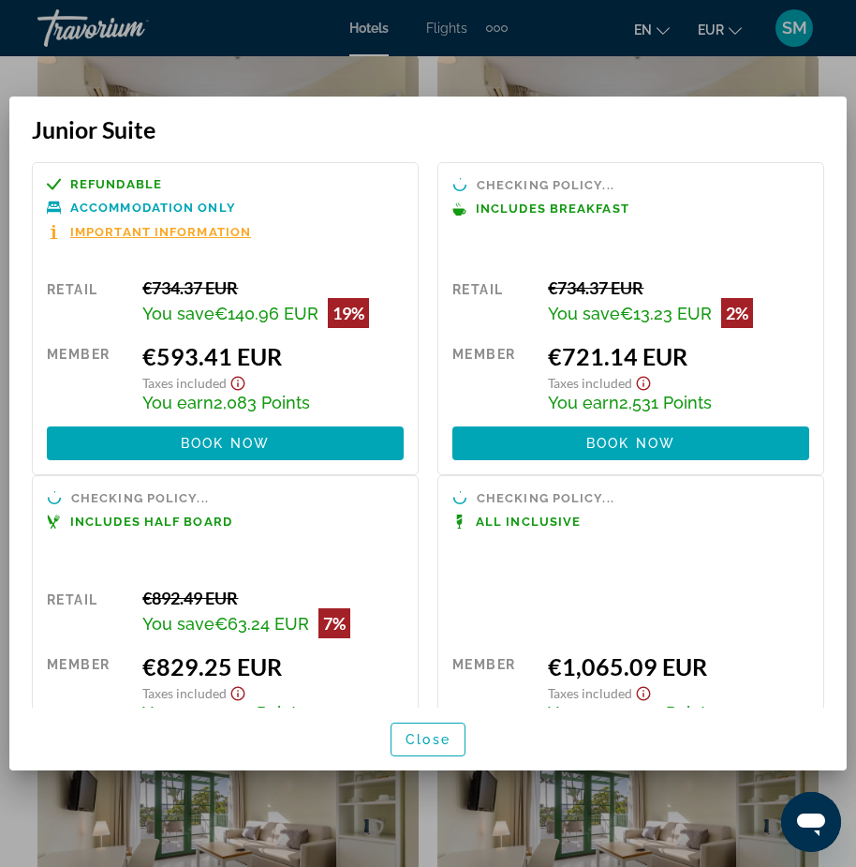
scroll to position [0, 0]
click at [432, 740] on span "Close" at bounding box center [428, 739] width 45 height 15
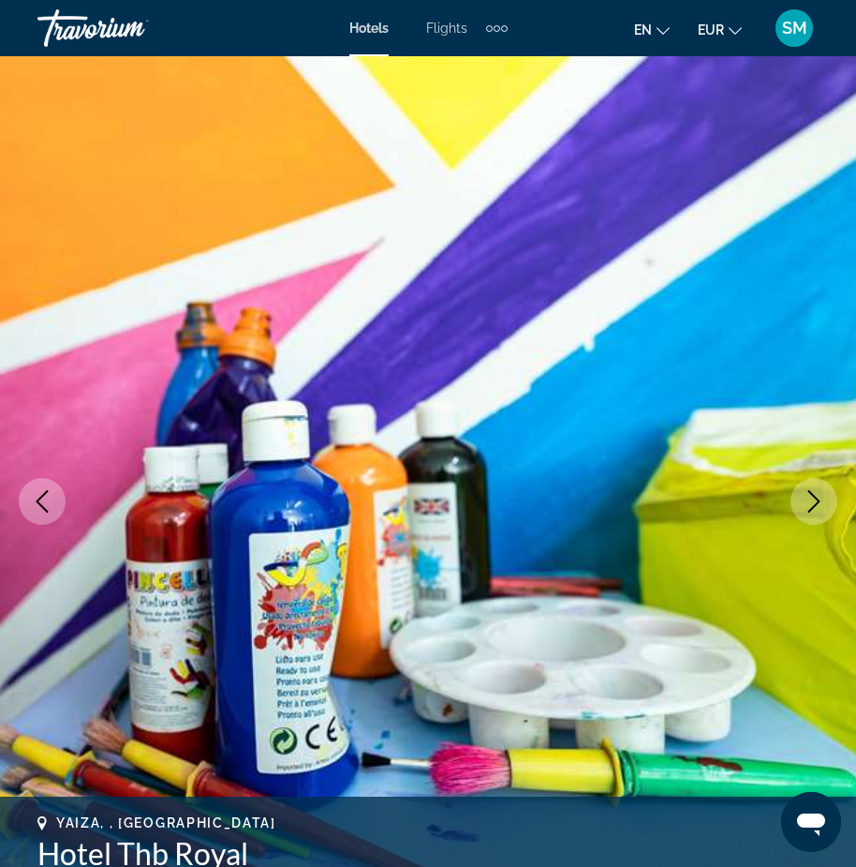
scroll to position [3279, 0]
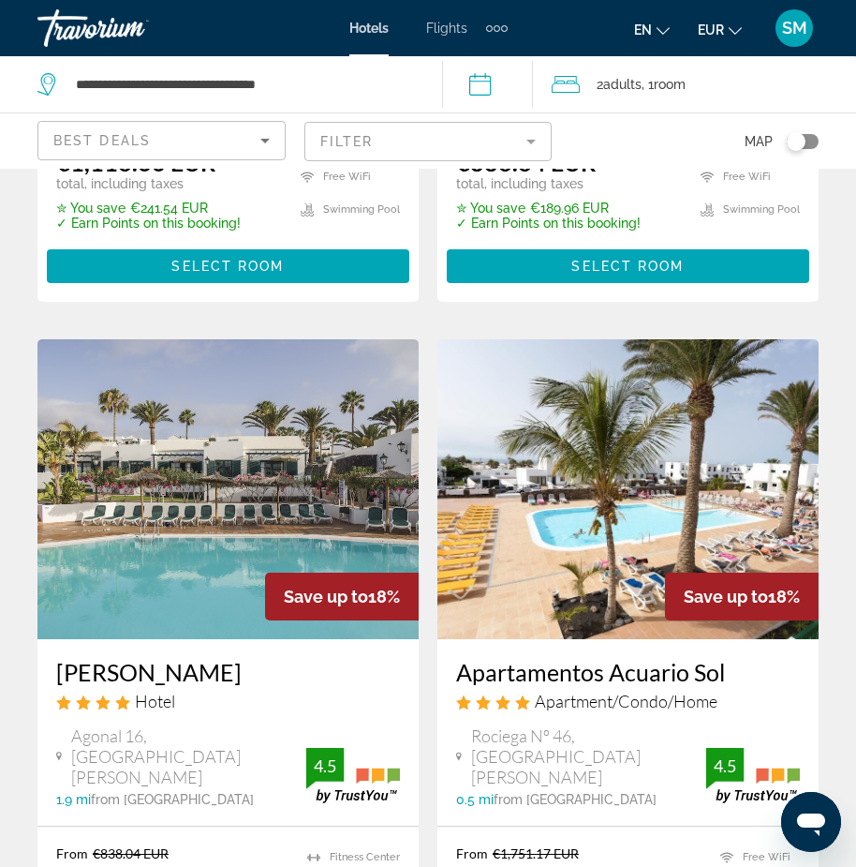
scroll to position [1405, 0]
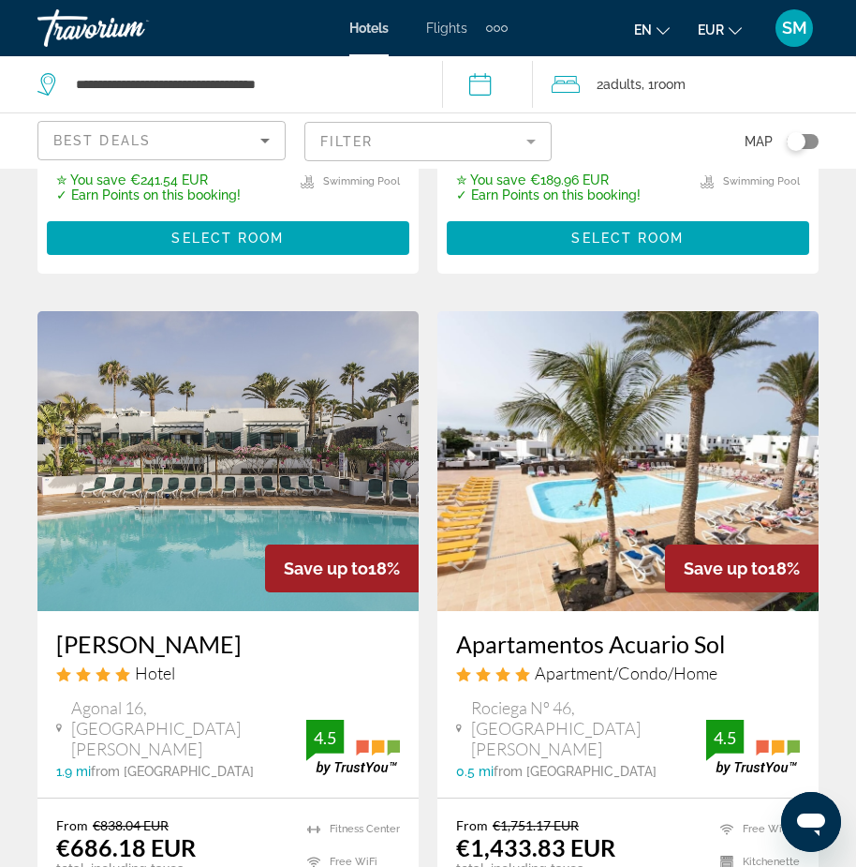
click at [163, 630] on h3 "[PERSON_NAME]" at bounding box center [228, 644] width 344 height 28
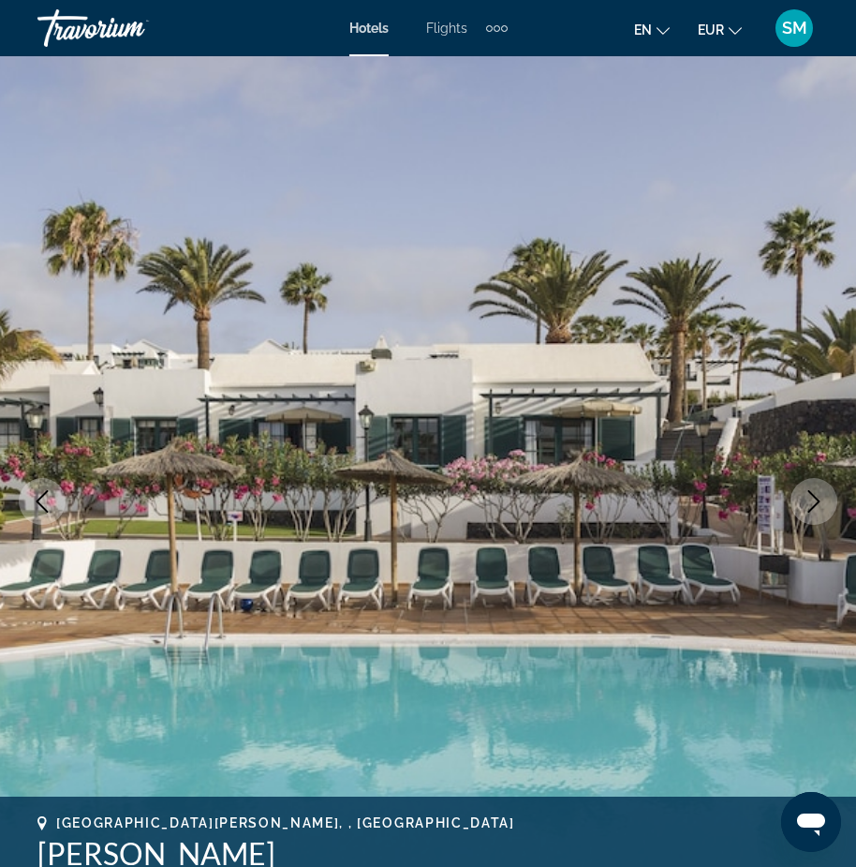
click at [815, 507] on icon "Next image" at bounding box center [814, 501] width 22 height 22
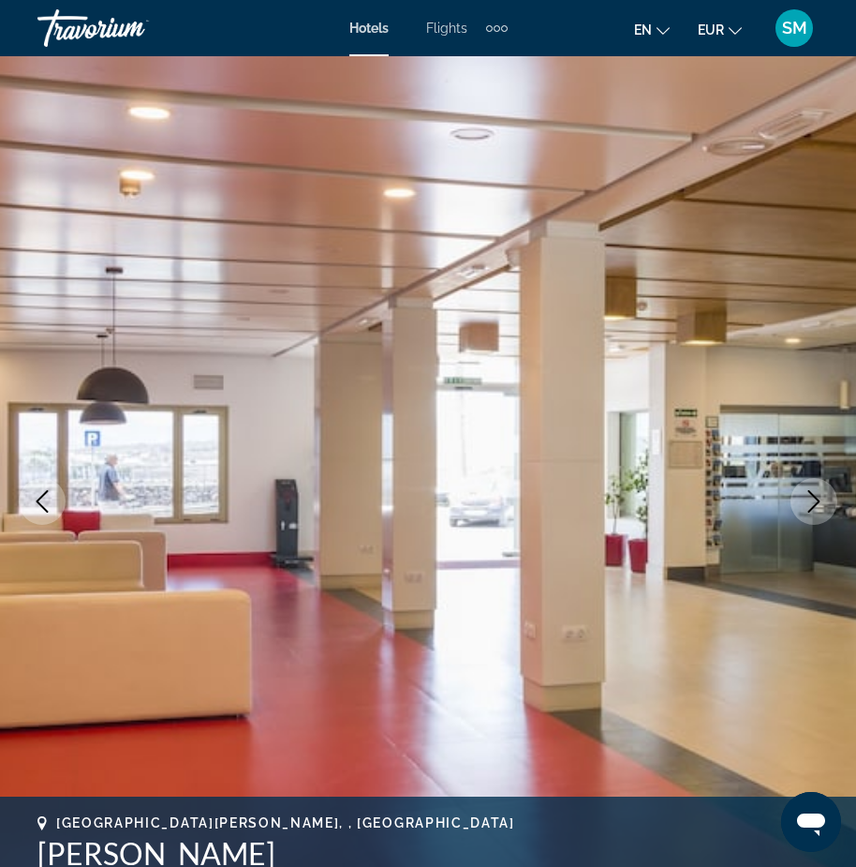
click at [815, 497] on icon "Next image" at bounding box center [814, 501] width 12 height 22
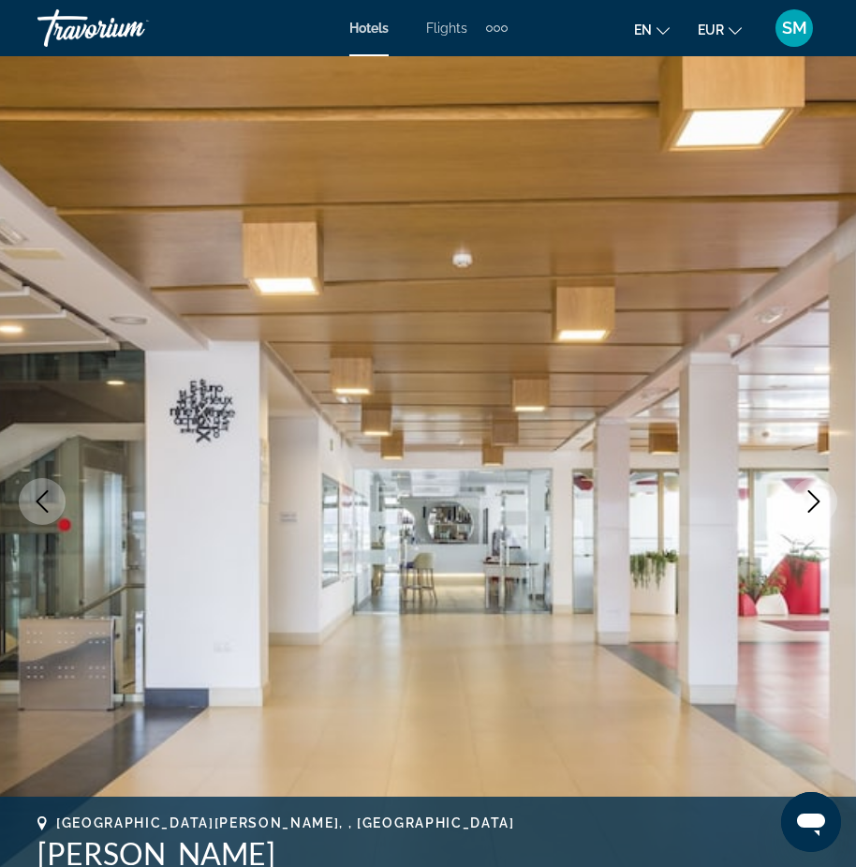
click at [815, 497] on icon "Next image" at bounding box center [814, 501] width 12 height 22
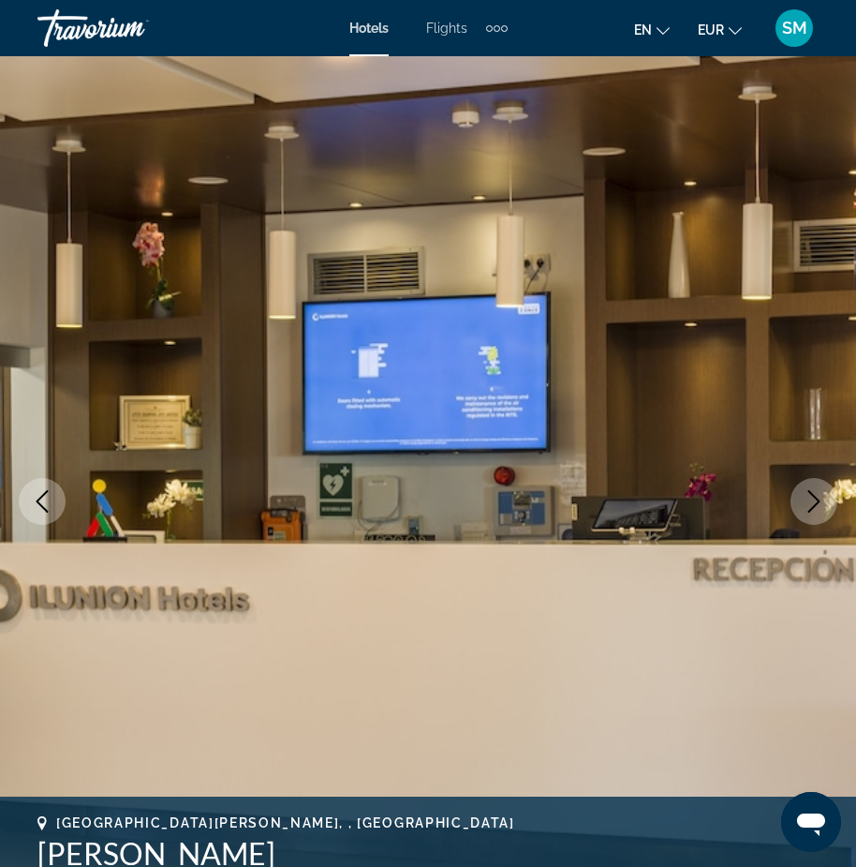
click at [815, 497] on icon "Next image" at bounding box center [814, 501] width 12 height 22
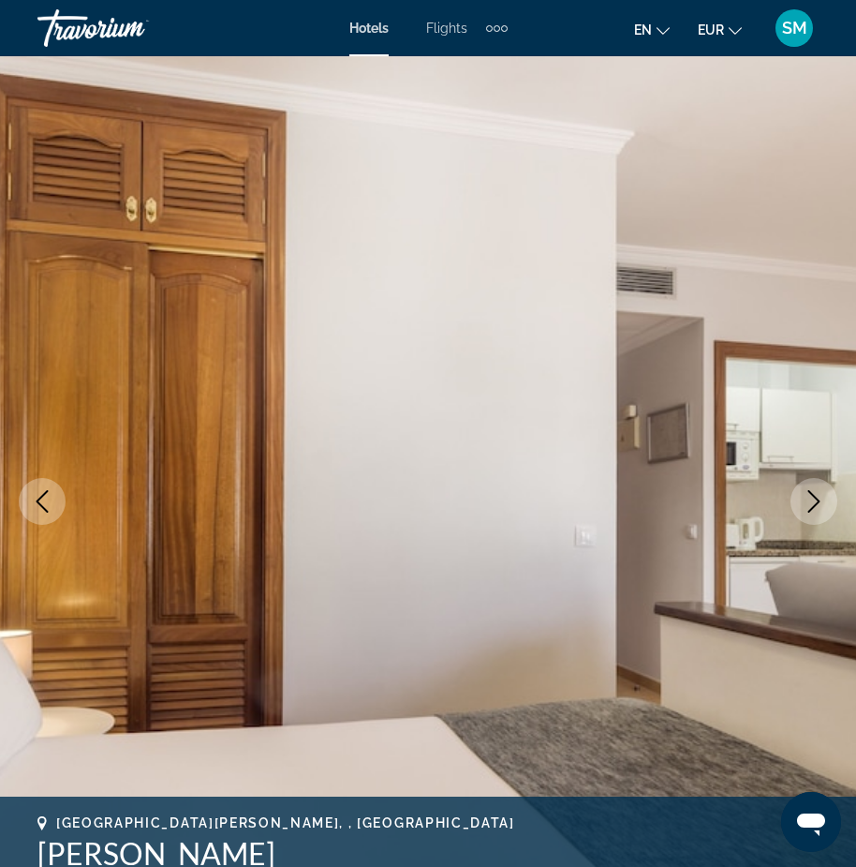
click at [815, 497] on icon "Next image" at bounding box center [814, 501] width 12 height 22
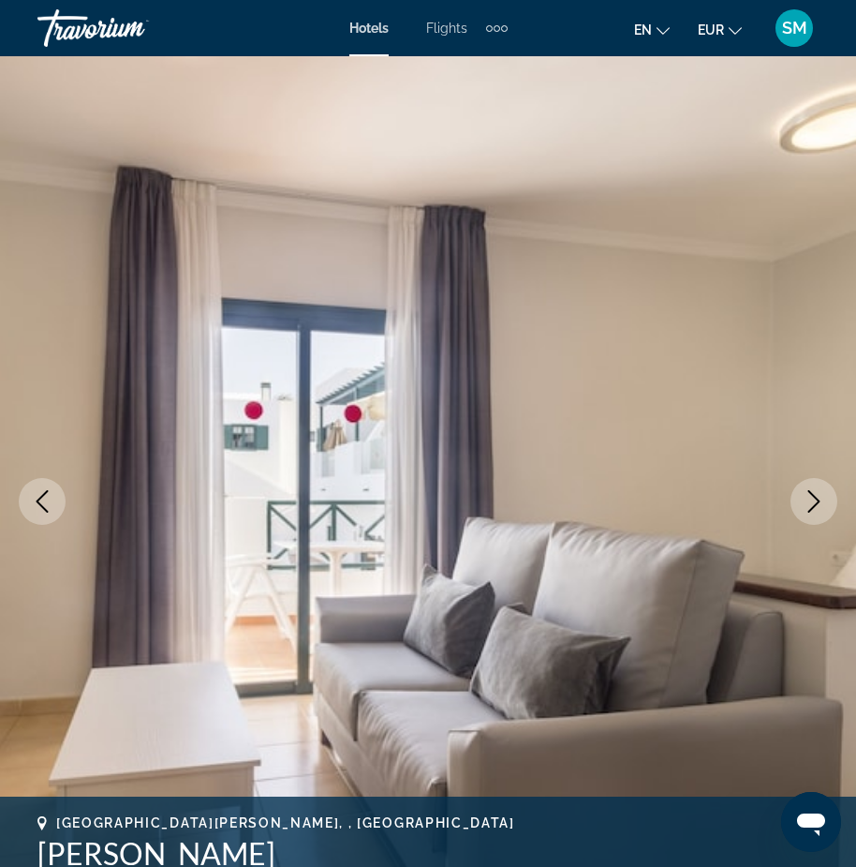
click at [815, 497] on icon "Next image" at bounding box center [814, 501] width 12 height 22
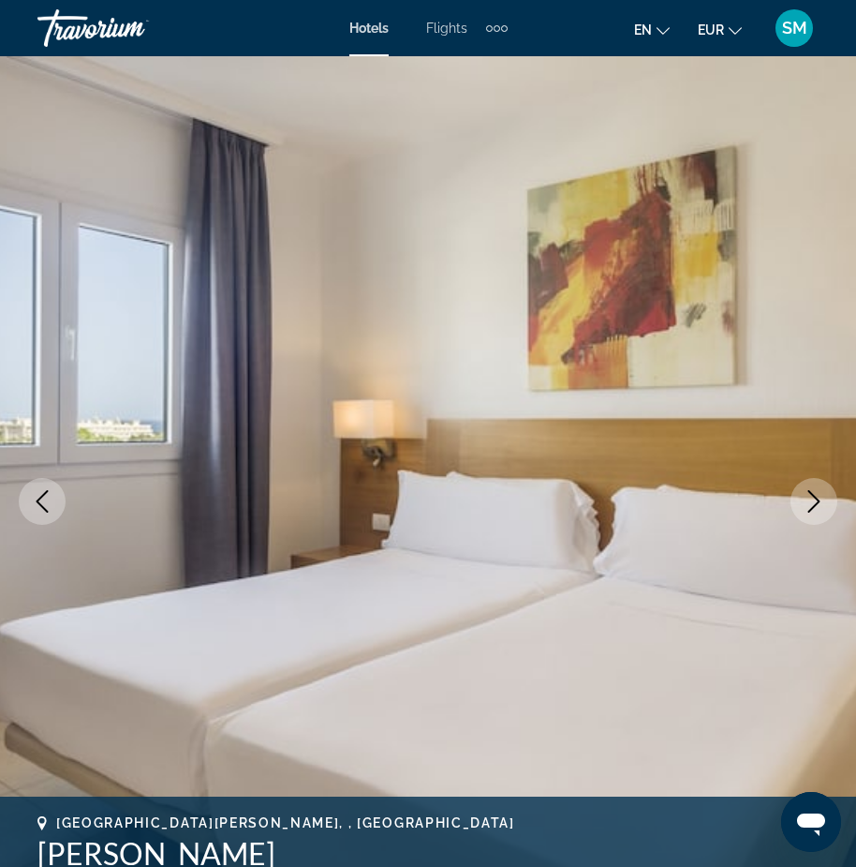
click at [815, 497] on icon "Next image" at bounding box center [814, 501] width 12 height 22
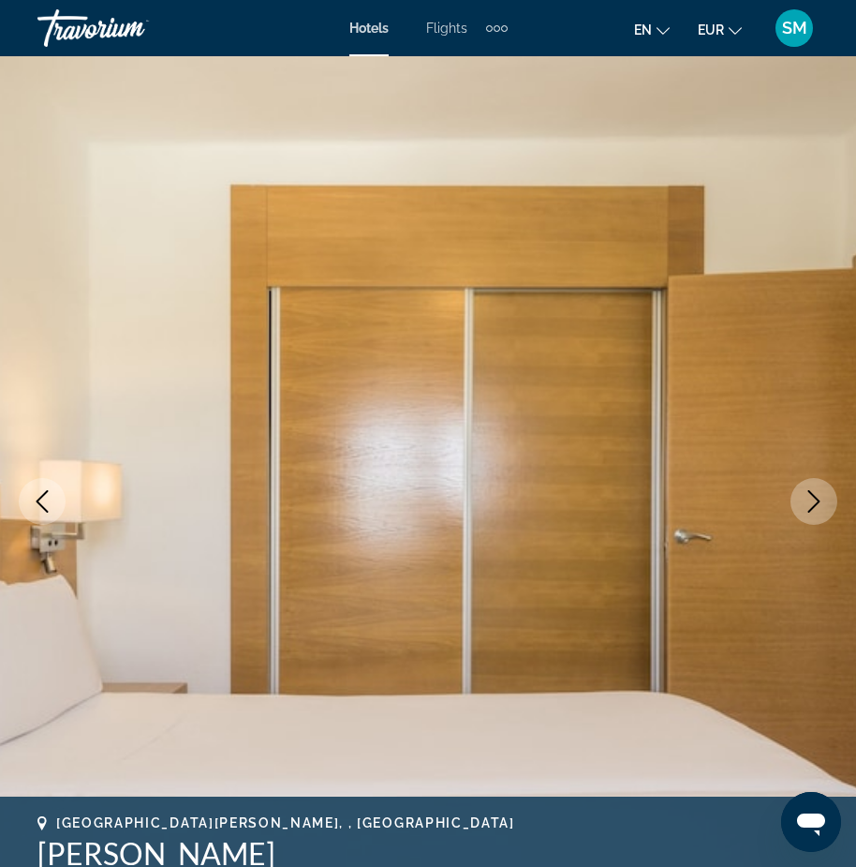
click at [815, 497] on icon "Next image" at bounding box center [814, 501] width 12 height 22
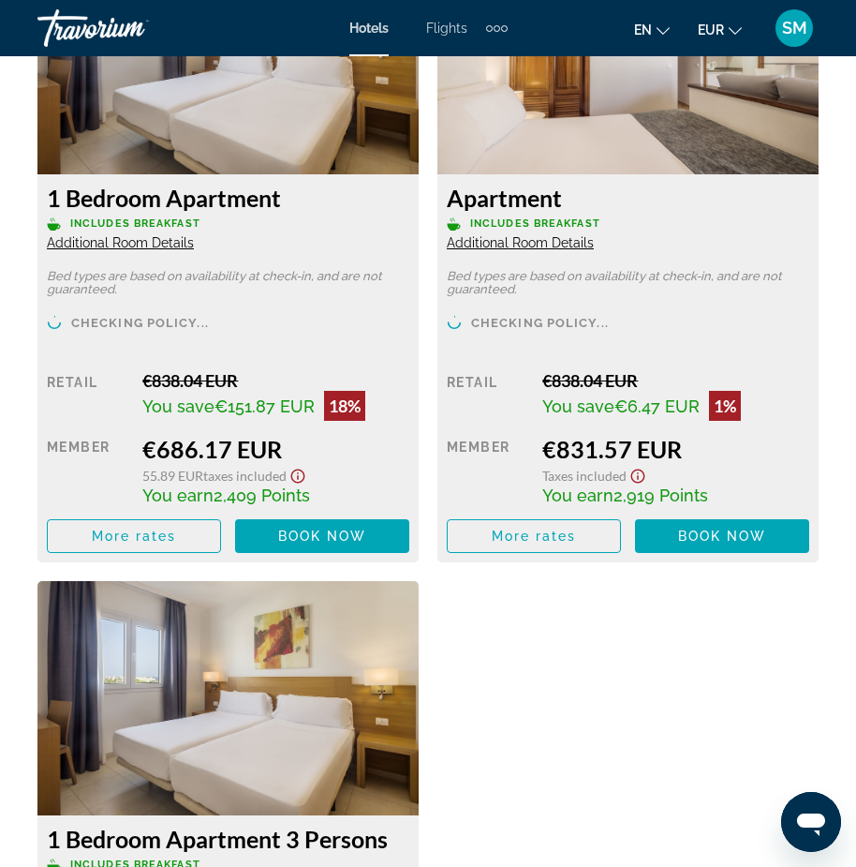
scroll to position [4122, 0]
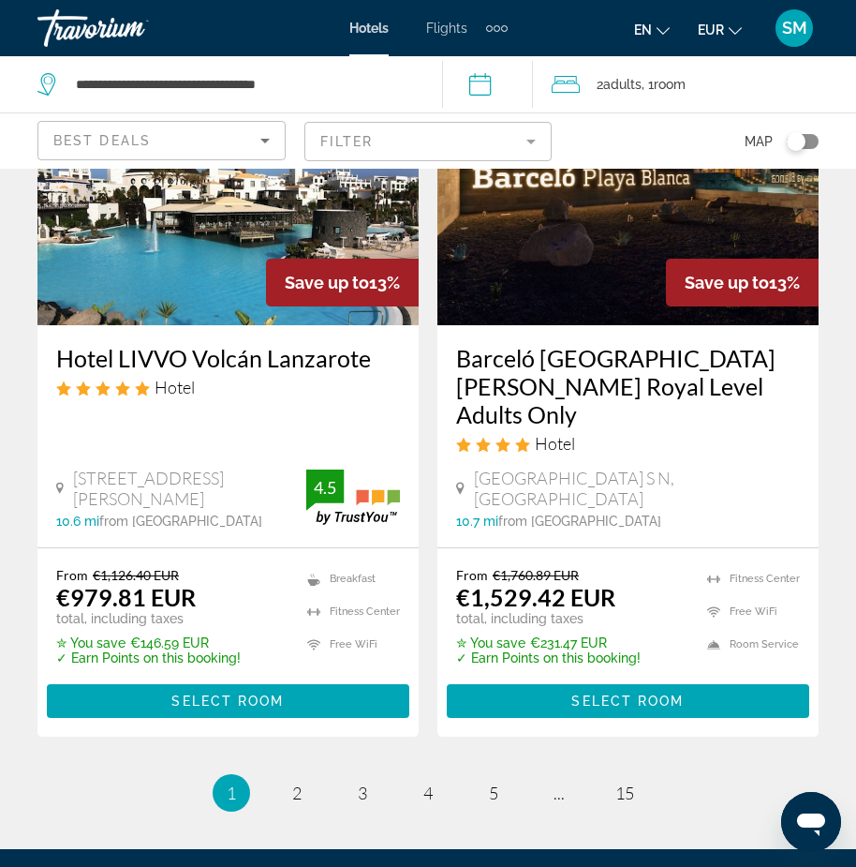
scroll to position [3859, 0]
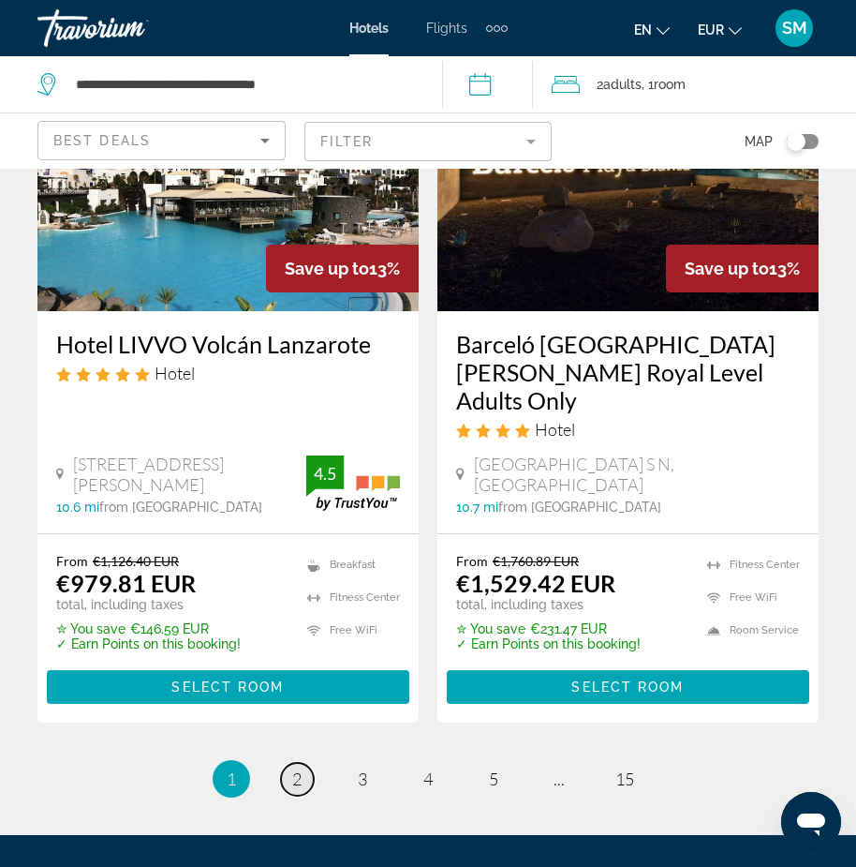
click at [305, 763] on link "page 2" at bounding box center [297, 779] width 33 height 33
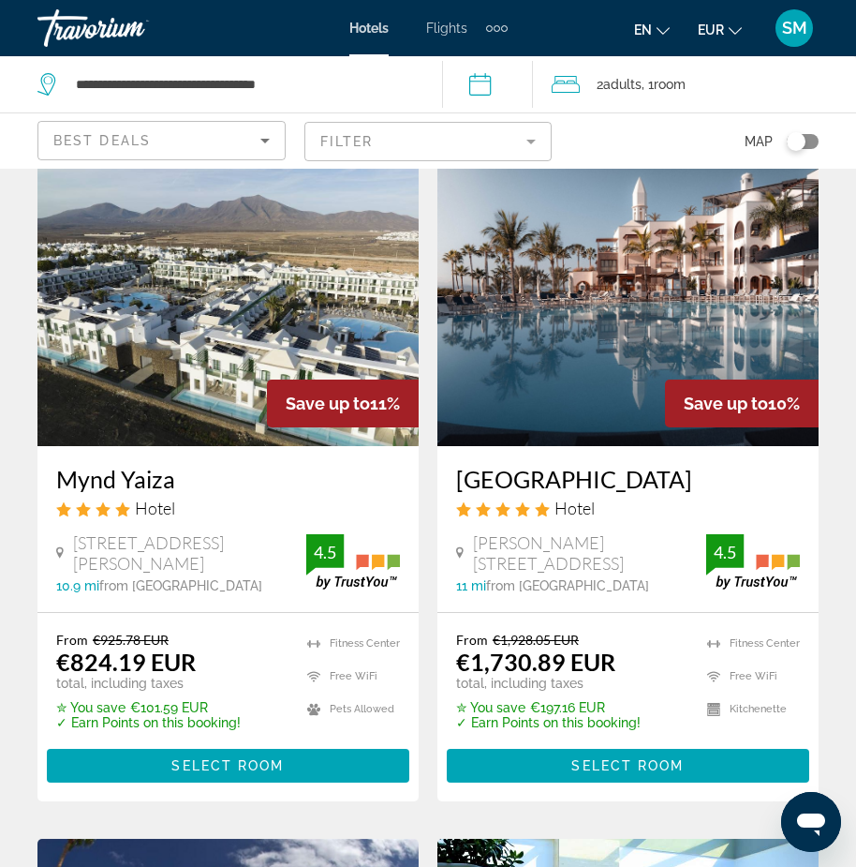
scroll to position [843, 0]
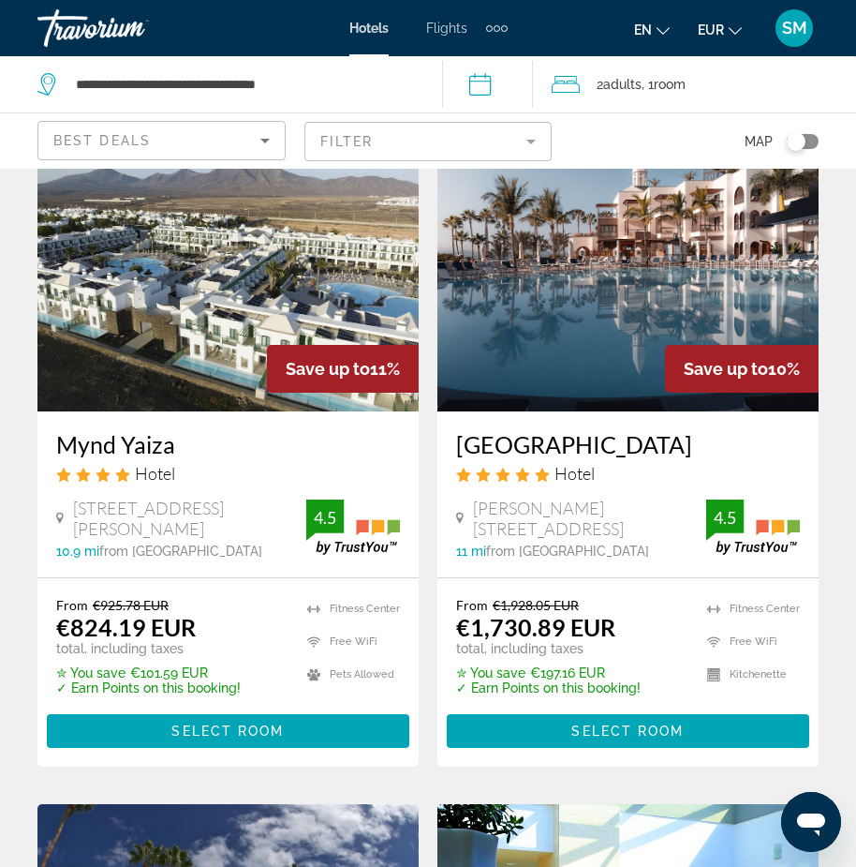
click at [93, 458] on h3 "Mynd Yaiza" at bounding box center [228, 444] width 344 height 28
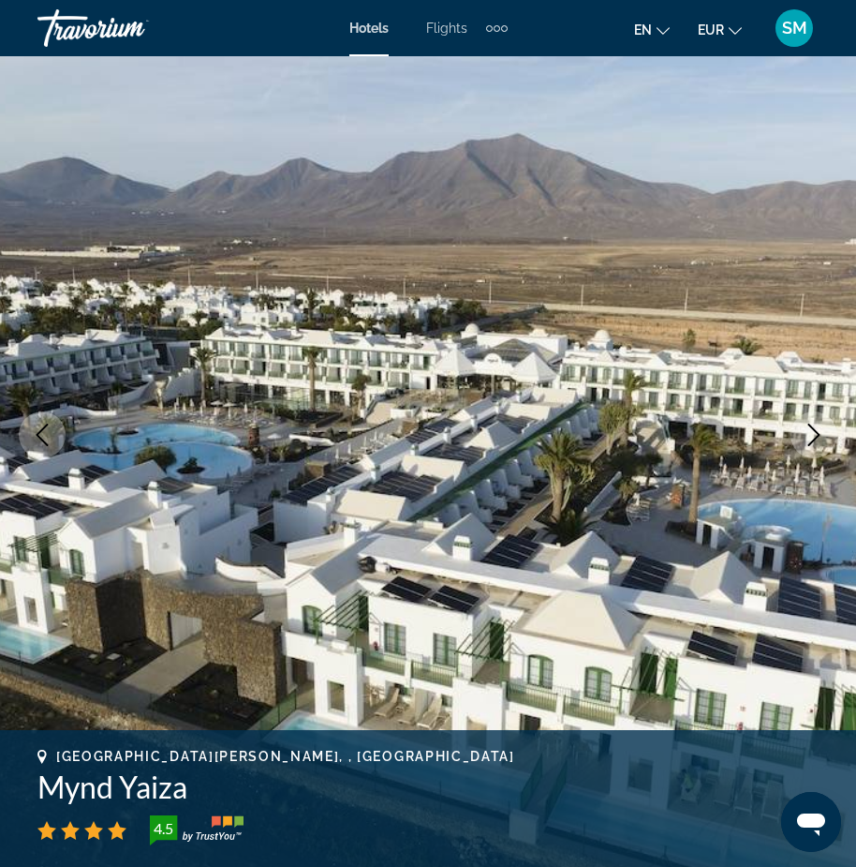
scroll to position [94, 0]
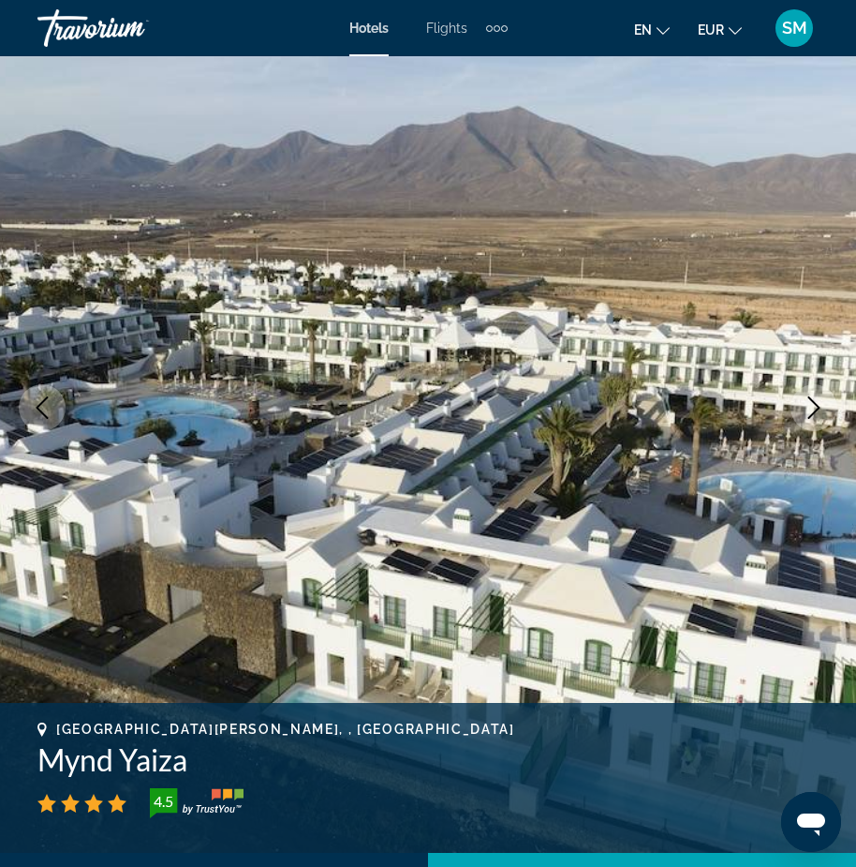
click at [821, 406] on icon "Next image" at bounding box center [814, 407] width 22 height 22
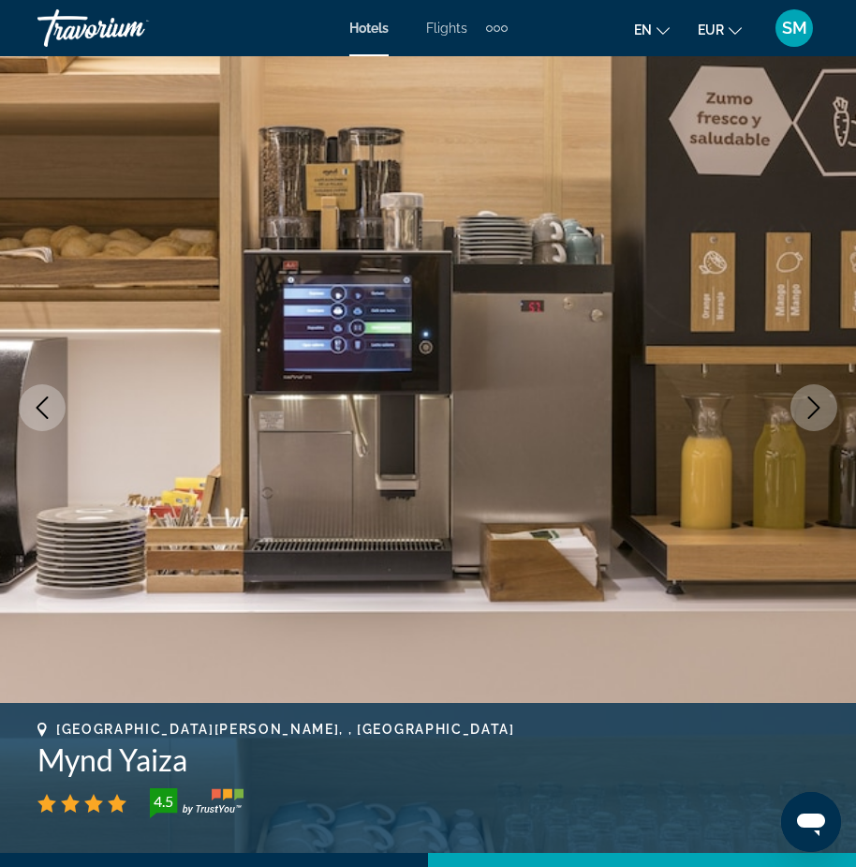
click at [814, 404] on icon "Next image" at bounding box center [814, 407] width 22 height 22
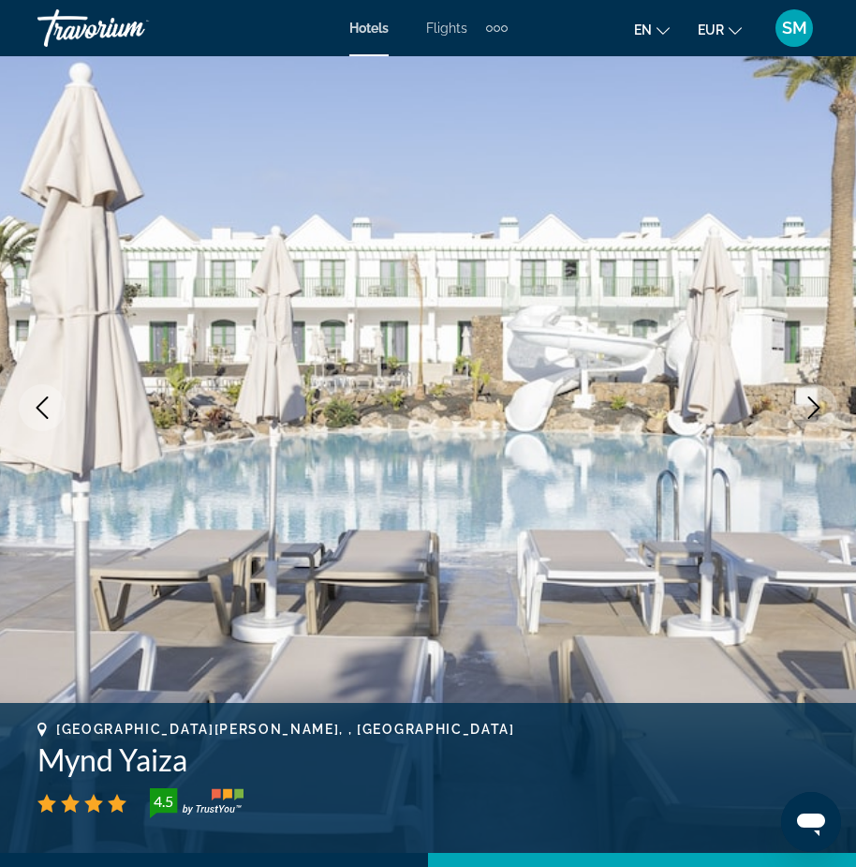
click at [814, 404] on icon "Next image" at bounding box center [814, 407] width 22 height 22
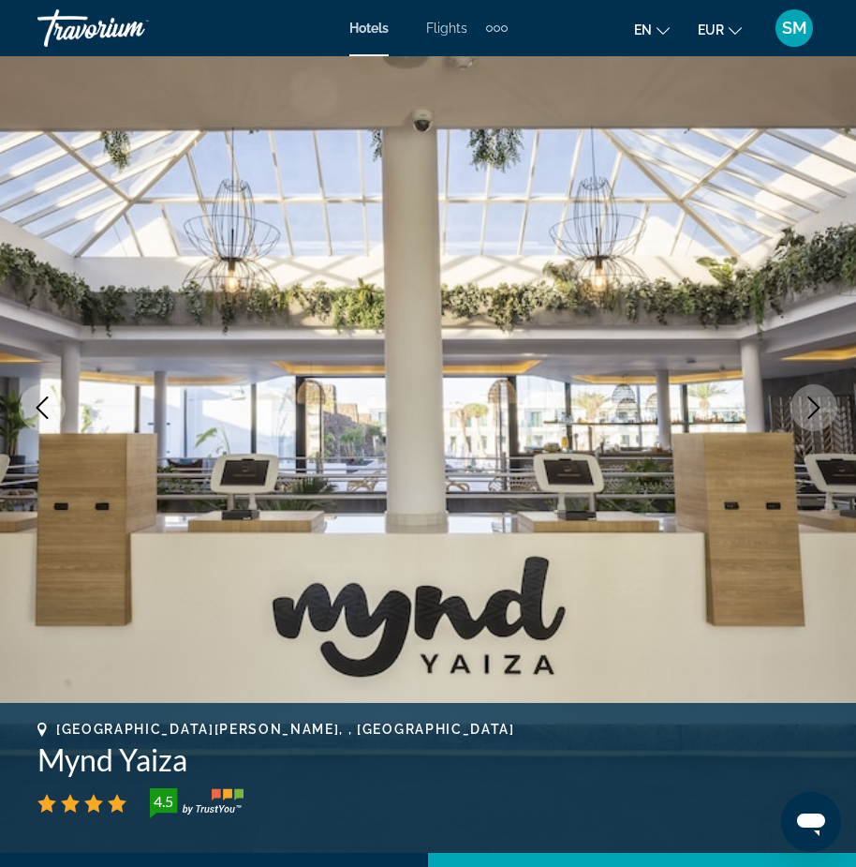
click at [814, 404] on icon "Next image" at bounding box center [814, 407] width 22 height 22
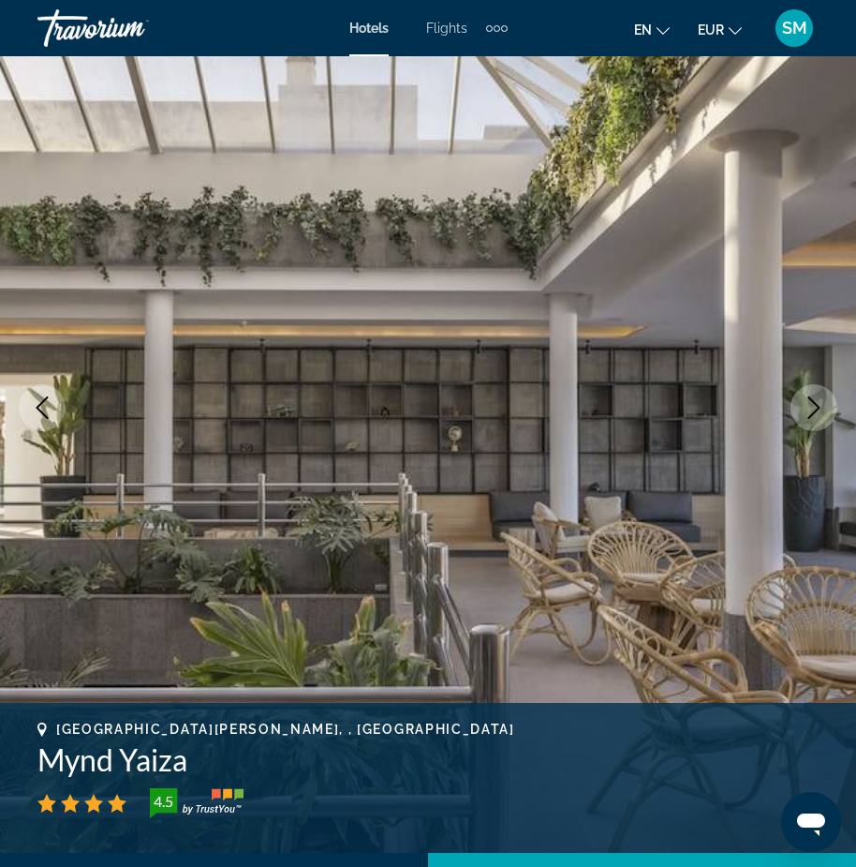
click at [814, 404] on icon "Next image" at bounding box center [814, 407] width 22 height 22
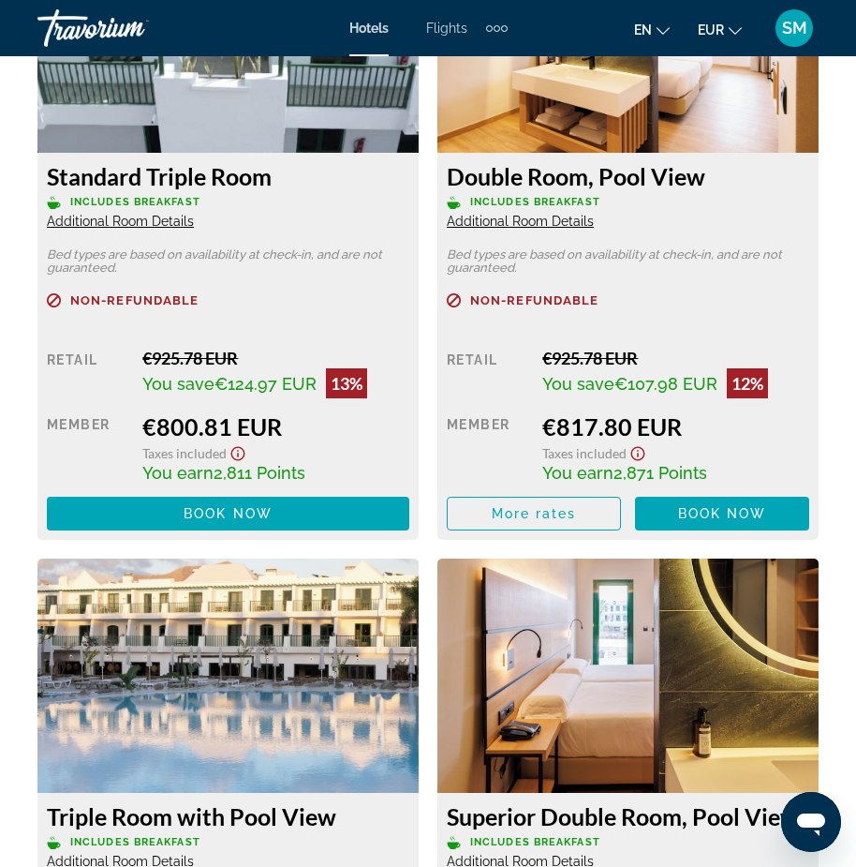
scroll to position [3279, 0]
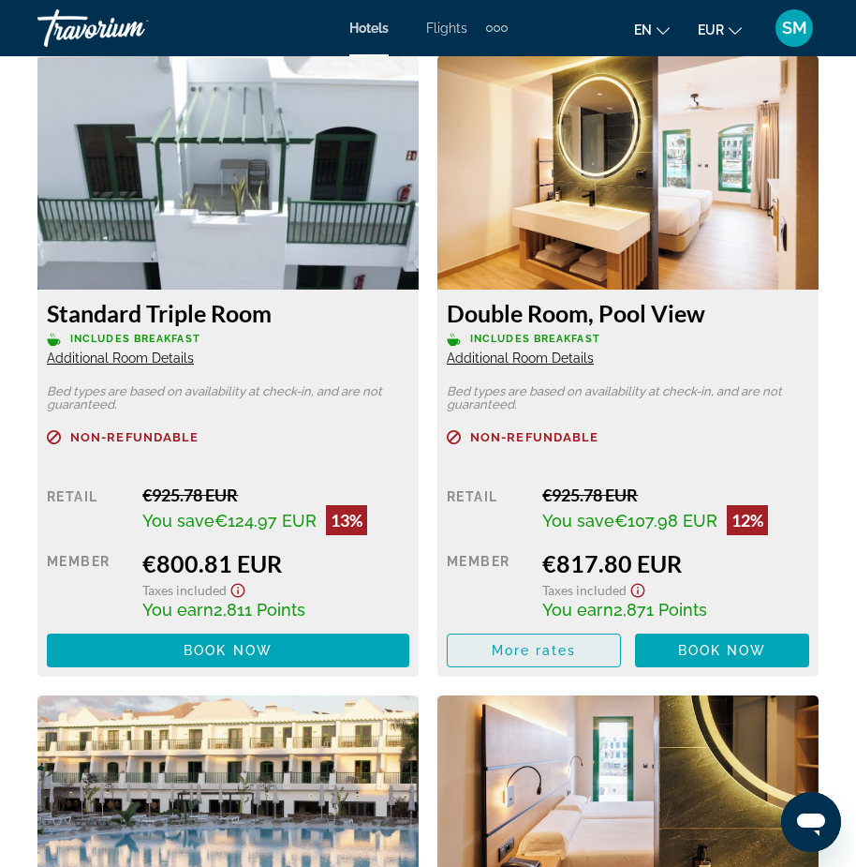
click at [536, 650] on span "More rates" at bounding box center [534, 650] width 85 height 15
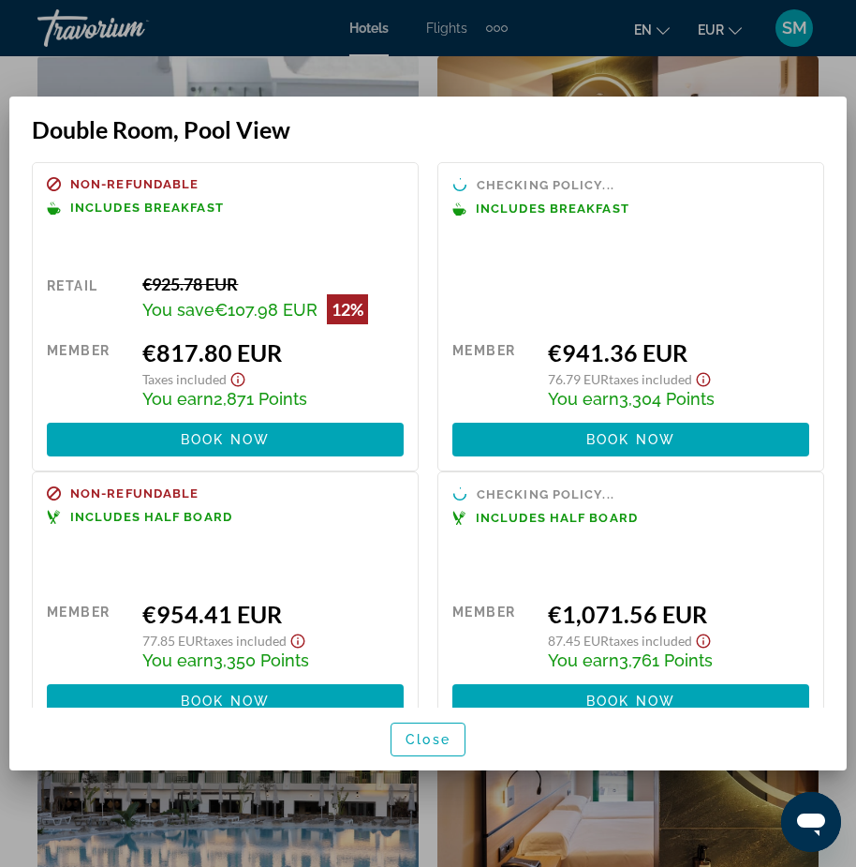
scroll to position [0, 0]
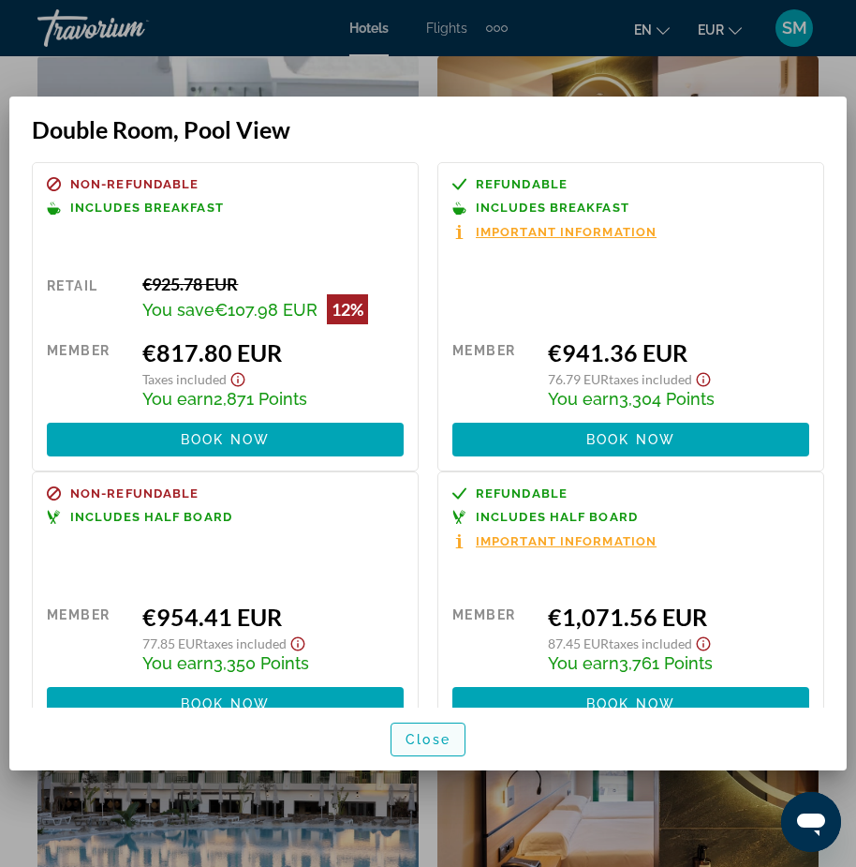
click at [444, 735] on span "Close" at bounding box center [428, 739] width 45 height 15
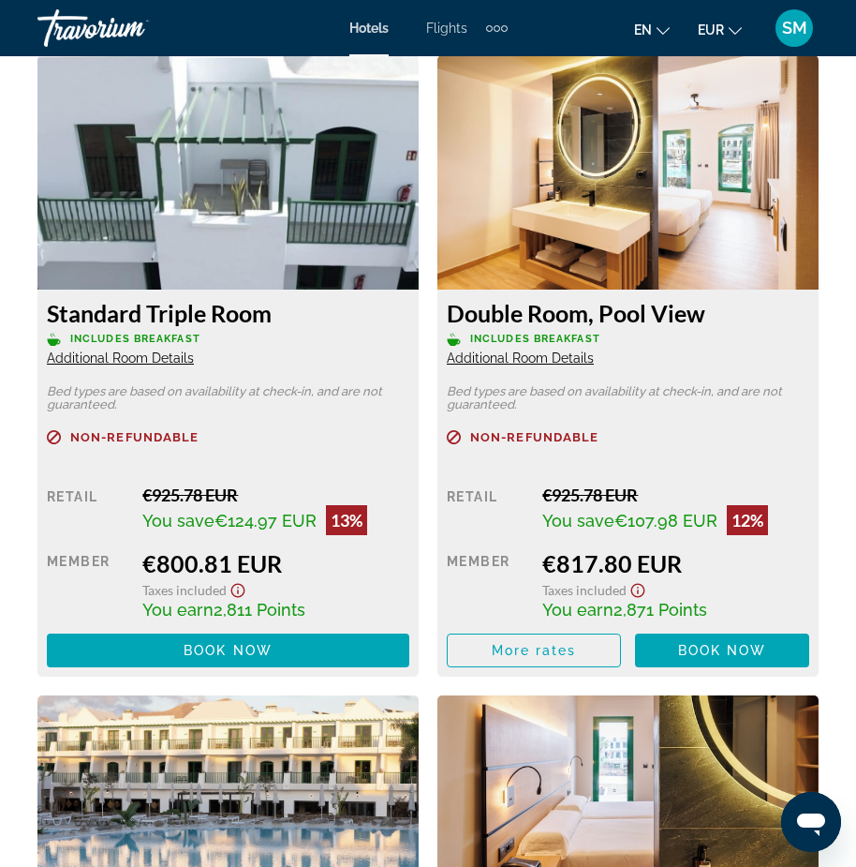
scroll to position [3279, 0]
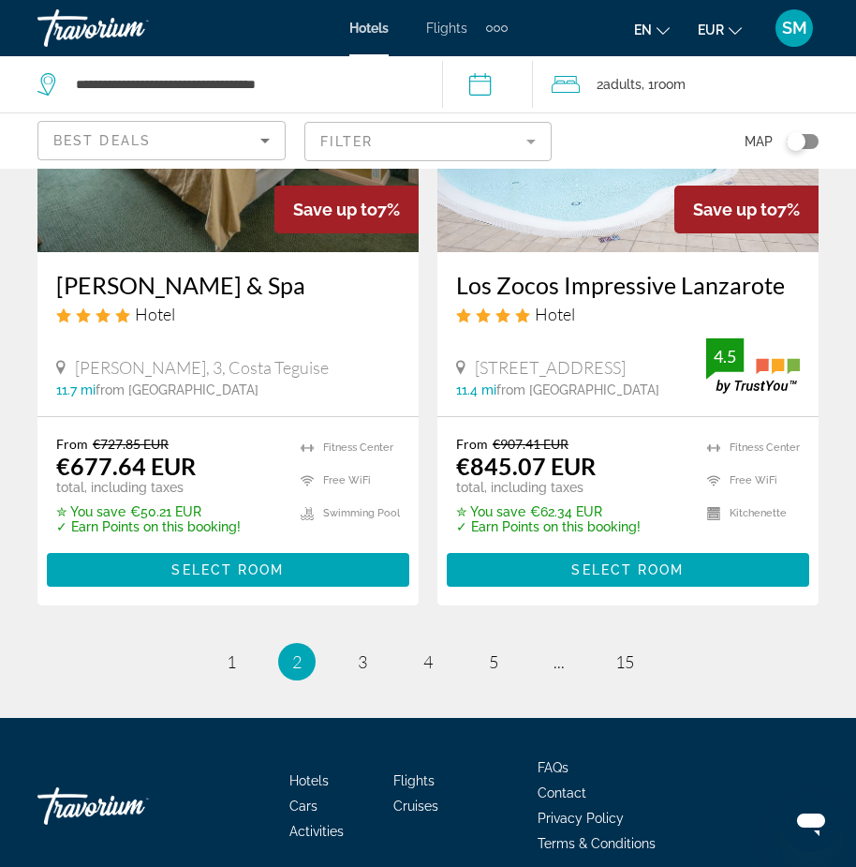
scroll to position [3936, 0]
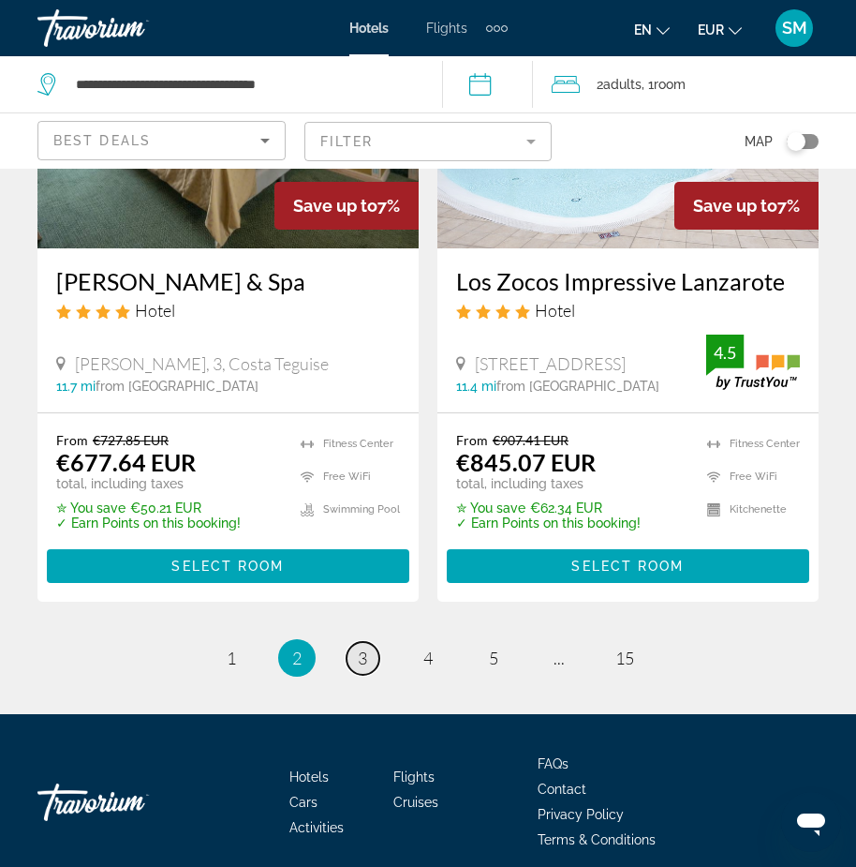
click at [360, 647] on span "3" at bounding box center [362, 657] width 9 height 21
